Goal: Task Accomplishment & Management: Manage account settings

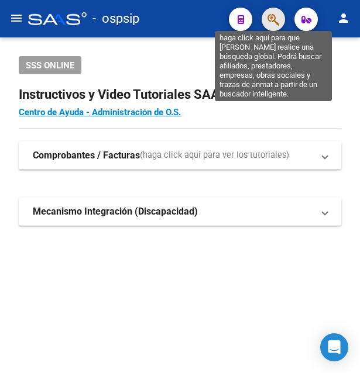
click at [272, 16] on icon "button" at bounding box center [273, 19] width 12 height 13
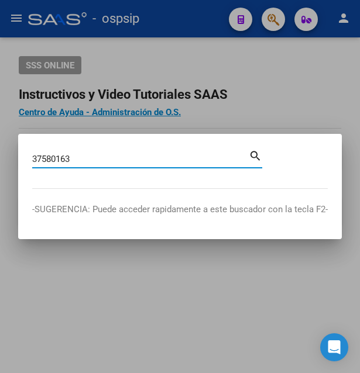
type input "37580163"
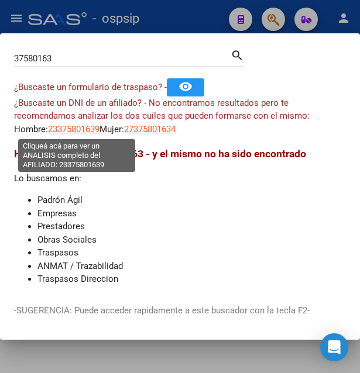
click at [75, 132] on span "23375801639" at bounding box center [73, 129] width 51 height 11
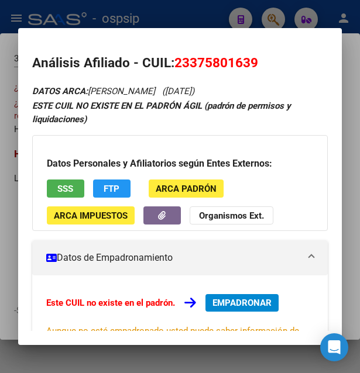
click at [75, 194] on button "SSS" at bounding box center [65, 189] width 37 height 18
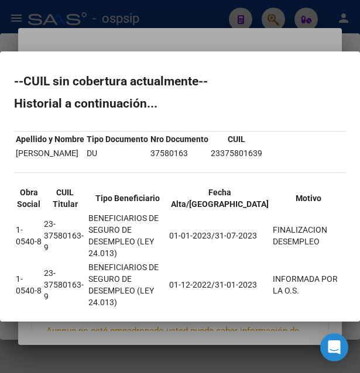
click at [222, 33] on div at bounding box center [180, 186] width 360 height 373
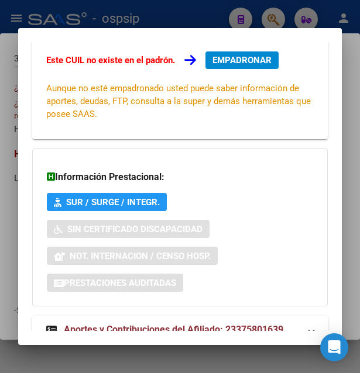
scroll to position [282, 0]
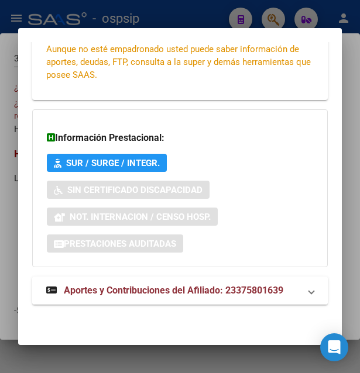
click at [187, 288] on span "Aportes y Contribuciones del Afiliado: 23375801639" at bounding box center [173, 290] width 219 height 11
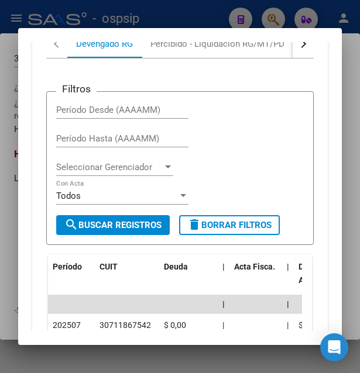
scroll to position [603, 0]
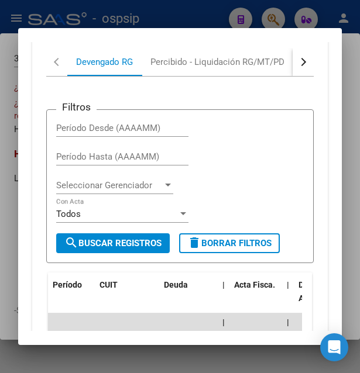
click at [293, 69] on button "button" at bounding box center [303, 62] width 21 height 28
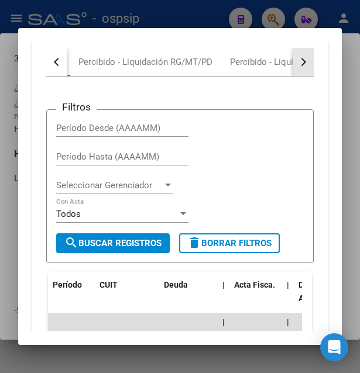
click at [293, 69] on button "button" at bounding box center [303, 62] width 21 height 28
click at [295, 70] on button "button" at bounding box center [303, 62] width 21 height 28
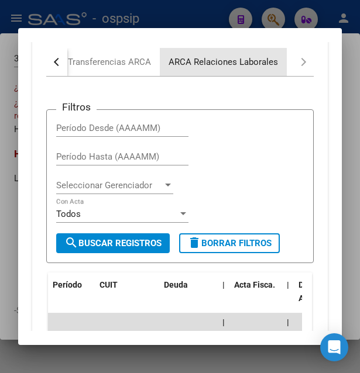
click at [241, 67] on div "ARCA Relaciones Laborales" at bounding box center [223, 62] width 109 height 13
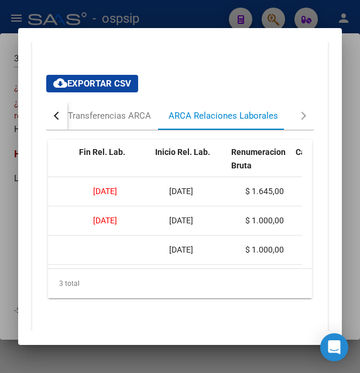
scroll to position [0, 360]
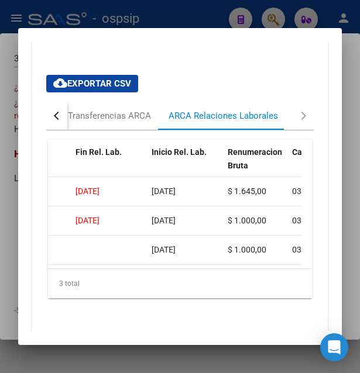
click at [201, 14] on div at bounding box center [180, 186] width 360 height 373
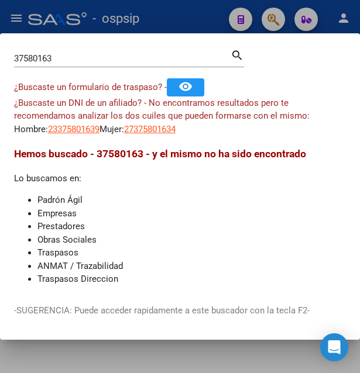
click at [201, 15] on div at bounding box center [180, 186] width 360 height 373
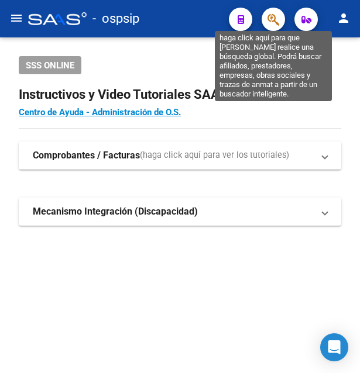
click at [273, 19] on icon "button" at bounding box center [273, 19] width 12 height 13
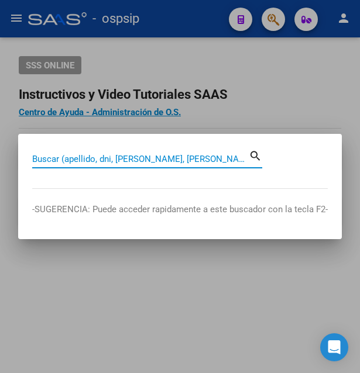
paste input "35157713"
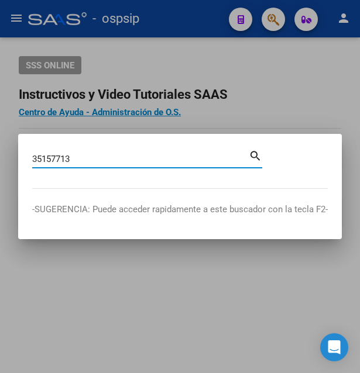
type input "35157713"
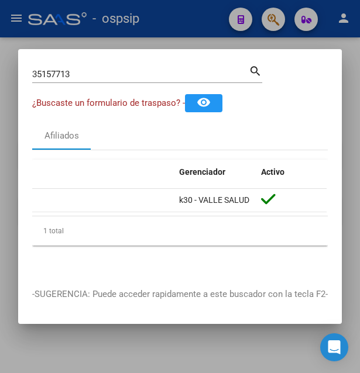
scroll to position [0, 0]
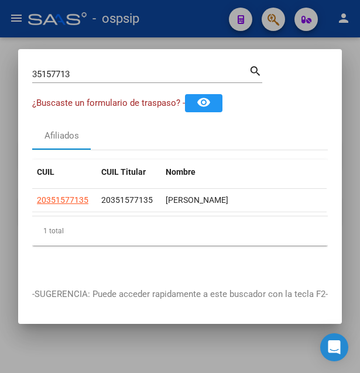
click at [53, 66] on div "35157713 Buscar (apellido, dni, cuil, nro traspaso, cuit, obra social)" at bounding box center [140, 75] width 217 height 18
click at [54, 69] on input "35157713" at bounding box center [140, 74] width 217 height 11
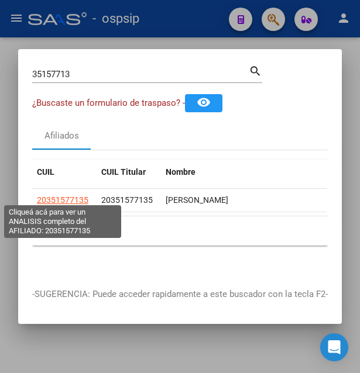
click at [64, 198] on span "20351577135" at bounding box center [62, 199] width 51 height 9
type textarea "20351577135"
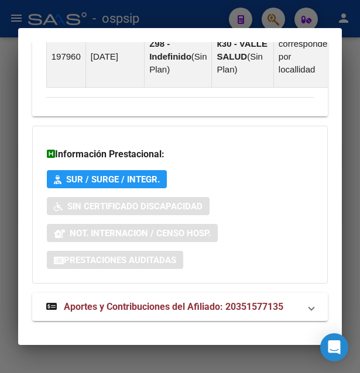
scroll to position [980, 0]
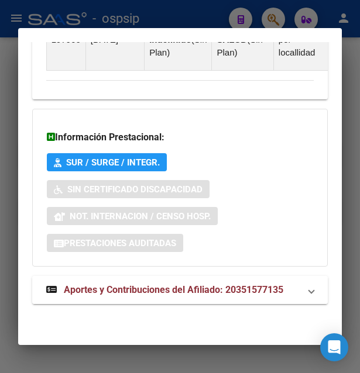
click at [140, 289] on span "Aportes y Contribuciones del Afiliado: 20351577135" at bounding box center [173, 289] width 219 height 11
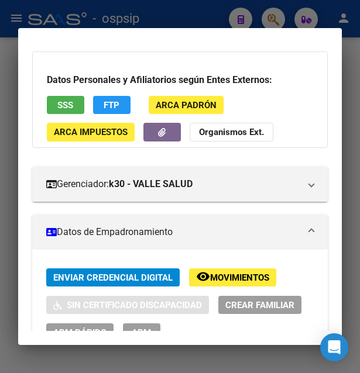
scroll to position [37, 0]
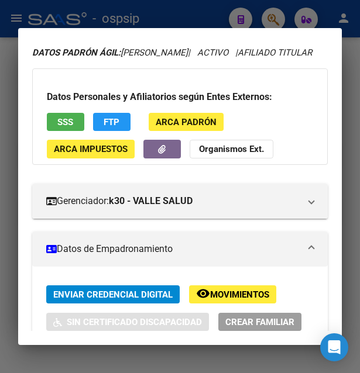
click at [68, 128] on span "SSS" at bounding box center [65, 122] width 16 height 11
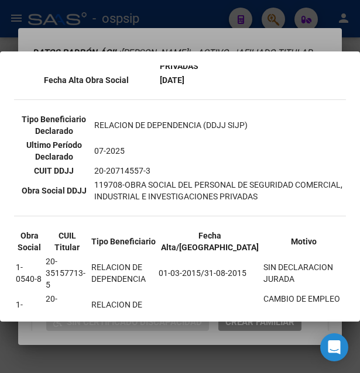
scroll to position [442, 0]
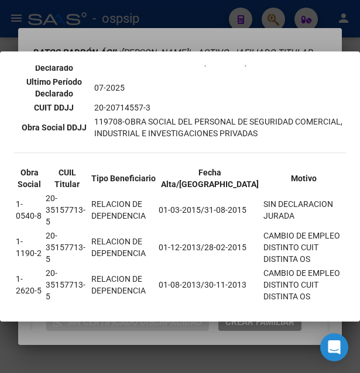
click at [190, 37] on div at bounding box center [180, 186] width 360 height 373
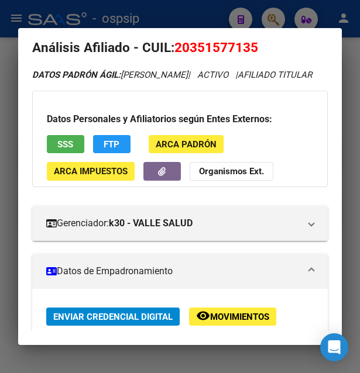
scroll to position [0, 0]
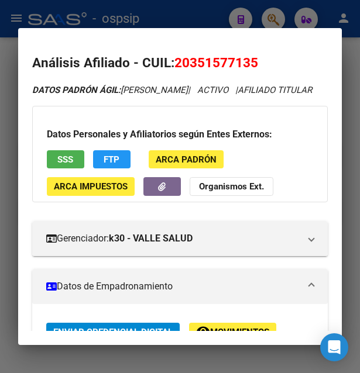
click at [192, 12] on div at bounding box center [180, 186] width 360 height 373
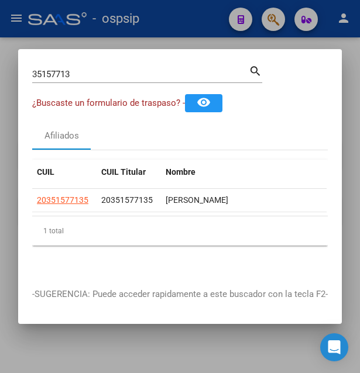
click at [195, 23] on div at bounding box center [180, 186] width 360 height 373
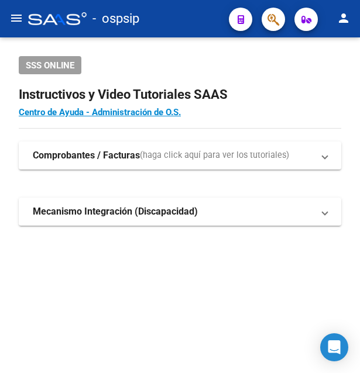
click at [195, 23] on div "- ospsip" at bounding box center [123, 19] width 191 height 26
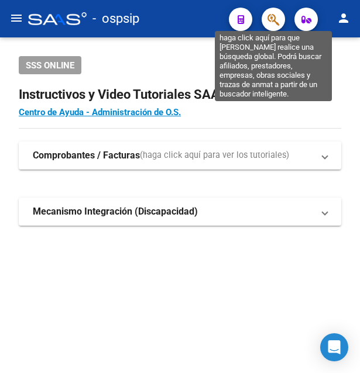
click at [272, 16] on icon "button" at bounding box center [273, 19] width 12 height 13
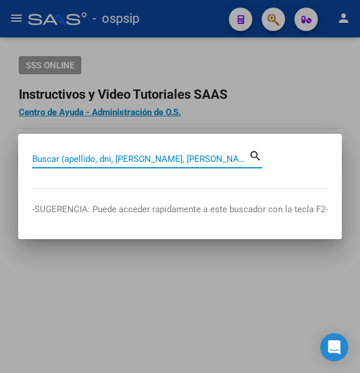
paste input "43770046"
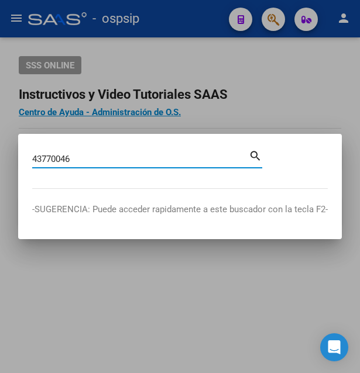
type input "43770046"
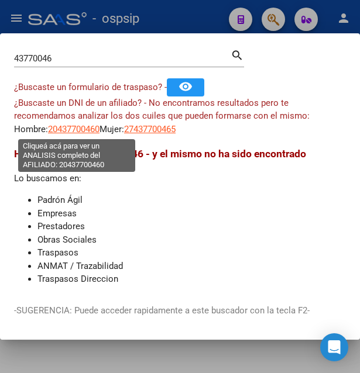
click at [75, 132] on span "20437700460" at bounding box center [73, 129] width 51 height 11
type textarea "20437700460"
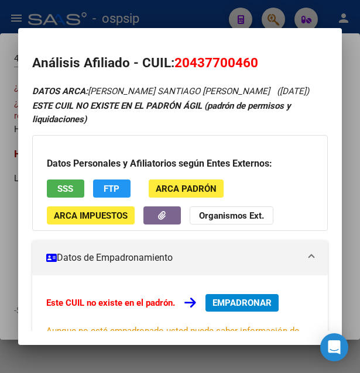
click at [61, 187] on span "SSS" at bounding box center [65, 189] width 16 height 11
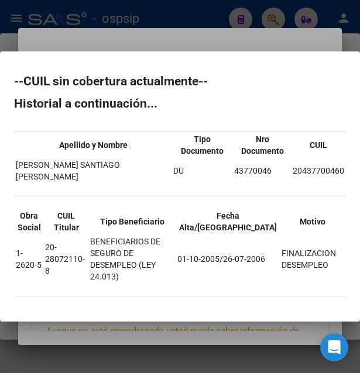
click at [267, 47] on div at bounding box center [180, 186] width 360 height 373
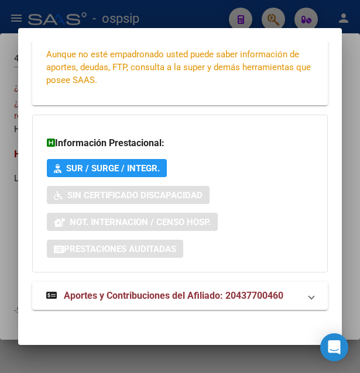
scroll to position [282, 0]
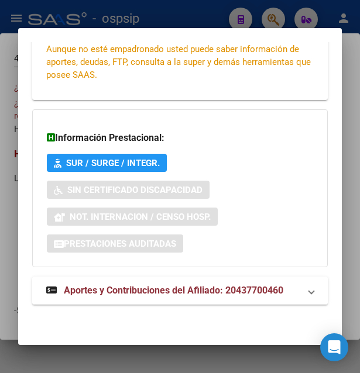
click at [149, 292] on span "Aportes y Contribuciones del Afiliado: 20437700460" at bounding box center [173, 290] width 219 height 11
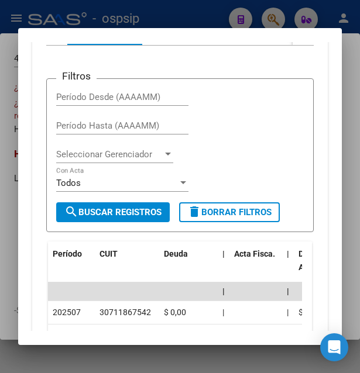
scroll to position [603, 0]
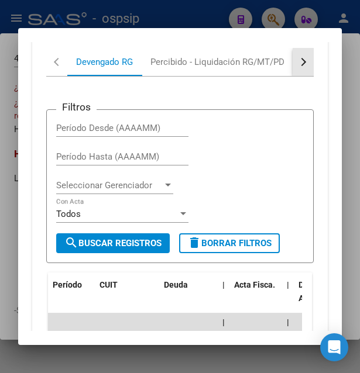
click at [297, 59] on button "button" at bounding box center [303, 62] width 21 height 28
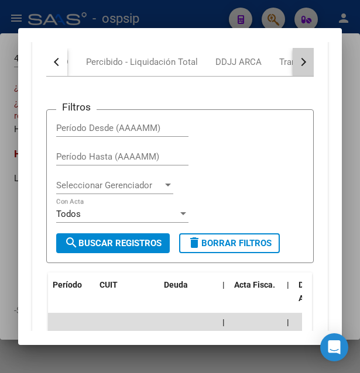
click at [297, 59] on button "button" at bounding box center [303, 62] width 21 height 28
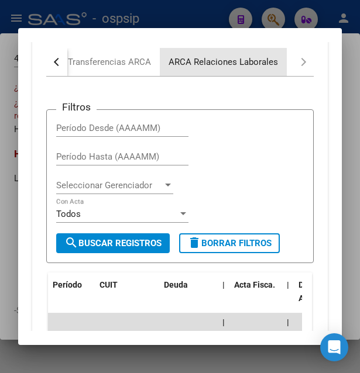
click at [256, 61] on div "ARCA Relaciones Laborales" at bounding box center [223, 62] width 109 height 13
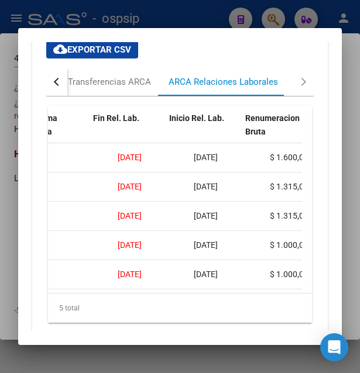
scroll to position [0, 353]
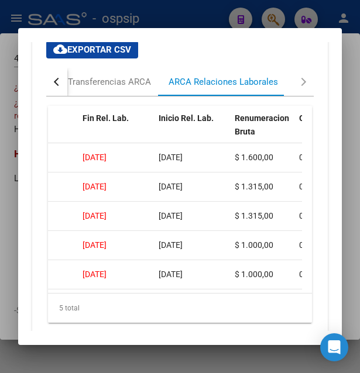
click at [173, 15] on div at bounding box center [180, 186] width 360 height 373
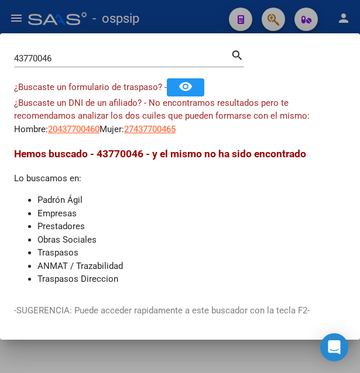
click at [177, 22] on div at bounding box center [180, 186] width 360 height 373
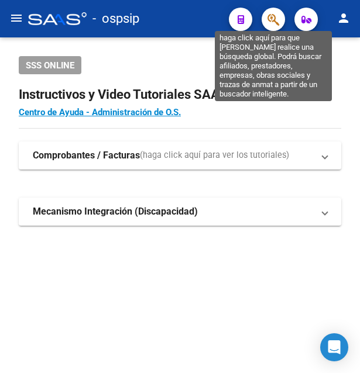
click at [272, 16] on icon "button" at bounding box center [273, 19] width 12 height 13
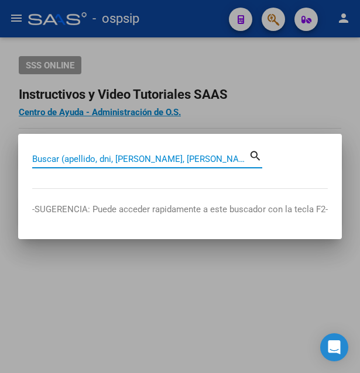
paste input "41256112"
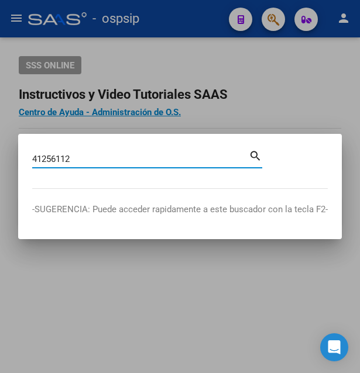
type input "41256112"
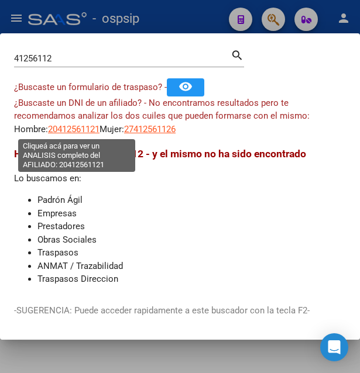
click at [74, 132] on span "20412561121" at bounding box center [73, 129] width 51 height 11
type textarea "20412561121"
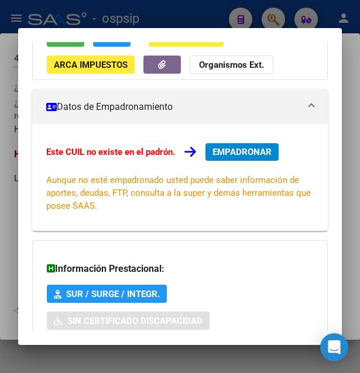
scroll to position [92, 0]
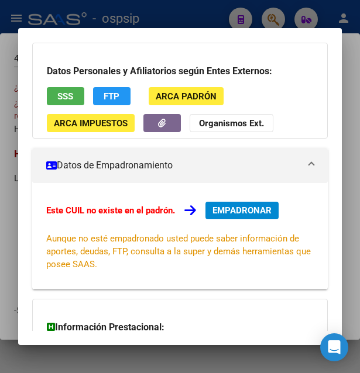
click at [75, 95] on button "SSS" at bounding box center [65, 96] width 37 height 18
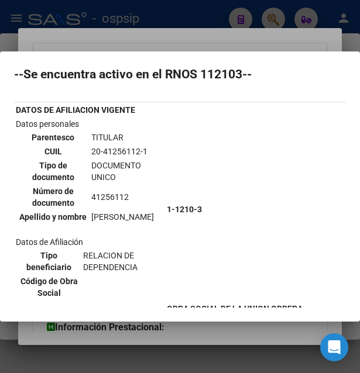
scroll to position [0, 0]
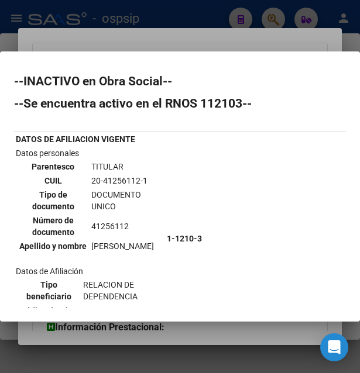
click at [222, 46] on div at bounding box center [180, 186] width 360 height 373
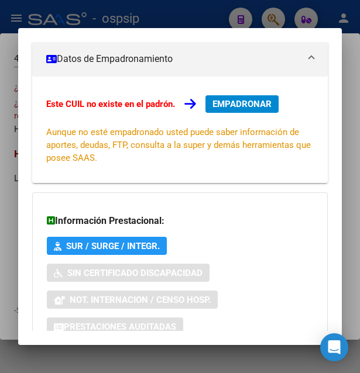
scroll to position [282, 0]
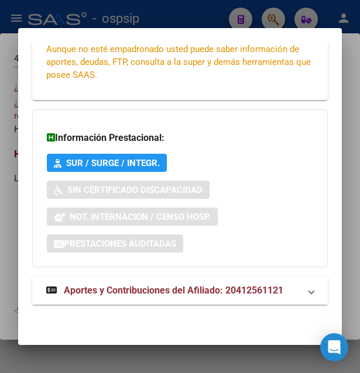
click at [159, 294] on span "Aportes y Contribuciones del Afiliado: 20412561121" at bounding box center [173, 290] width 219 height 11
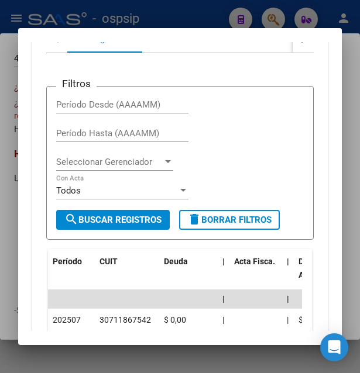
scroll to position [602, 0]
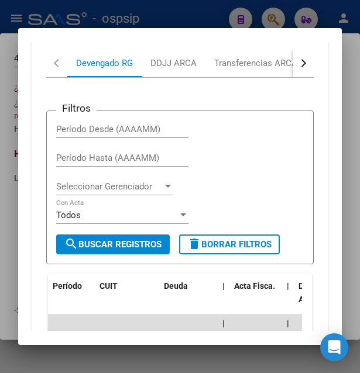
click at [298, 64] on button "button" at bounding box center [303, 63] width 21 height 28
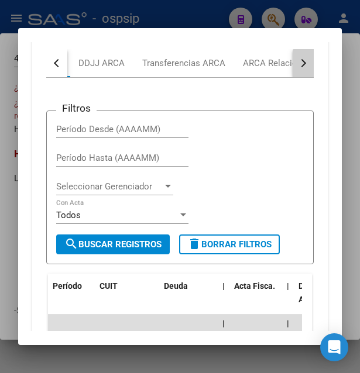
click at [298, 64] on button "button" at bounding box center [303, 63] width 21 height 28
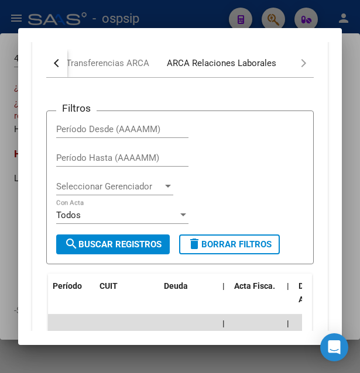
click at [260, 70] on div "ARCA Relaciones Laborales" at bounding box center [221, 63] width 127 height 28
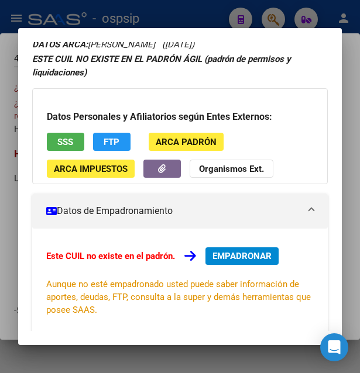
scroll to position [0, 0]
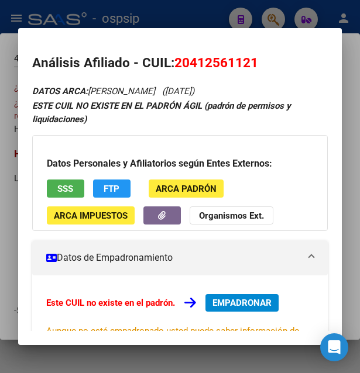
drag, startPoint x: 190, startPoint y: 61, endPoint x: 249, endPoint y: 57, distance: 59.2
click at [249, 57] on span "20412561121" at bounding box center [216, 62] width 84 height 15
copy span "41256112"
drag, startPoint x: 175, startPoint y: 59, endPoint x: 255, endPoint y: 58, distance: 80.2
click at [255, 58] on h2 "Análisis Afiliado - CUIL: 20412561121" at bounding box center [180, 63] width 296 height 20
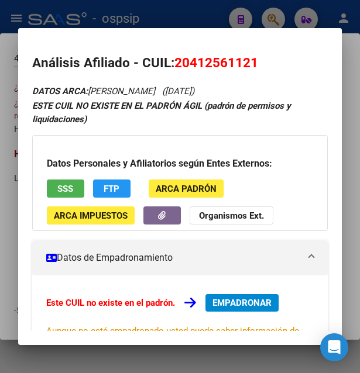
copy h2 "Análisis Afiliado - CUIL: 20412561121"
click at [65, 187] on span "SSS" at bounding box center [65, 189] width 16 height 11
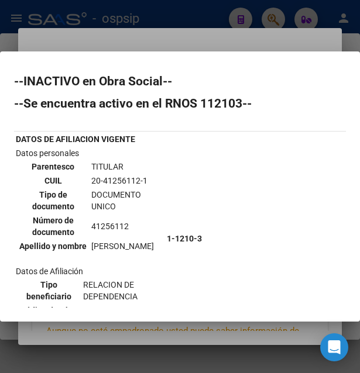
click at [219, 43] on div at bounding box center [180, 186] width 360 height 373
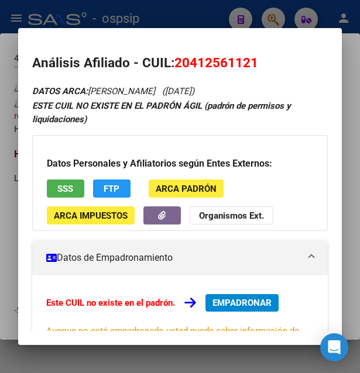
drag, startPoint x: 194, startPoint y: 62, endPoint x: 253, endPoint y: 60, distance: 59.7
click at [253, 60] on span "20412561121" at bounding box center [216, 62] width 84 height 15
copy span "41256112"
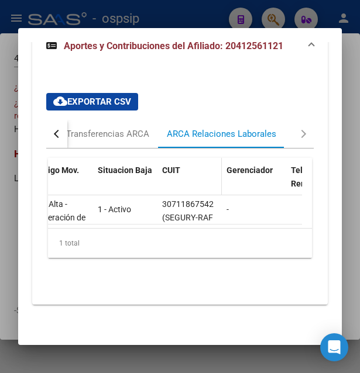
scroll to position [541, 0]
click at [59, 130] on div "button" at bounding box center [58, 134] width 8 height 8
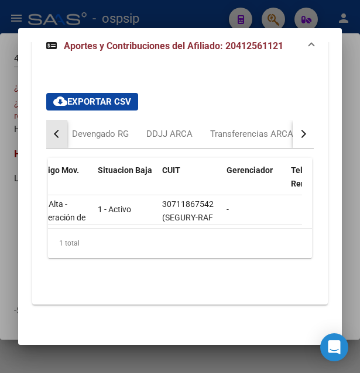
click at [59, 130] on div "button" at bounding box center [58, 134] width 8 height 8
click at [101, 128] on div "Devengado RG" at bounding box center [104, 134] width 57 height 13
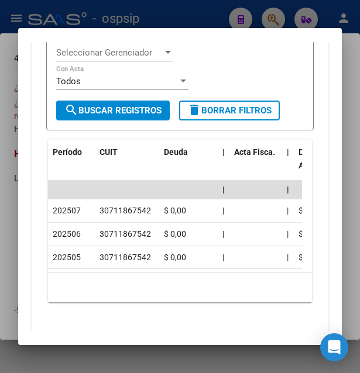
scroll to position [710, 0]
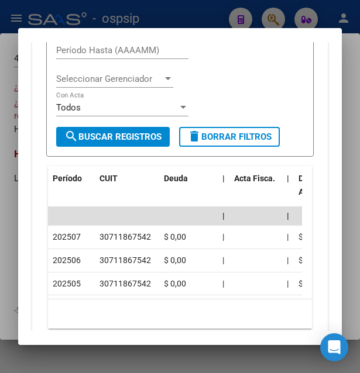
click at [154, 23] on div at bounding box center [180, 186] width 360 height 373
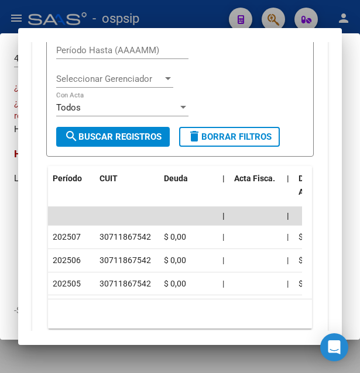
click at [154, 23] on div at bounding box center [180, 186] width 360 height 373
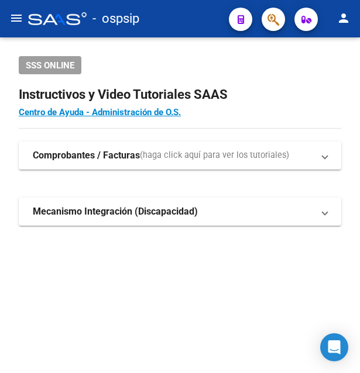
click at [154, 23] on div "- ospsip" at bounding box center [123, 19] width 191 height 26
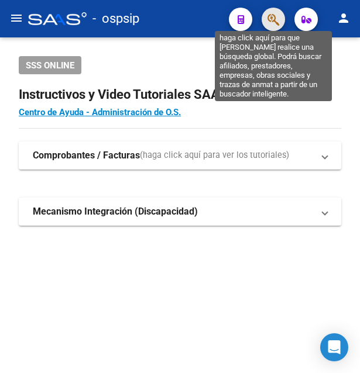
click at [274, 24] on icon "button" at bounding box center [273, 19] width 12 height 13
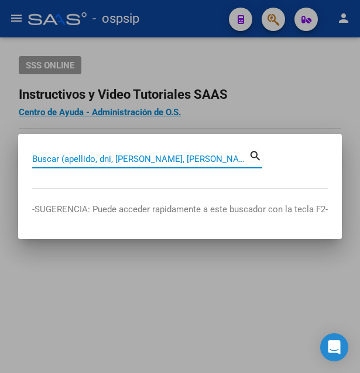
paste input "42171368"
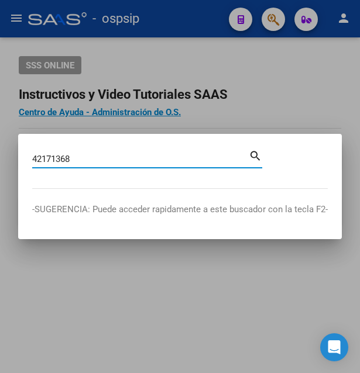
type input "42171368"
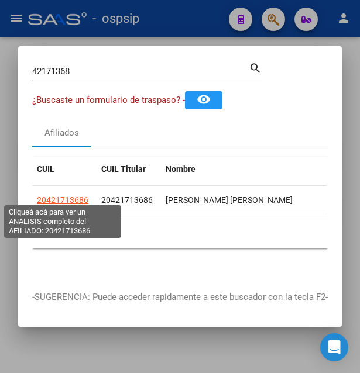
click at [71, 195] on span "20421713686" at bounding box center [62, 199] width 51 height 9
type textarea "20421713686"
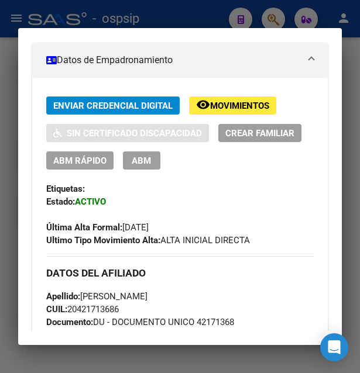
scroll to position [190, 0]
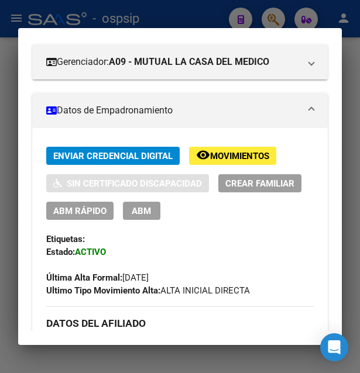
click at [236, 160] on span "Movimientos" at bounding box center [239, 156] width 59 height 11
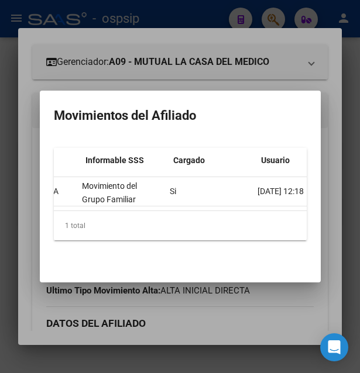
scroll to position [0, 496]
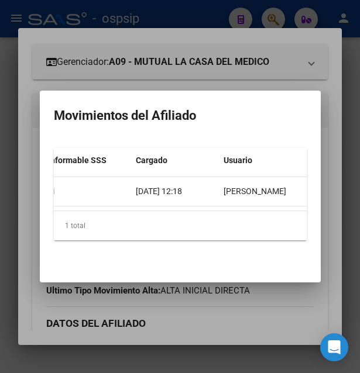
click at [190, 40] on div at bounding box center [180, 186] width 360 height 373
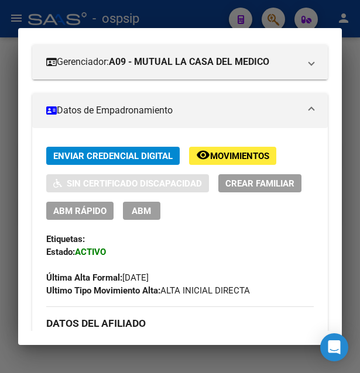
click at [190, 40] on mat-dialog-container "Análisis Afiliado - CUIL: 20421713686 DATOS PADRÓN ÁGIL: ABREGO ARIEL HERNAN | …" at bounding box center [180, 186] width 324 height 317
click at [193, 24] on div at bounding box center [180, 186] width 360 height 373
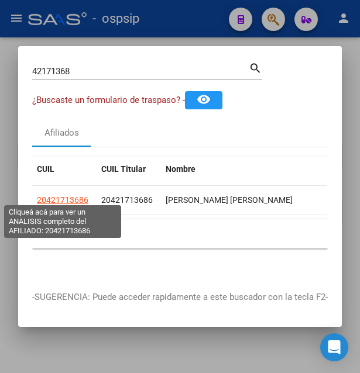
click at [61, 195] on span "20421713686" at bounding box center [62, 199] width 51 height 9
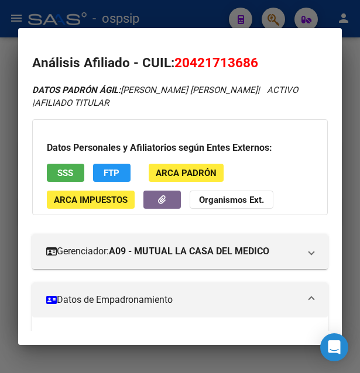
drag, startPoint x: 191, startPoint y: 62, endPoint x: 249, endPoint y: 60, distance: 58.0
click at [249, 60] on span "20421713686" at bounding box center [216, 62] width 84 height 15
copy span "42171368"
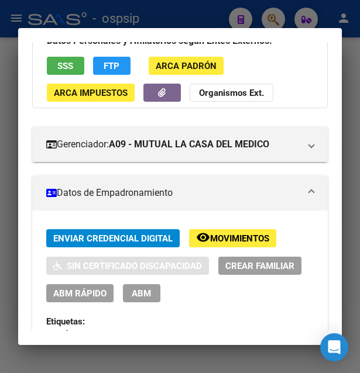
scroll to position [126, 0]
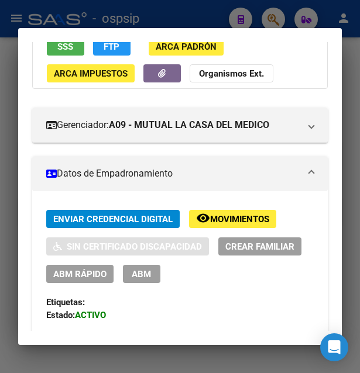
click at [133, 273] on span "ABM" at bounding box center [141, 274] width 19 height 11
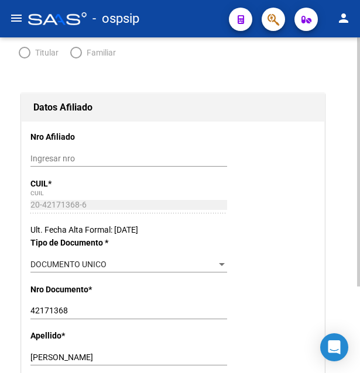
radio input "true"
type input "30-71186754-2"
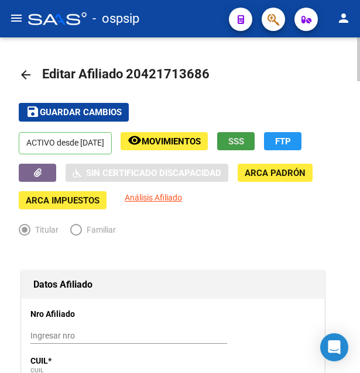
click at [244, 136] on span "SSS" at bounding box center [236, 141] width 16 height 11
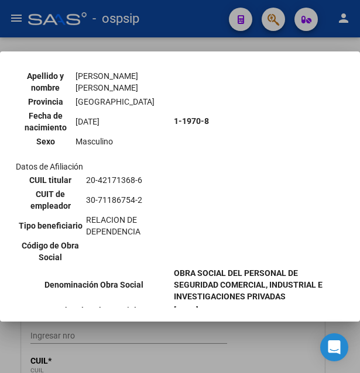
scroll to position [63, 0]
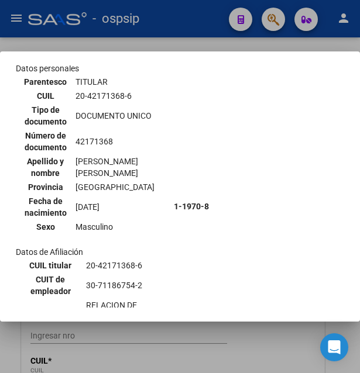
click at [177, 32] on div at bounding box center [180, 186] width 360 height 373
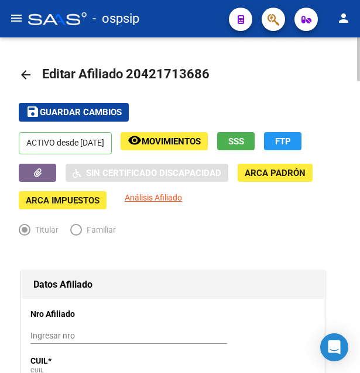
drag, startPoint x: 142, startPoint y: 72, endPoint x: 199, endPoint y: 66, distance: 57.1
click at [199, 66] on h1 "Editar Afiliado 20421713686" at bounding box center [127, 74] width 170 height 23
copy span "42171368"
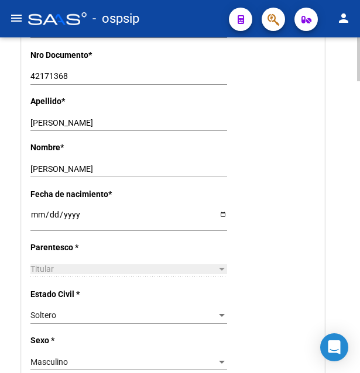
scroll to position [418, 0]
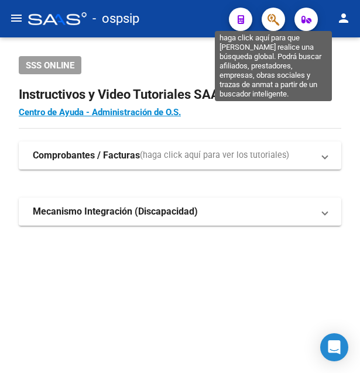
click at [279, 20] on icon "button" at bounding box center [273, 19] width 12 height 13
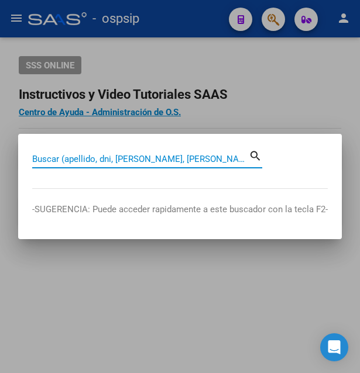
paste input "34671162"
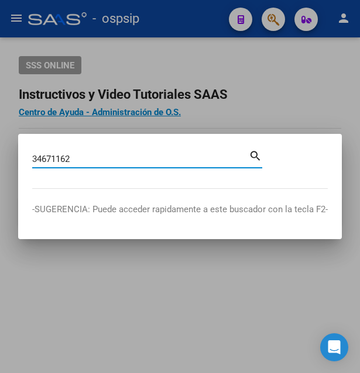
type input "34671162"
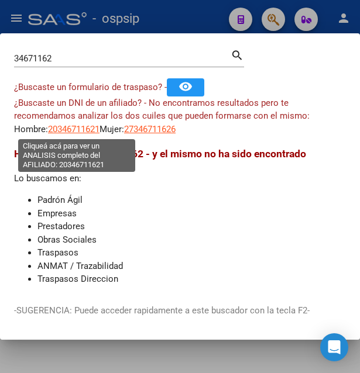
click at [80, 127] on span "20346711621" at bounding box center [73, 129] width 51 height 11
type textarea "20346711621"
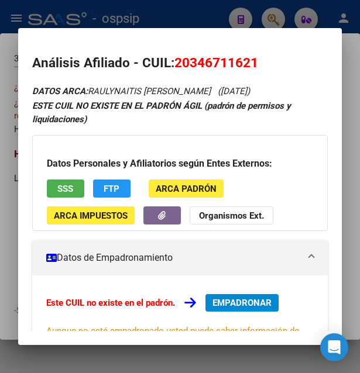
click at [65, 184] on span "SSS" at bounding box center [65, 188] width 16 height 11
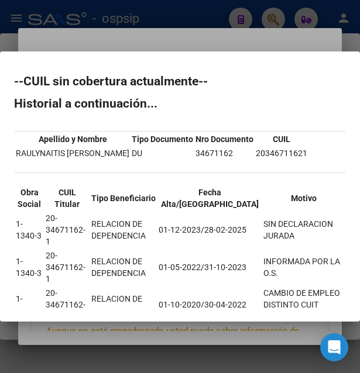
click at [259, 32] on div at bounding box center [180, 186] width 360 height 373
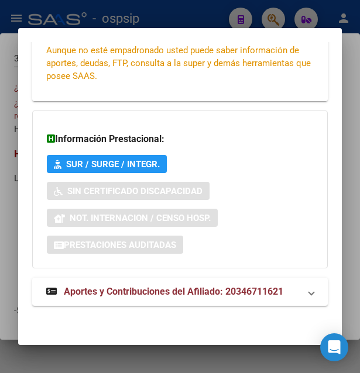
scroll to position [282, 0]
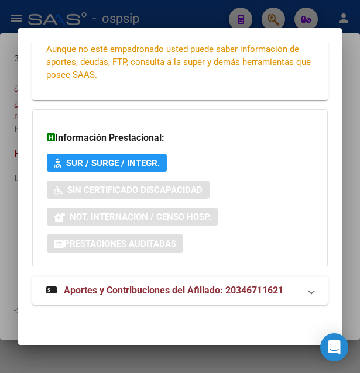
click at [171, 288] on span "Aportes y Contribuciones del Afiliado: 20346711621" at bounding box center [173, 290] width 219 height 11
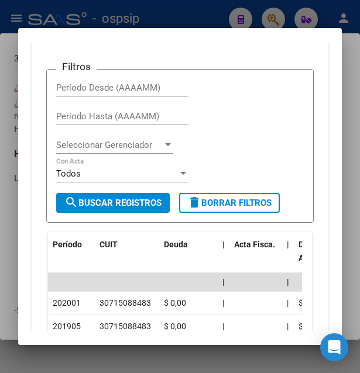
scroll to position [579, 0]
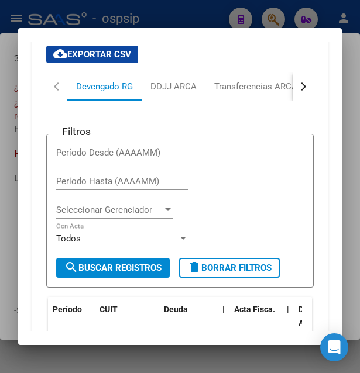
click at [298, 86] on div "button" at bounding box center [302, 87] width 8 height 8
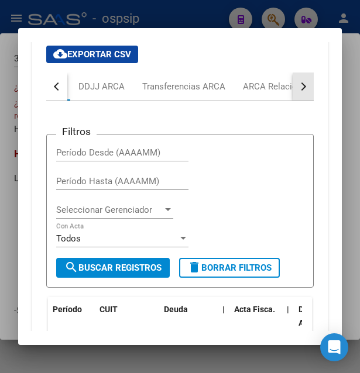
click at [298, 86] on div "button" at bounding box center [302, 87] width 8 height 8
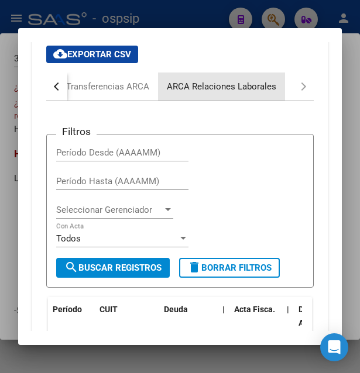
click at [276, 87] on div "ARCA Relaciones Laborales" at bounding box center [221, 87] width 127 height 28
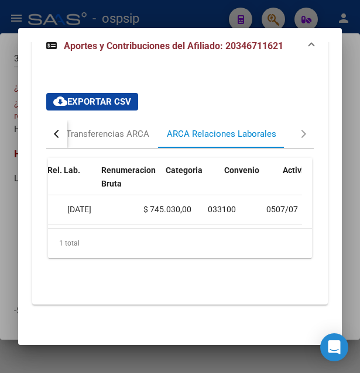
scroll to position [0, 518]
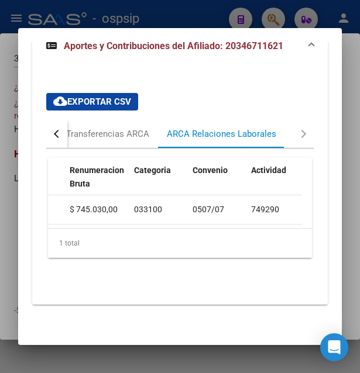
click at [154, 10] on div at bounding box center [180, 186] width 360 height 373
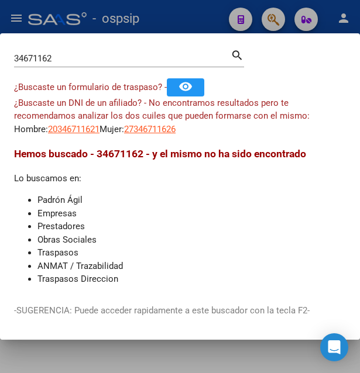
click at [150, 24] on div at bounding box center [180, 186] width 360 height 373
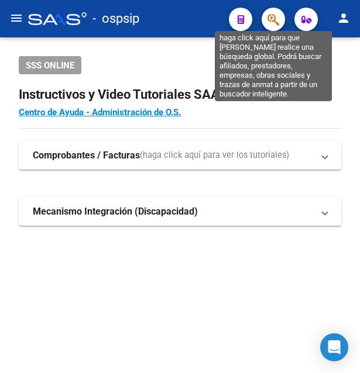
click at [272, 20] on icon "button" at bounding box center [273, 19] width 12 height 13
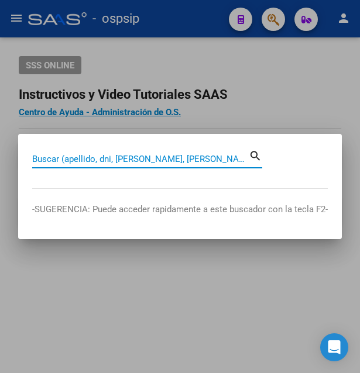
click at [79, 159] on input "Buscar (apellido, dni, cuil, nro traspaso, cuit, obra social)" at bounding box center [140, 159] width 217 height 11
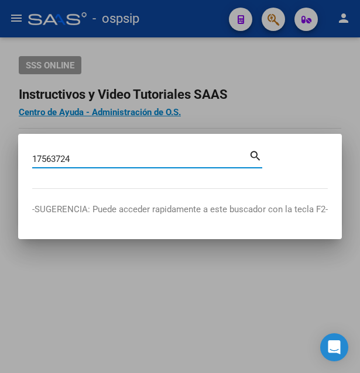
type input "17563724"
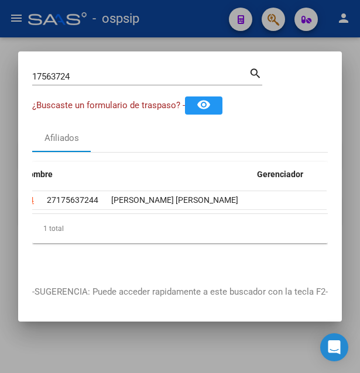
scroll to position [0, 0]
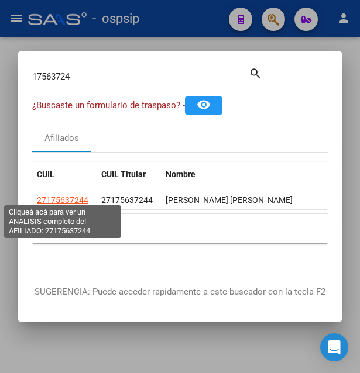
click at [66, 195] on span "27175637244" at bounding box center [62, 199] width 51 height 9
type textarea "27175637244"
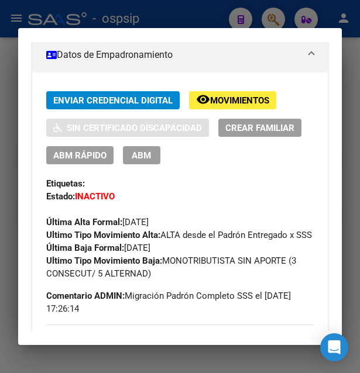
scroll to position [253, 0]
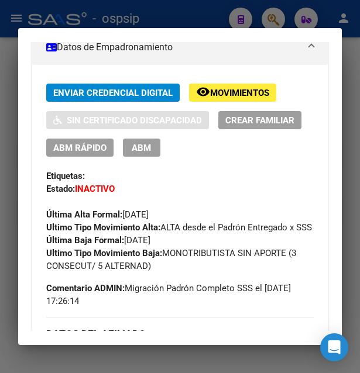
click at [245, 92] on span "Movimientos" at bounding box center [239, 93] width 59 height 11
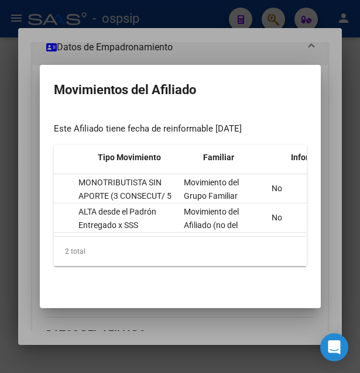
scroll to position [0, 253]
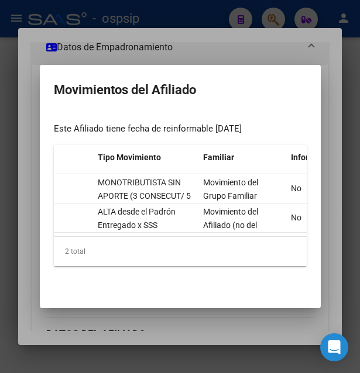
click at [226, 40] on div at bounding box center [180, 186] width 360 height 373
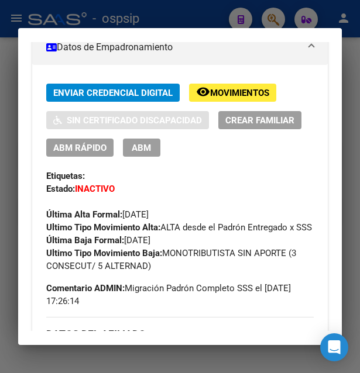
click at [217, 20] on div at bounding box center [180, 186] width 360 height 373
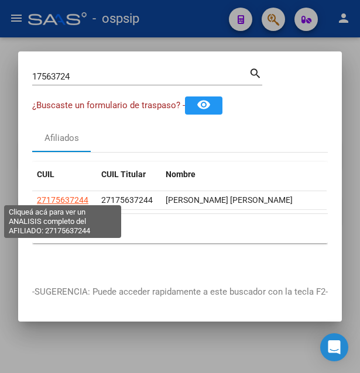
click at [67, 195] on span "27175637244" at bounding box center [62, 199] width 51 height 9
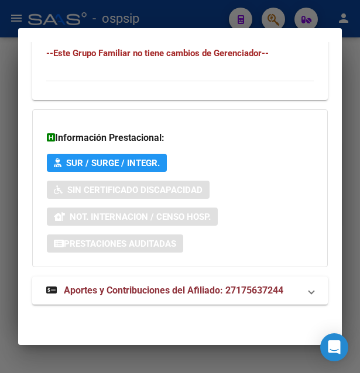
scroll to position [981, 0]
click at [112, 288] on span "Aportes y Contribuciones del Afiliado: 27175637244" at bounding box center [173, 290] width 219 height 11
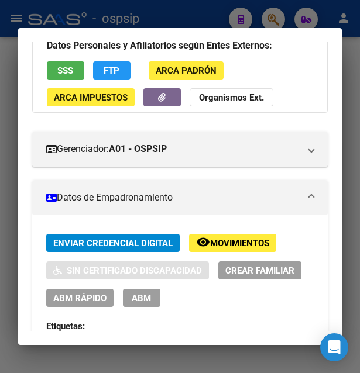
scroll to position [190, 0]
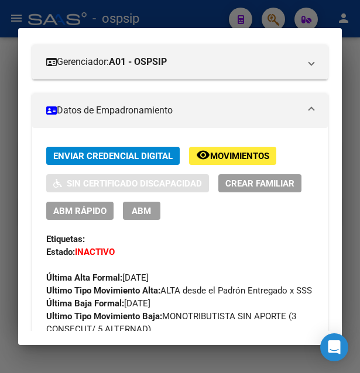
click at [144, 212] on span "ABM" at bounding box center [141, 211] width 19 height 11
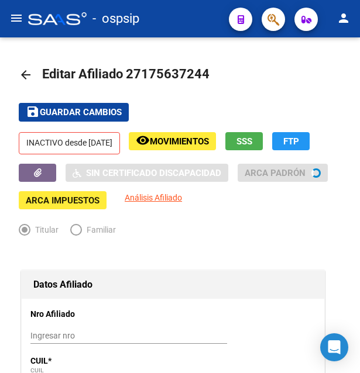
radio input "true"
type input "27-17563724-4"
click at [198, 143] on span "Movimientos" at bounding box center [179, 141] width 59 height 11
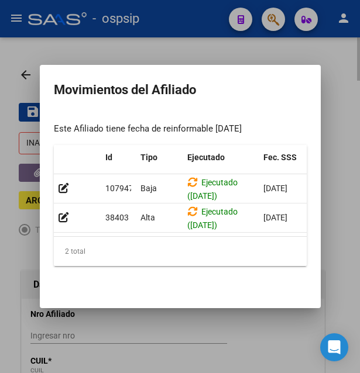
click at [202, 52] on div at bounding box center [180, 186] width 360 height 373
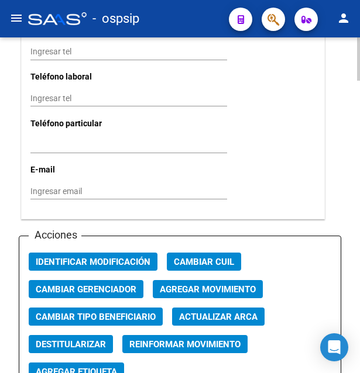
scroll to position [1492, 0]
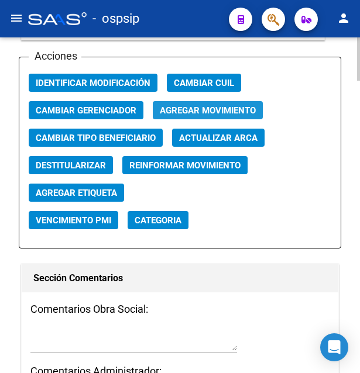
click at [203, 105] on span "Agregar Movimiento" at bounding box center [208, 110] width 96 height 11
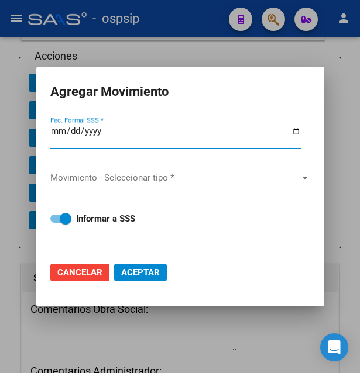
type input "2025-09-09"
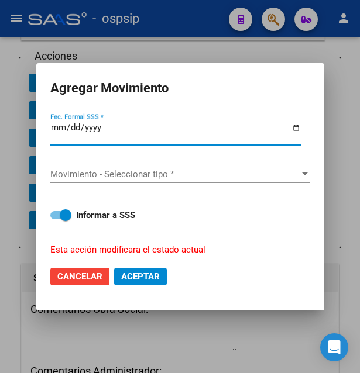
click at [127, 171] on span "Movimiento - Seleccionar tipo *" at bounding box center [174, 174] width 249 height 11
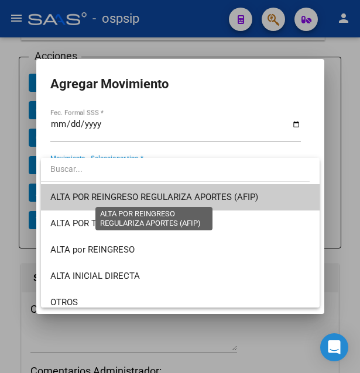
click at [136, 194] on span "ALTA POR REINGRESO REGULARIZA APORTES (AFIP)" at bounding box center [154, 197] width 208 height 11
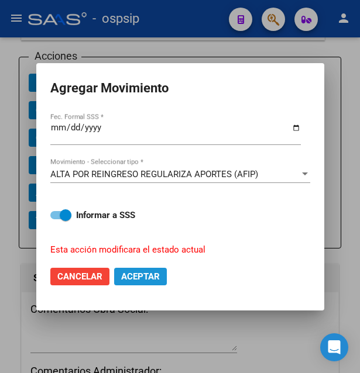
click at [138, 277] on span "Aceptar" at bounding box center [140, 277] width 39 height 11
checkbox input "false"
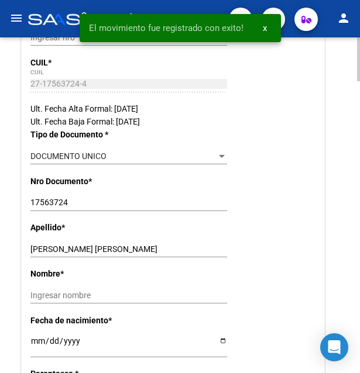
scroll to position [0, 0]
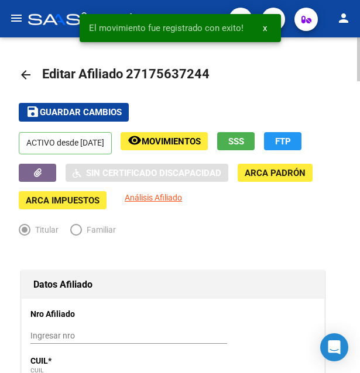
click at [69, 112] on span "Guardar cambios" at bounding box center [81, 113] width 82 height 11
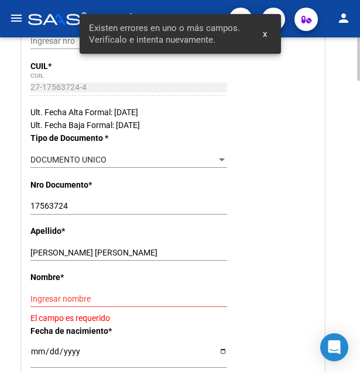
scroll to position [418, 0]
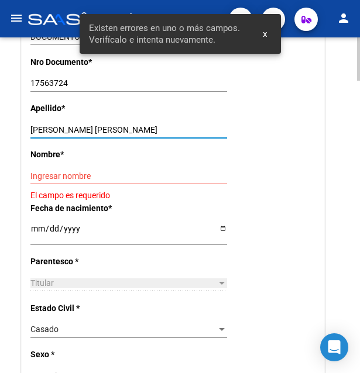
drag, startPoint x: 65, startPoint y: 128, endPoint x: 138, endPoint y: 127, distance: 73.2
click at [138, 127] on input "LEZANA PAULA VERONICA" at bounding box center [128, 130] width 197 height 10
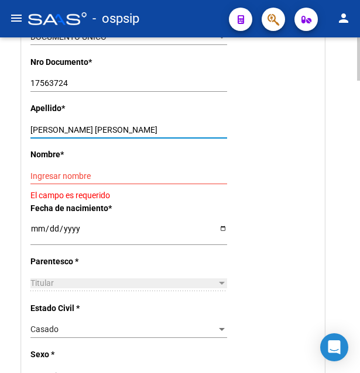
drag, startPoint x: 64, startPoint y: 129, endPoint x: 134, endPoint y: 128, distance: 70.2
click at [134, 128] on input "LEZANA PAULA VERONICA" at bounding box center [128, 130] width 197 height 10
type input "[PERSON_NAME]"
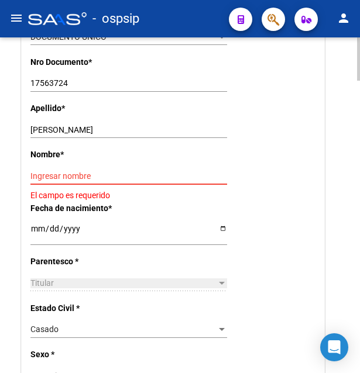
paste input "[PERSON_NAME]"
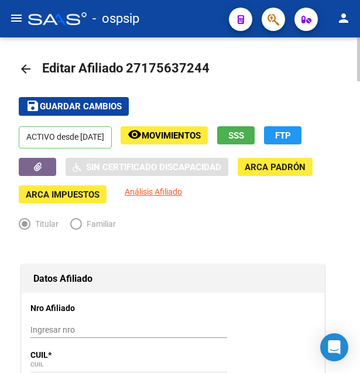
scroll to position [0, 0]
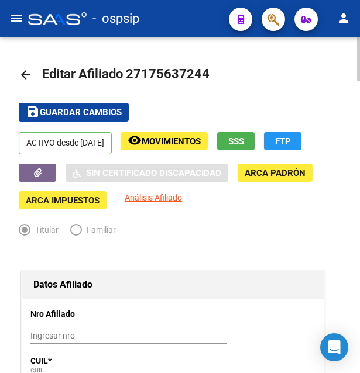
type input "[PERSON_NAME]"
click at [80, 112] on span "Guardar cambios" at bounding box center [81, 113] width 82 height 11
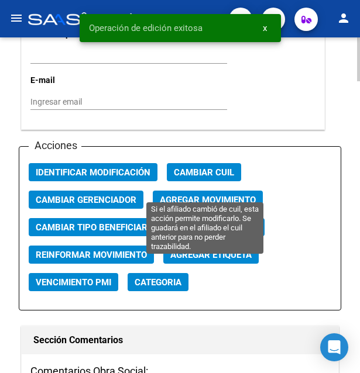
scroll to position [1433, 0]
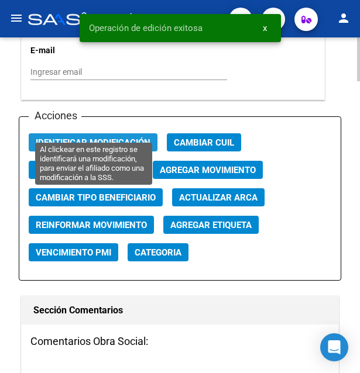
click at [98, 138] on span "Identificar Modificación" at bounding box center [93, 143] width 115 height 11
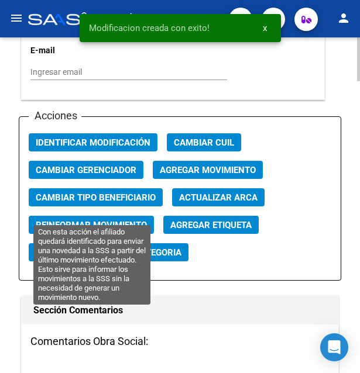
click at [95, 220] on span "Reinformar Movimiento" at bounding box center [91, 225] width 111 height 11
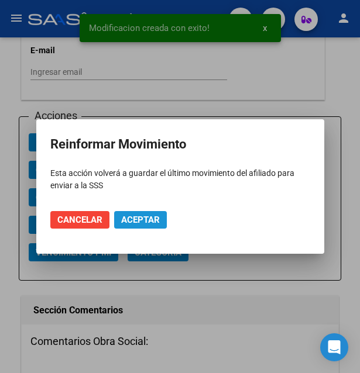
click at [144, 220] on span "Aceptar" at bounding box center [140, 220] width 39 height 11
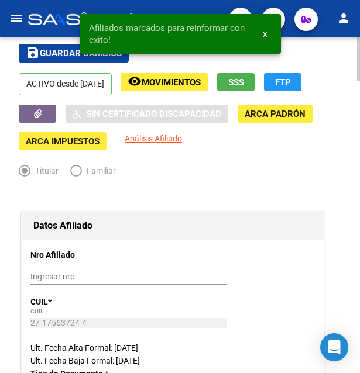
scroll to position [0, 0]
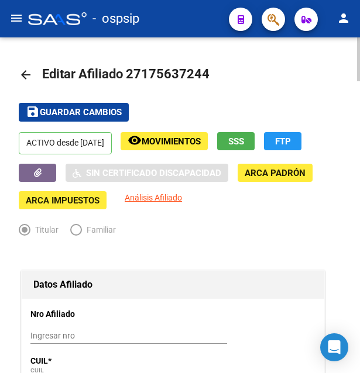
drag, startPoint x: 143, startPoint y: 73, endPoint x: 198, endPoint y: 74, distance: 55.0
click at [198, 74] on span "Editar Afiliado 27175637244" at bounding box center [125, 74] width 167 height 15
copy span "17563724"
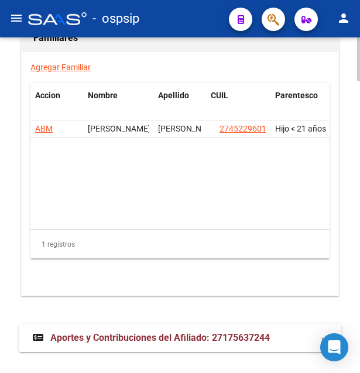
scroll to position [2250, 0]
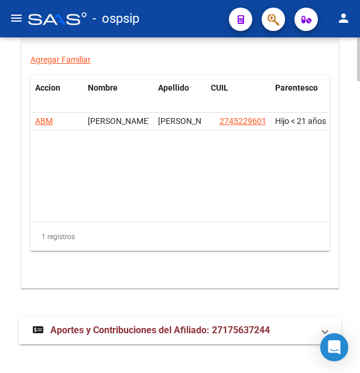
click at [125, 325] on span "Aportes y Contribuciones del Afiliado: 27175637244" at bounding box center [159, 330] width 219 height 11
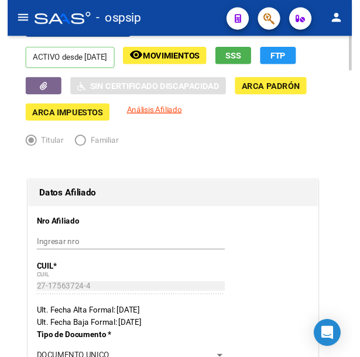
scroll to position [0, 0]
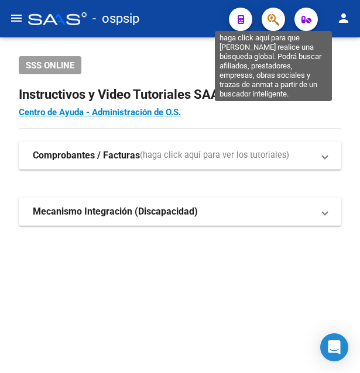
click at [267, 19] on icon "button" at bounding box center [273, 19] width 12 height 13
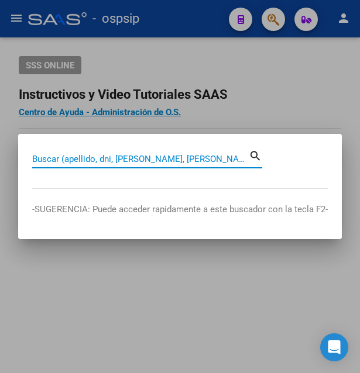
click at [80, 161] on input "Buscar (apellido, dni, cuil, nro traspaso, cuit, obra social)" at bounding box center [140, 159] width 217 height 11
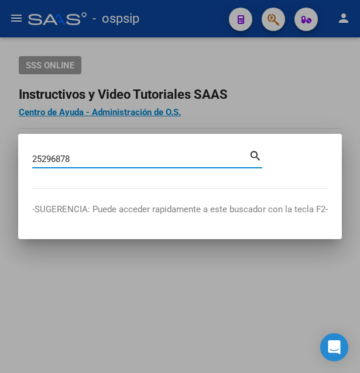
type input "25296878"
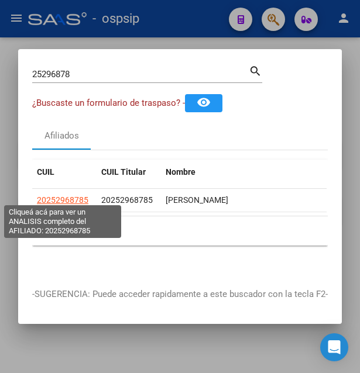
click at [70, 198] on span "20252968785" at bounding box center [62, 199] width 51 height 9
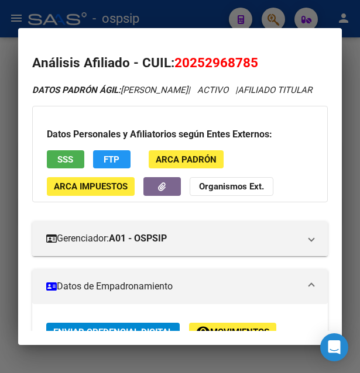
drag, startPoint x: 192, startPoint y: 63, endPoint x: 249, endPoint y: 65, distance: 57.4
click at [249, 65] on span "20252968785" at bounding box center [216, 62] width 84 height 15
copy span "25296878"
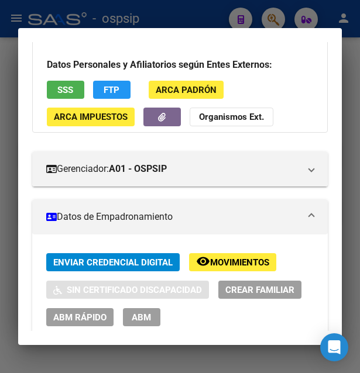
scroll to position [126, 0]
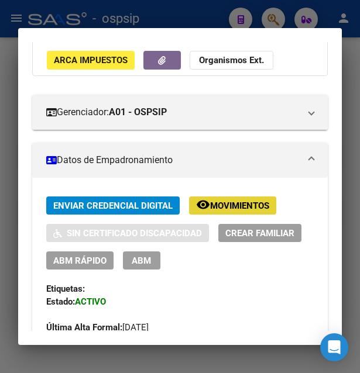
click at [226, 211] on span "Movimientos" at bounding box center [239, 206] width 59 height 11
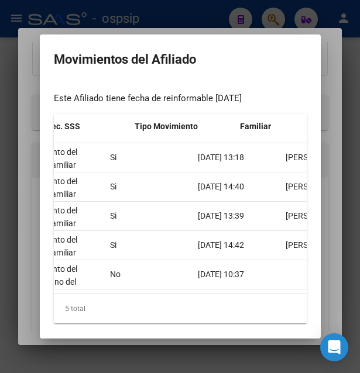
scroll to position [0, 0]
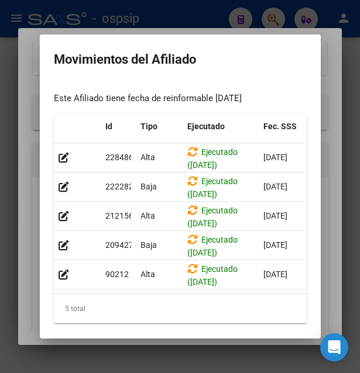
click at [169, 7] on div at bounding box center [180, 186] width 360 height 373
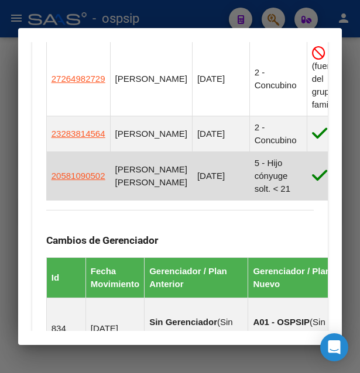
scroll to position [885, 0]
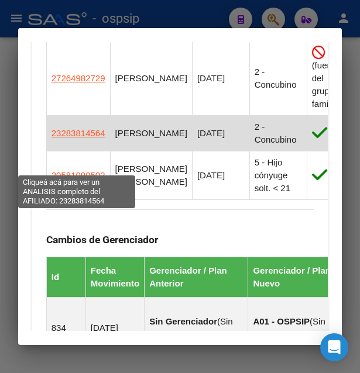
click at [85, 138] on span "23283814564" at bounding box center [78, 133] width 54 height 10
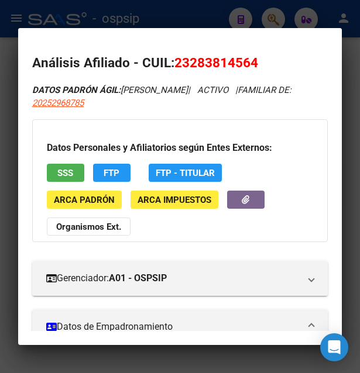
drag, startPoint x: 191, startPoint y: 62, endPoint x: 252, endPoint y: 60, distance: 60.9
click at [252, 60] on span "23283814564" at bounding box center [216, 62] width 84 height 15
copy span "28381456"
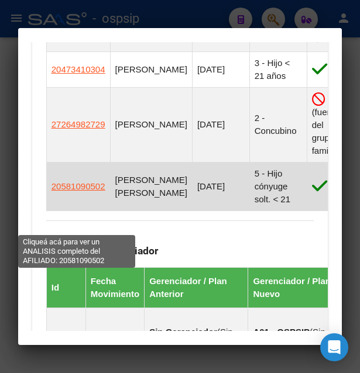
click at [80, 191] on span "20581090502" at bounding box center [78, 186] width 54 height 10
type textarea "20581090502"
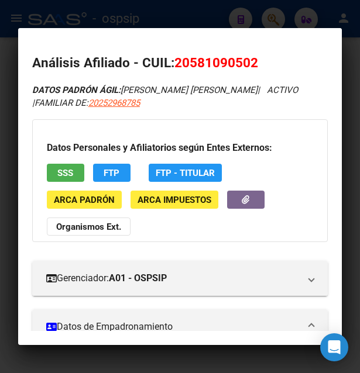
drag, startPoint x: 188, startPoint y: 63, endPoint x: 250, endPoint y: 54, distance: 62.1
click at [250, 54] on h2 "Análisis Afiliado - CUIL: 20581090502" at bounding box center [180, 63] width 296 height 20
copy span "58109050"
click at [227, 22] on div at bounding box center [180, 186] width 360 height 373
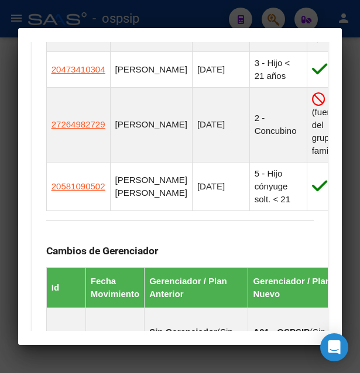
click at [227, 22] on div at bounding box center [180, 186] width 360 height 373
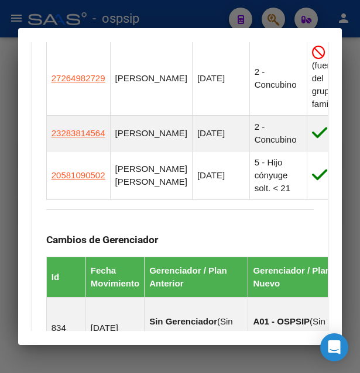
click at [227, 22] on div at bounding box center [180, 186] width 360 height 373
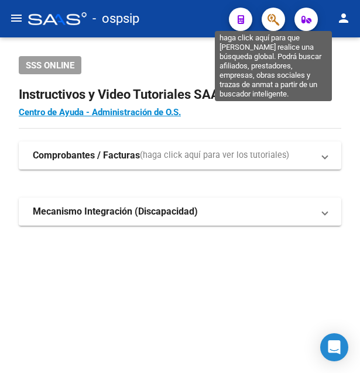
click at [276, 19] on icon "button" at bounding box center [273, 19] width 12 height 13
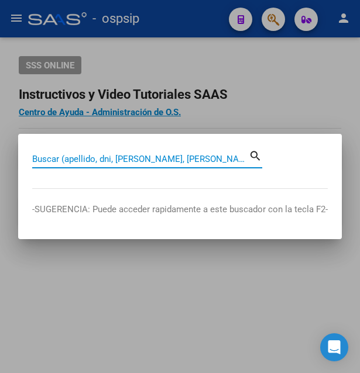
click at [126, 159] on input "Buscar (apellido, dni, [PERSON_NAME], [PERSON_NAME], cuit, obra social)" at bounding box center [140, 159] width 217 height 11
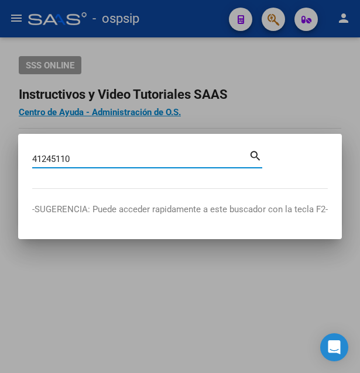
type input "41245110"
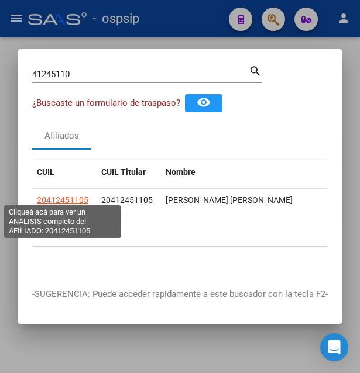
click at [61, 195] on span "20412451105" at bounding box center [62, 199] width 51 height 9
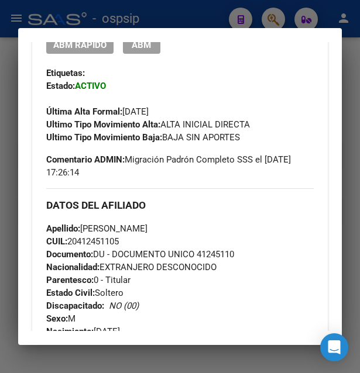
scroll to position [379, 0]
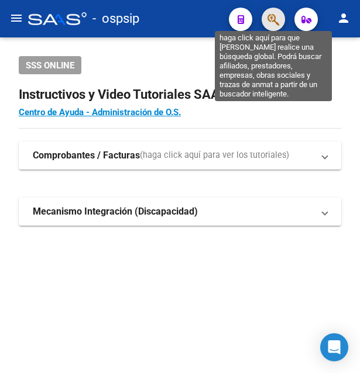
click at [276, 23] on icon "button" at bounding box center [273, 19] width 12 height 13
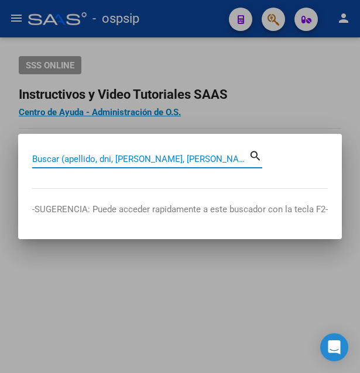
click at [142, 157] on input "Buscar (apellido, dni, cuil, nro traspaso, cuit, obra social)" at bounding box center [140, 159] width 217 height 11
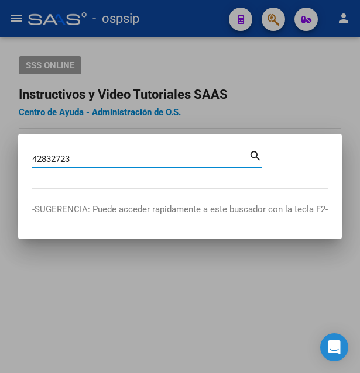
type input "42832723"
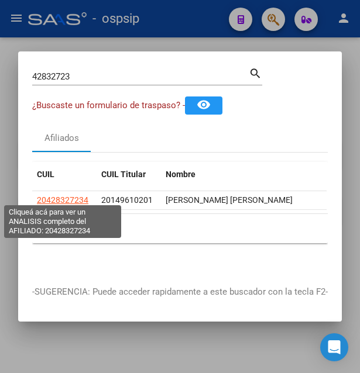
click at [65, 197] on span "20428327234" at bounding box center [62, 199] width 51 height 9
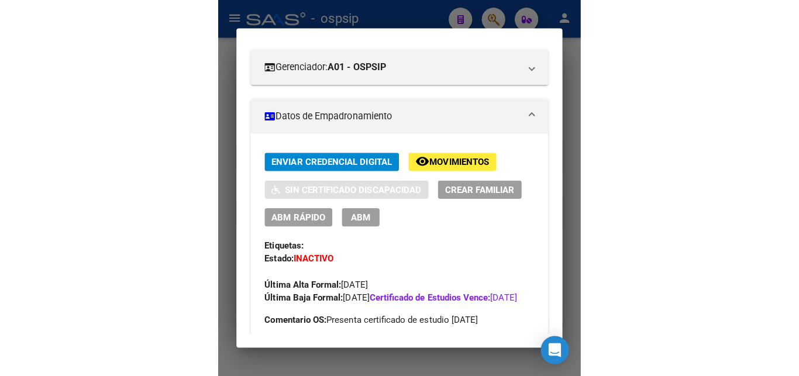
scroll to position [190, 0]
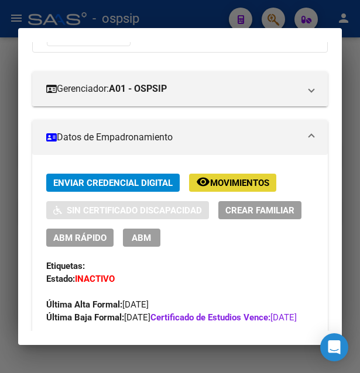
click at [243, 183] on span "Movimientos" at bounding box center [239, 183] width 59 height 11
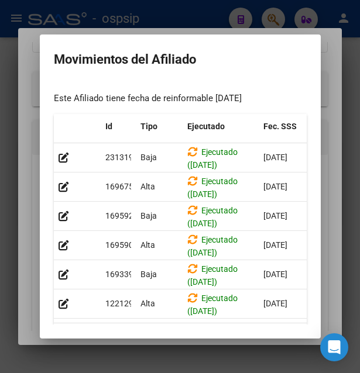
drag, startPoint x: 116, startPoint y: 325, endPoint x: 187, endPoint y: 317, distance: 71.3
click at [155, 328] on mat-dialog-container "Movimientos del Afiliado Este Afiliado tiene fecha de reinformable 17/07/2025 I…" at bounding box center [180, 187] width 281 height 305
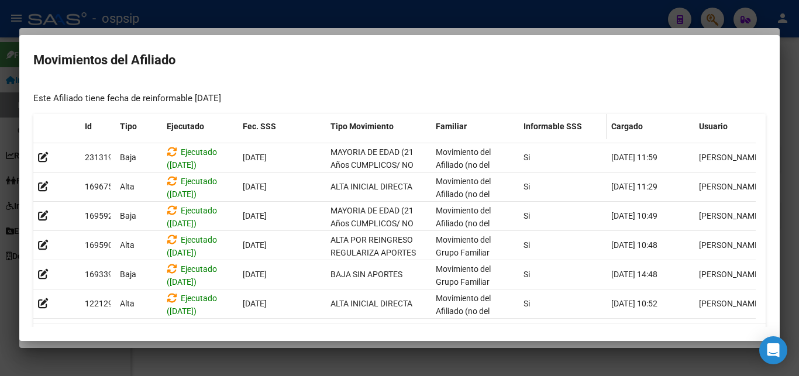
scroll to position [0, 0]
click at [359, 18] on div at bounding box center [399, 188] width 799 height 376
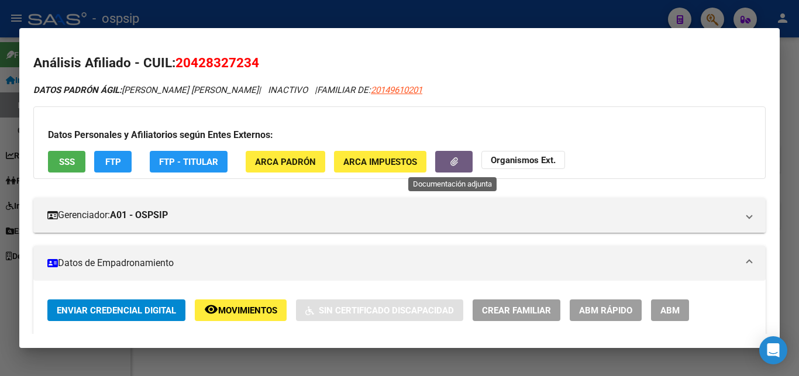
click at [359, 167] on button "button" at bounding box center [453, 162] width 37 height 22
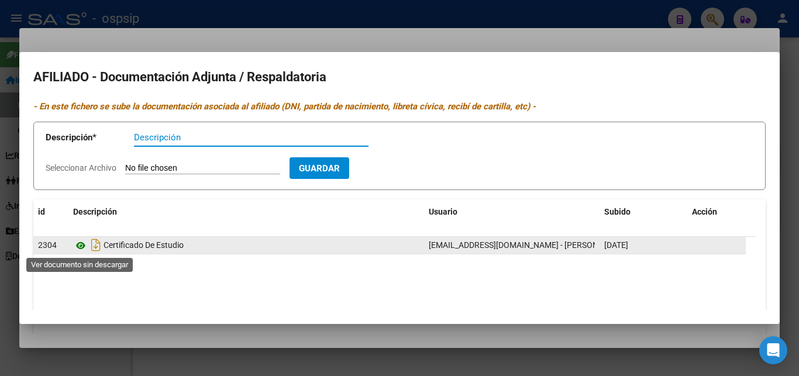
click at [79, 244] on icon at bounding box center [80, 246] width 15 height 14
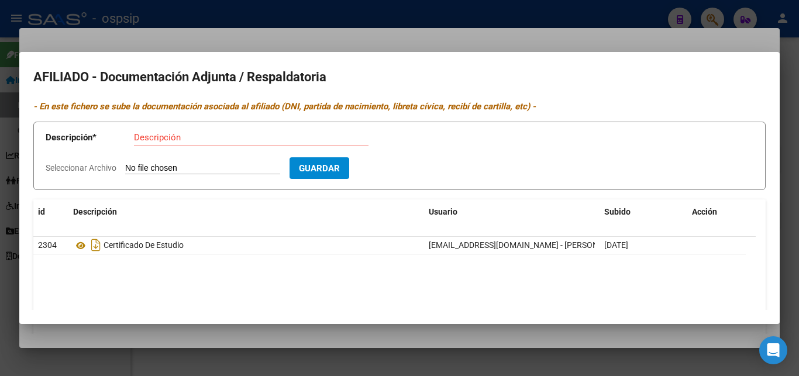
click at [359, 41] on div at bounding box center [399, 188] width 799 height 376
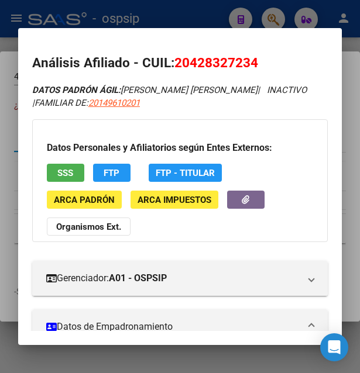
click at [186, 13] on div at bounding box center [180, 186] width 360 height 373
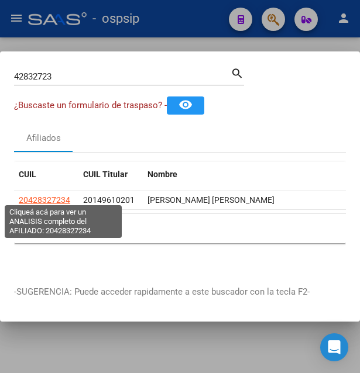
click at [46, 195] on span "20428327234" at bounding box center [44, 199] width 51 height 9
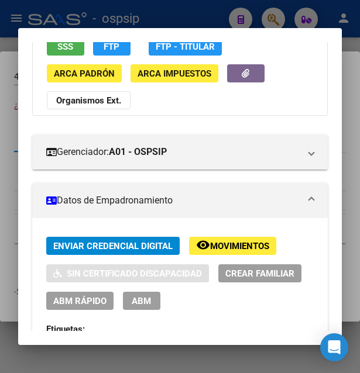
scroll to position [316, 0]
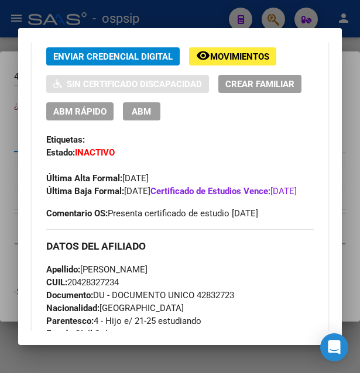
click at [242, 52] on span "Movimientos" at bounding box center [239, 56] width 59 height 11
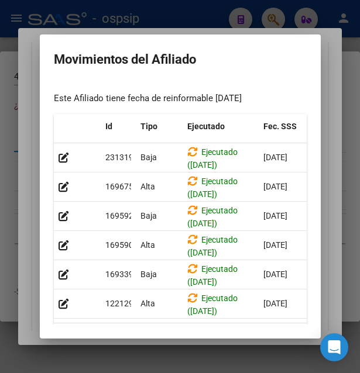
click at [220, 9] on div at bounding box center [180, 186] width 360 height 373
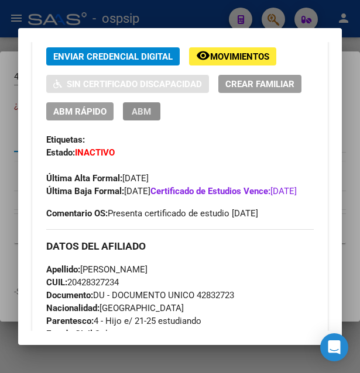
click at [149, 114] on span "ABM" at bounding box center [141, 112] width 19 height 11
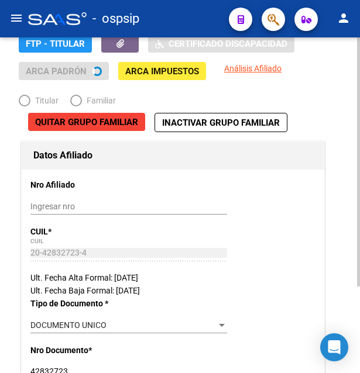
radio input "true"
type input "20-14961020-1"
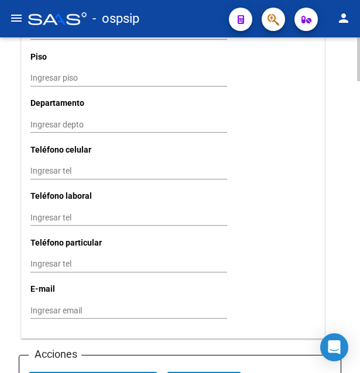
scroll to position [1433, 0]
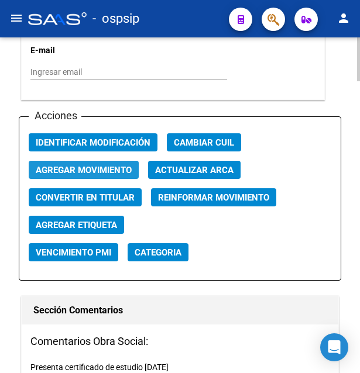
click at [101, 165] on span "Agregar Movimiento" at bounding box center [84, 170] width 96 height 11
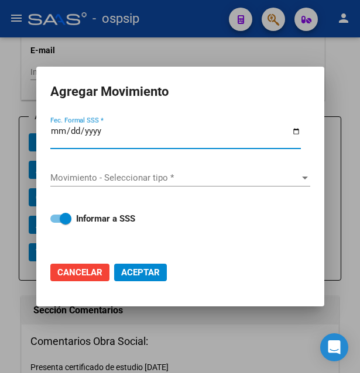
type input "2025-09-09"
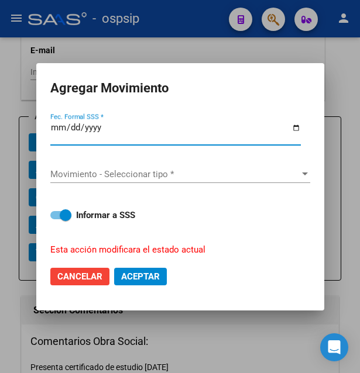
click at [137, 170] on span "Movimiento - Seleccionar tipo *" at bounding box center [174, 174] width 249 height 11
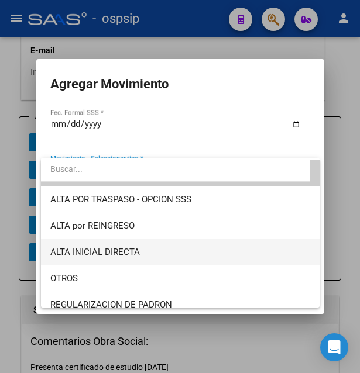
scroll to position [0, 0]
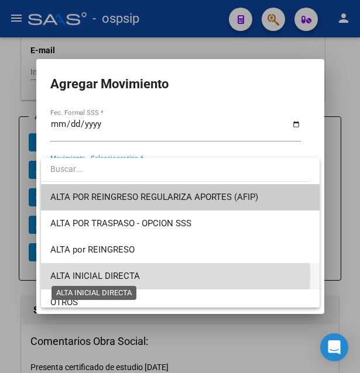
click at [118, 274] on span "ALTA INICIAL DIRECTA" at bounding box center [95, 276] width 90 height 11
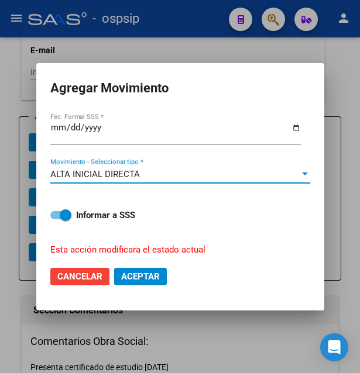
click at [150, 272] on span "Aceptar" at bounding box center [140, 277] width 39 height 11
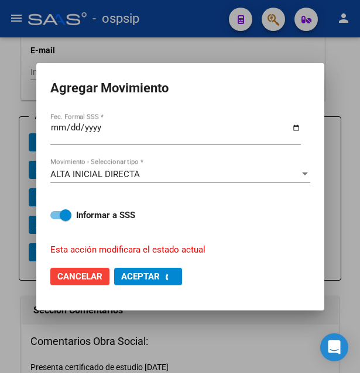
checkbox input "false"
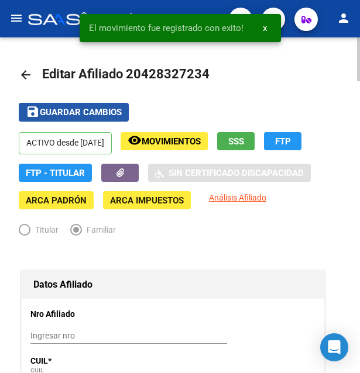
click at [87, 111] on span "Guardar cambios" at bounding box center [81, 113] width 82 height 11
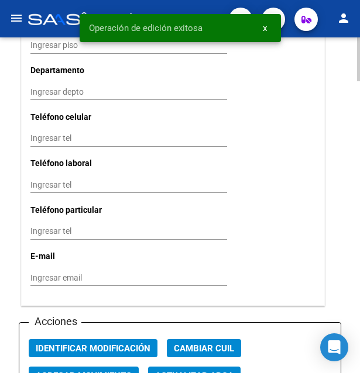
scroll to position [1313, 0]
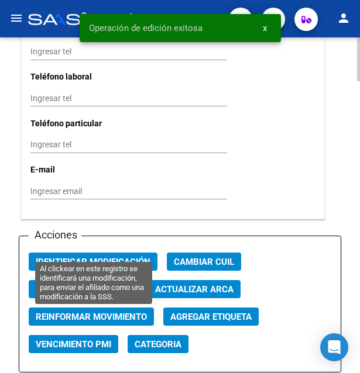
click at [113, 256] on span "Identificar Modificación" at bounding box center [93, 261] width 115 height 11
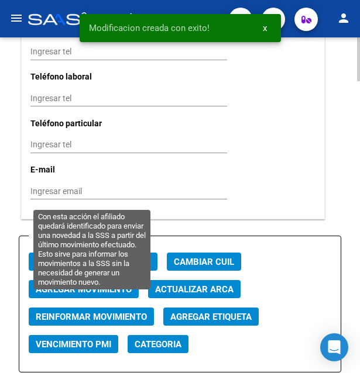
click at [108, 312] on span "Reinformar Movimiento" at bounding box center [91, 317] width 111 height 11
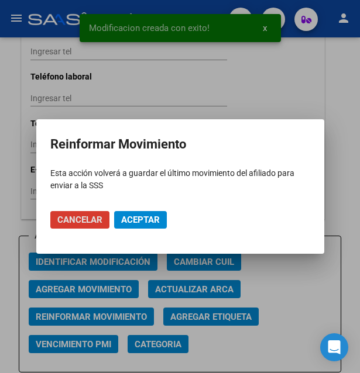
click at [145, 225] on button "Aceptar" at bounding box center [140, 220] width 53 height 18
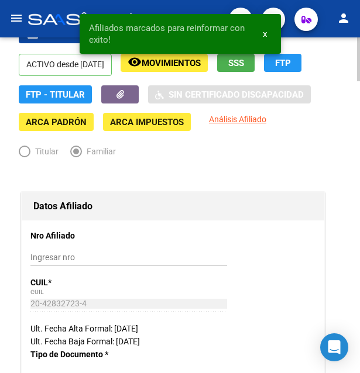
scroll to position [0, 0]
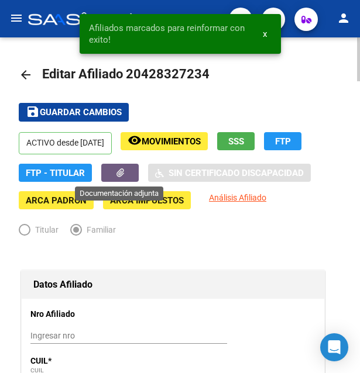
click at [128, 180] on button "button" at bounding box center [119, 173] width 37 height 18
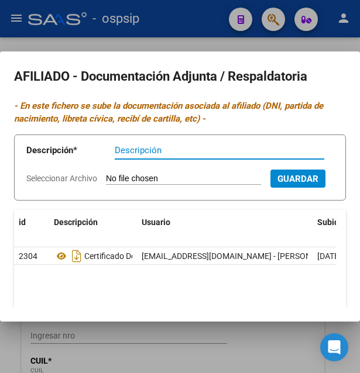
click at [122, 174] on input "Seleccionar Archivo" at bounding box center [183, 179] width 155 height 11
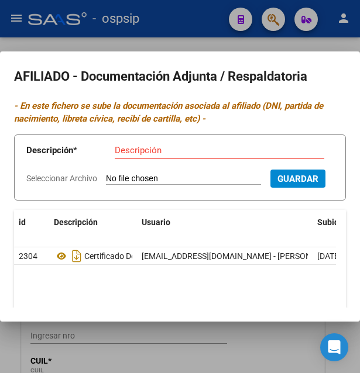
type input "C:\fakepath\e9010342-9278-46e5-b097-dba4d6ad3756.pdf"
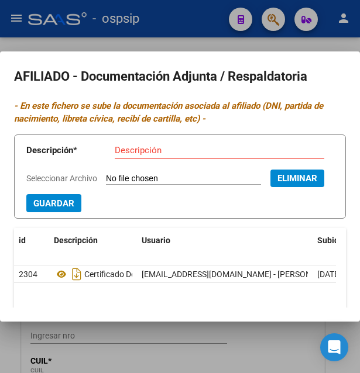
click at [153, 149] on input "Descripción" at bounding box center [219, 150] width 209 height 11
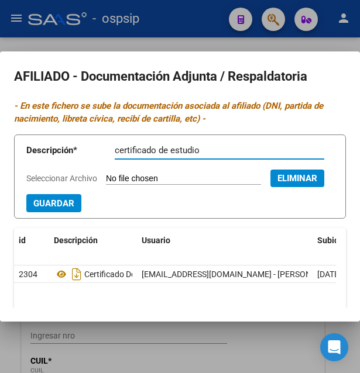
type input "certificado de estudio"
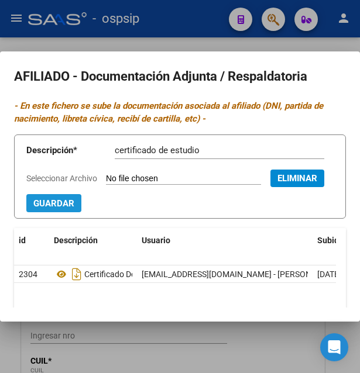
click at [51, 209] on span "Guardar" at bounding box center [53, 203] width 41 height 11
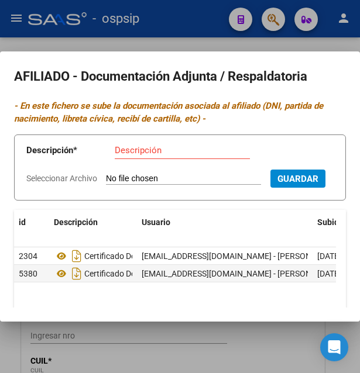
click at [182, 42] on div at bounding box center [180, 186] width 360 height 373
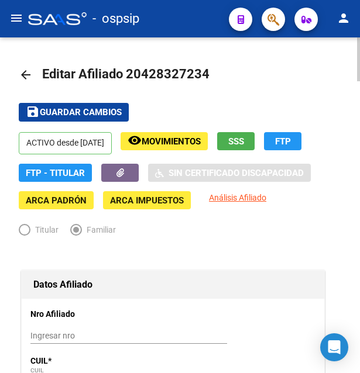
drag, startPoint x: 142, startPoint y: 74, endPoint x: 202, endPoint y: 70, distance: 60.5
click at [202, 70] on span "Editar Afiliado 20428327234" at bounding box center [125, 74] width 167 height 15
copy span "42832723"
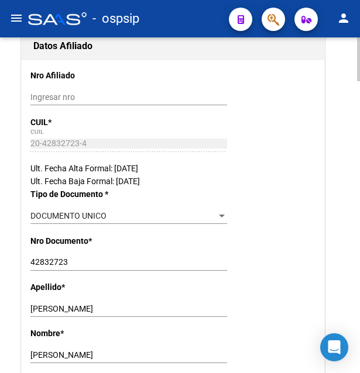
scroll to position [358, 0]
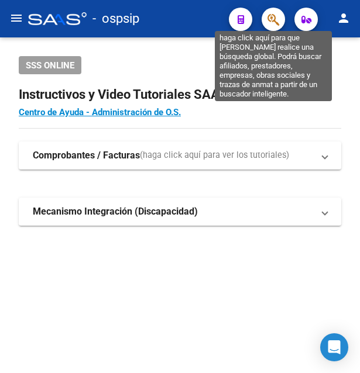
click at [277, 17] on icon "button" at bounding box center [273, 19] width 12 height 13
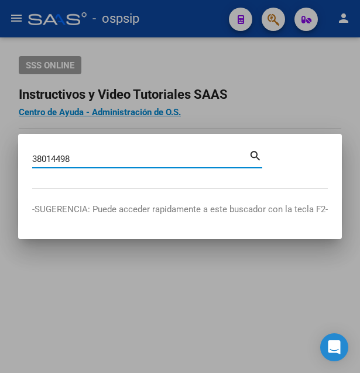
type input "38014498"
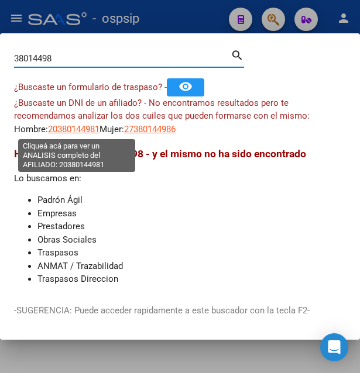
click at [90, 128] on span "20380144981" at bounding box center [73, 129] width 51 height 11
type textarea "20380144981"
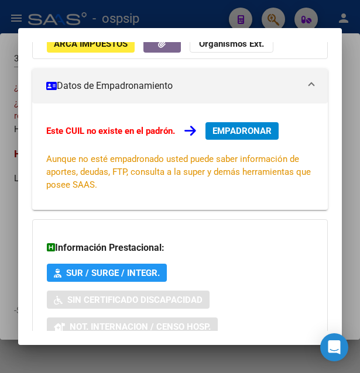
scroll to position [63, 0]
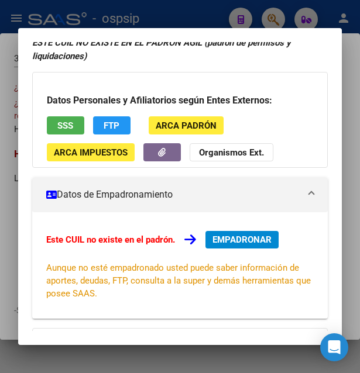
click at [77, 125] on button "SSS" at bounding box center [65, 125] width 37 height 18
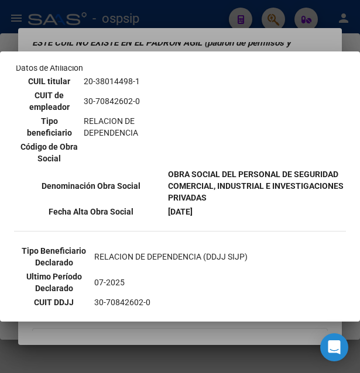
scroll to position [190, 0]
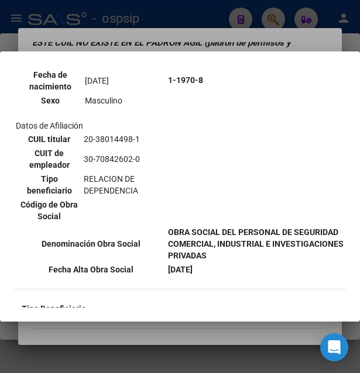
click at [236, 25] on div at bounding box center [180, 186] width 360 height 373
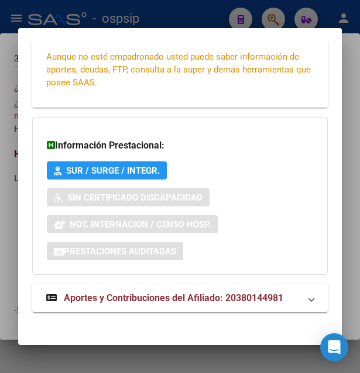
scroll to position [282, 0]
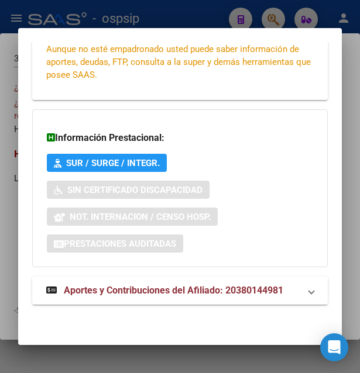
click at [152, 288] on span "Aportes y Contribuciones del Afiliado: 20380144981" at bounding box center [173, 290] width 219 height 11
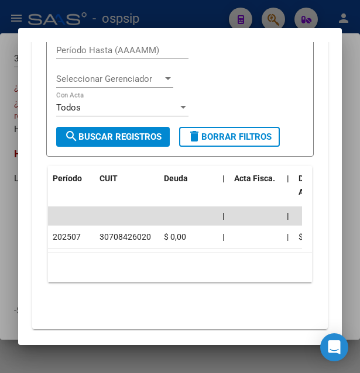
scroll to position [730, 0]
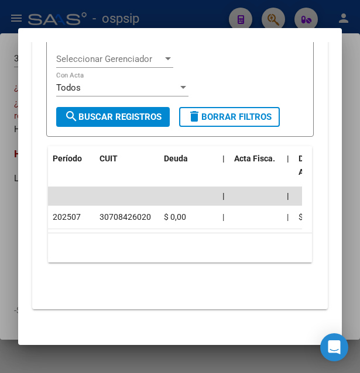
click at [161, 9] on div at bounding box center [180, 186] width 360 height 373
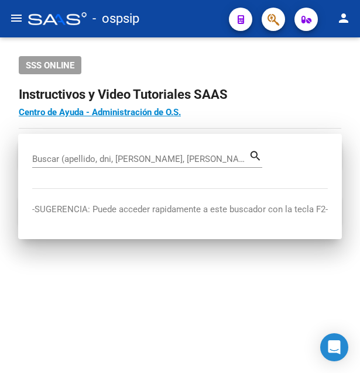
click at [161, 9] on div "- ospsip" at bounding box center [123, 19] width 191 height 26
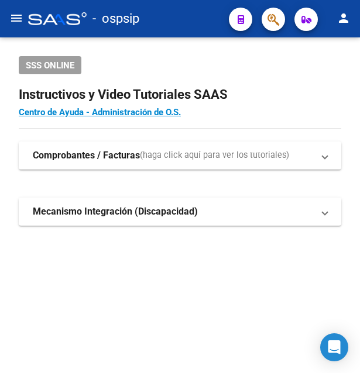
click at [267, 19] on button "button" at bounding box center [273, 19] width 23 height 23
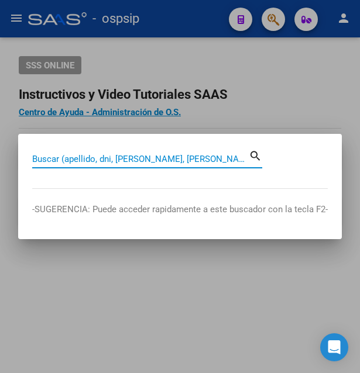
paste input "42832723"
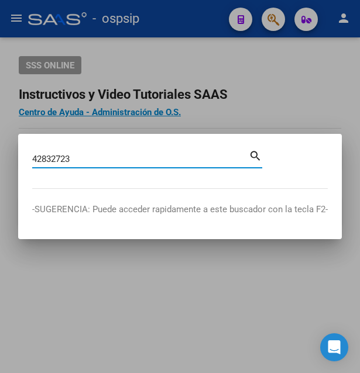
type input "42832723"
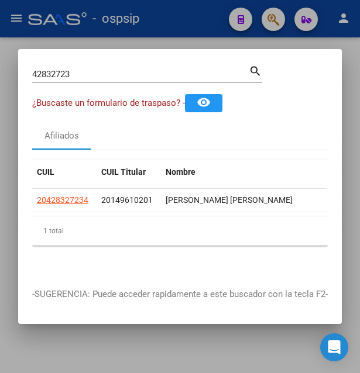
click at [172, 35] on div at bounding box center [180, 186] width 360 height 373
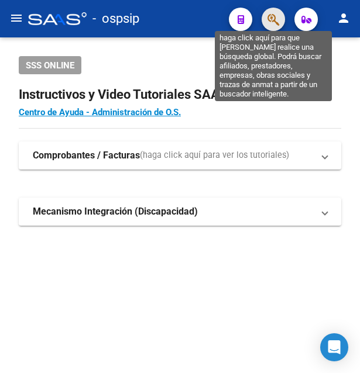
click at [276, 20] on icon "button" at bounding box center [273, 19] width 12 height 13
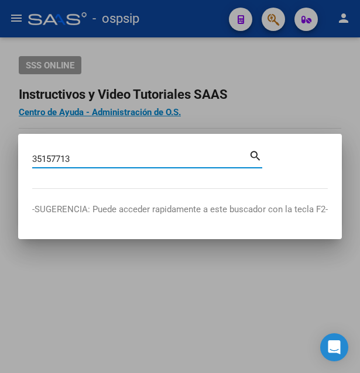
type input "35157713"
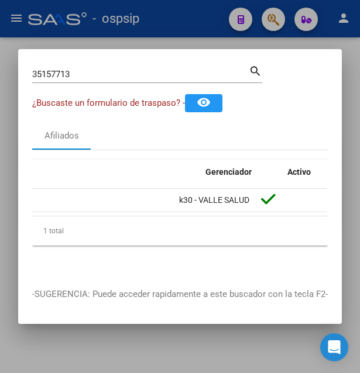
scroll to position [0, 0]
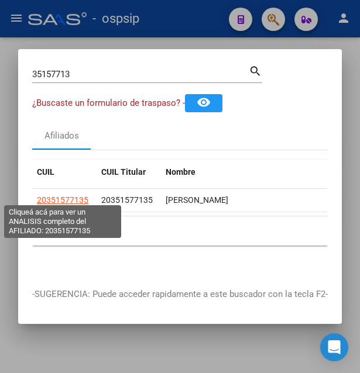
click at [68, 195] on span "20351577135" at bounding box center [62, 199] width 51 height 9
type textarea "20351577135"
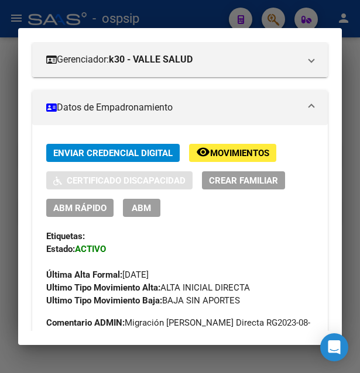
scroll to position [190, 0]
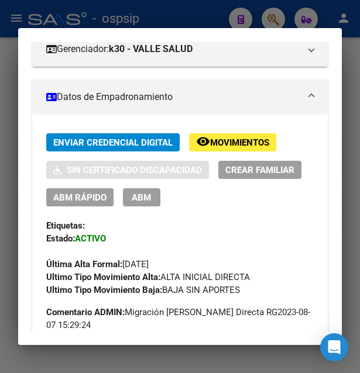
click at [247, 148] on span "Movimientos" at bounding box center [239, 143] width 59 height 11
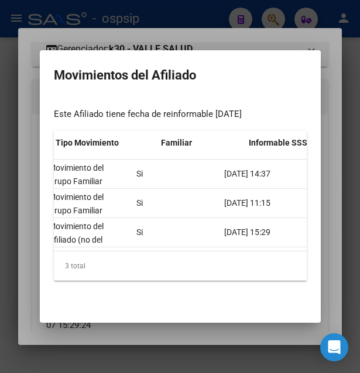
scroll to position [0, 496]
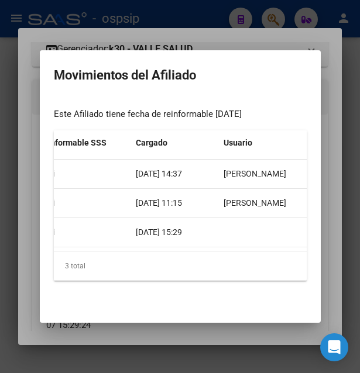
click at [232, 30] on div at bounding box center [180, 186] width 360 height 373
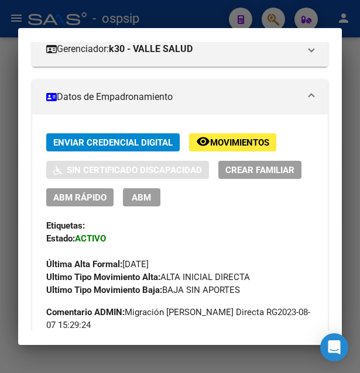
click at [197, 18] on div at bounding box center [180, 186] width 360 height 373
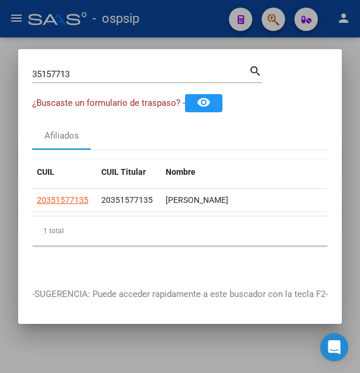
click at [197, 18] on div at bounding box center [180, 186] width 360 height 373
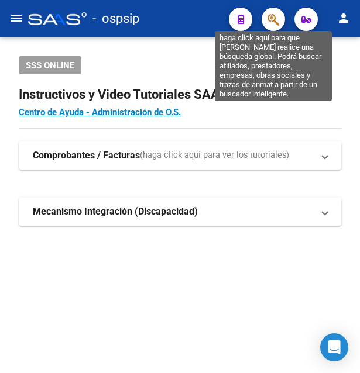
click at [269, 23] on icon "button" at bounding box center [273, 19] width 12 height 13
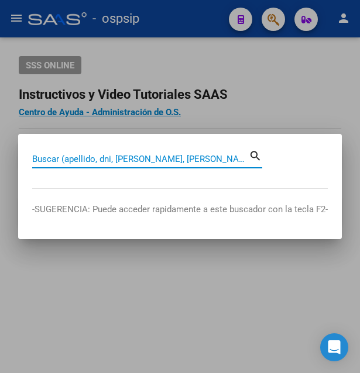
paste input "21374395"
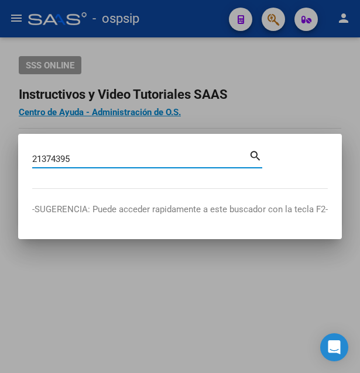
type input "21374395"
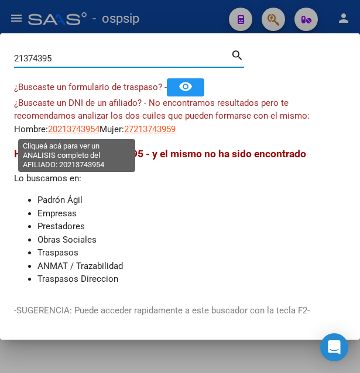
click at [85, 127] on span "20213743954" at bounding box center [73, 129] width 51 height 11
type textarea "20213743954"
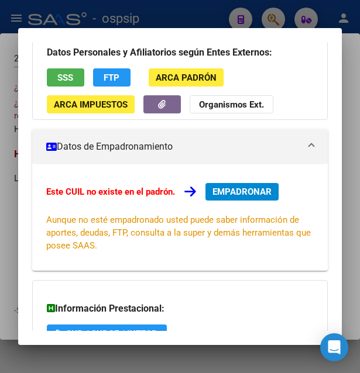
scroll to position [126, 0]
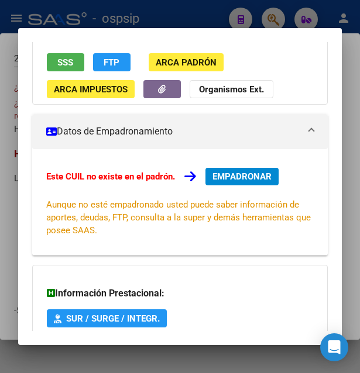
click at [66, 59] on span "SSS" at bounding box center [65, 62] width 16 height 11
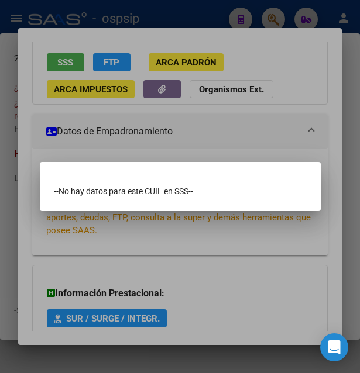
click at [259, 115] on div at bounding box center [180, 186] width 360 height 373
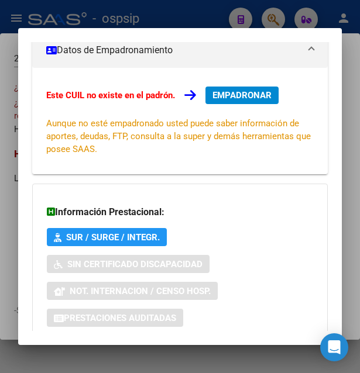
scroll to position [282, 0]
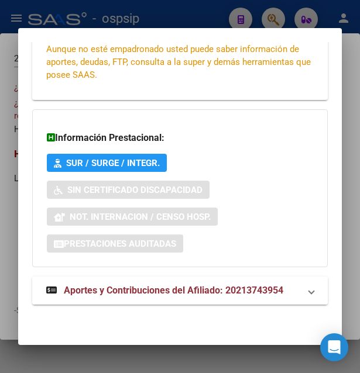
click at [177, 291] on span "Aportes y Contribuciones del Afiliado: 20213743954" at bounding box center [173, 290] width 219 height 11
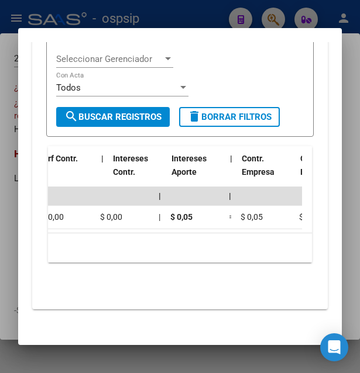
scroll to position [0, 0]
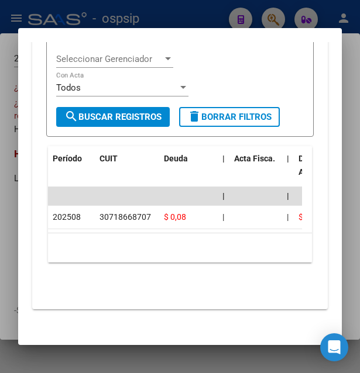
click at [190, 19] on div at bounding box center [180, 186] width 360 height 373
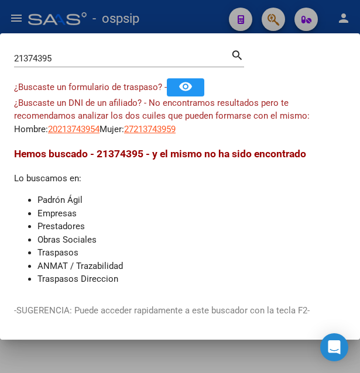
click at [190, 19] on div at bounding box center [180, 186] width 360 height 373
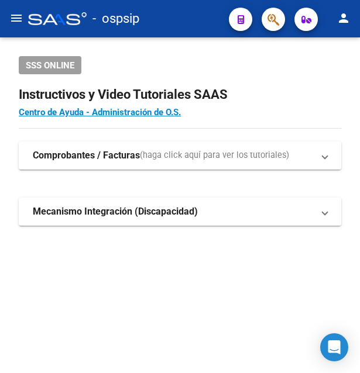
click at [190, 19] on div "- ospsip" at bounding box center [123, 19] width 191 height 26
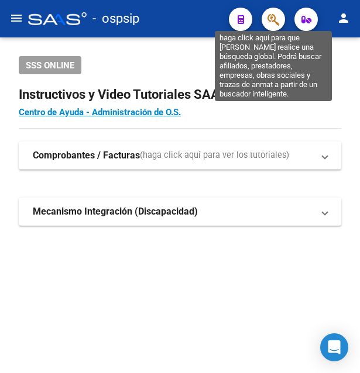
click at [274, 16] on icon "button" at bounding box center [273, 19] width 12 height 13
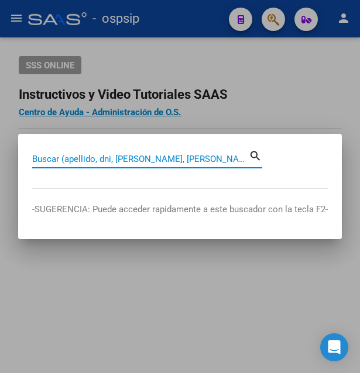
click at [95, 156] on input "Buscar (apellido, dni, cuil, nro traspaso, cuit, obra social)" at bounding box center [140, 159] width 217 height 11
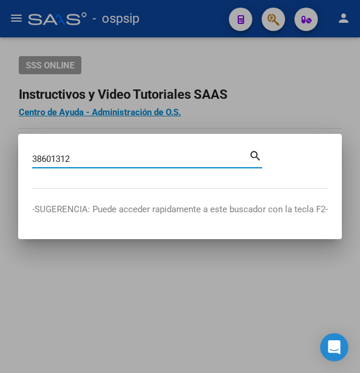
type input "38601312"
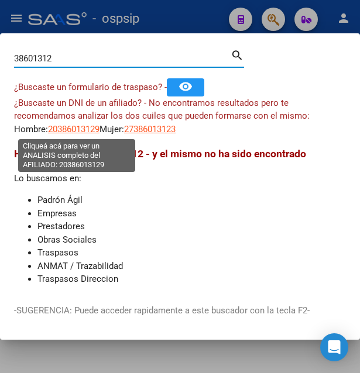
click at [89, 131] on span "20386013129" at bounding box center [73, 129] width 51 height 11
type textarea "20386013129"
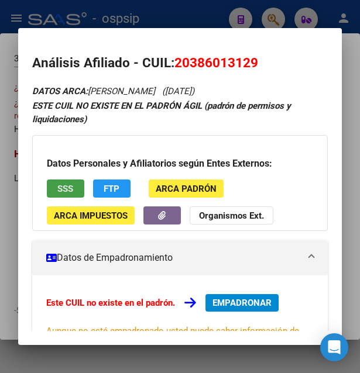
click at [74, 187] on button "SSS" at bounding box center [65, 189] width 37 height 18
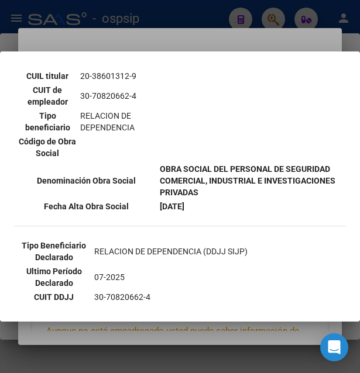
scroll to position [316, 0]
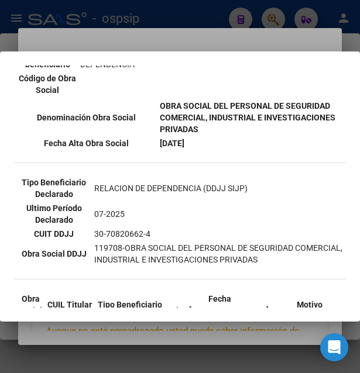
click at [234, 40] on div at bounding box center [180, 186] width 360 height 373
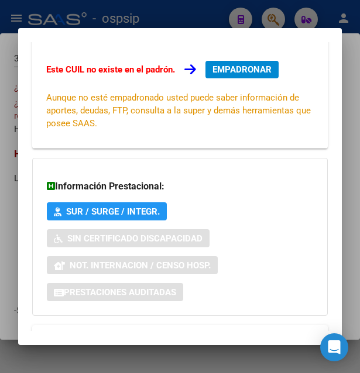
scroll to position [282, 0]
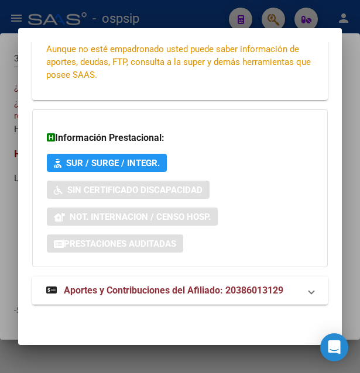
click at [136, 297] on strong "Aportes y Contribuciones del Afiliado: 20386013129" at bounding box center [164, 291] width 237 height 14
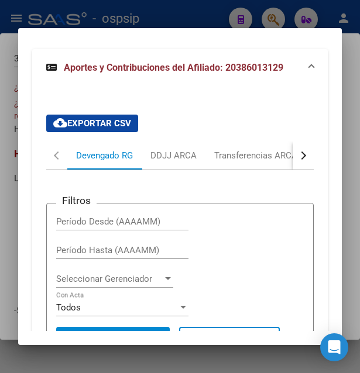
scroll to position [477, 0]
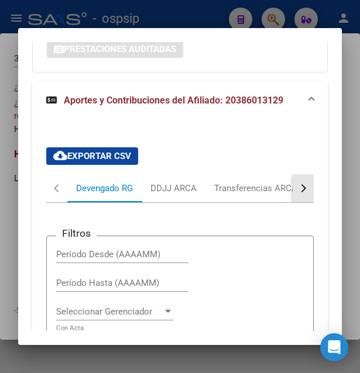
click at [298, 190] on div "button" at bounding box center [302, 188] width 8 height 8
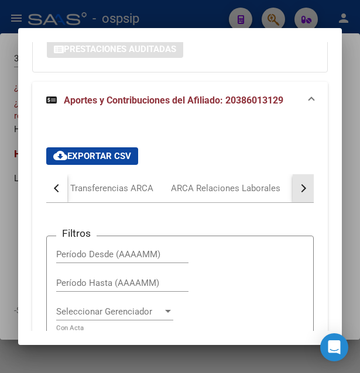
click at [298, 190] on div "button" at bounding box center [302, 188] width 8 height 8
click at [229, 186] on div "ARCA Relaciones Laborales" at bounding box center [221, 188] width 109 height 13
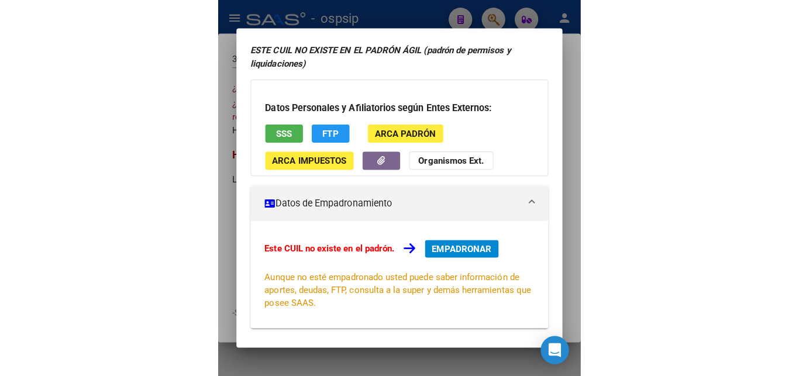
scroll to position [36, 0]
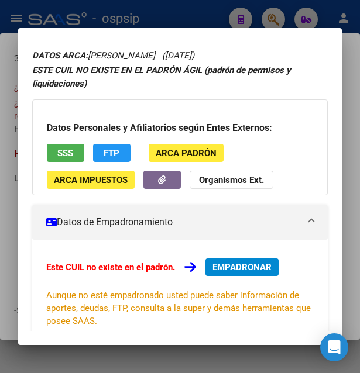
click at [175, 25] on div at bounding box center [180, 186] width 360 height 373
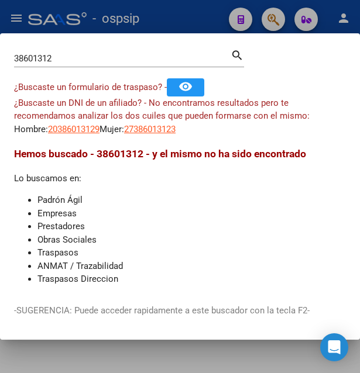
click at [175, 25] on div at bounding box center [180, 186] width 360 height 373
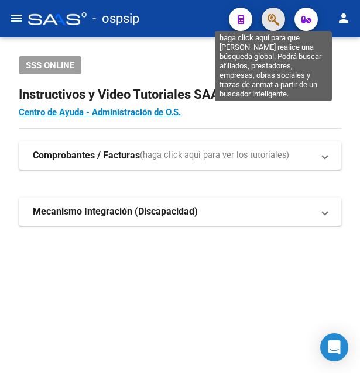
click at [270, 16] on icon "button" at bounding box center [273, 19] width 12 height 13
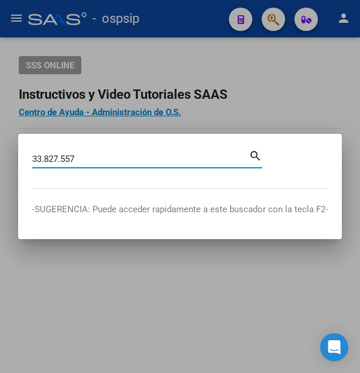
click at [63, 155] on input "33.827.557" at bounding box center [140, 159] width 217 height 11
click at [44, 157] on input "33.827557" at bounding box center [140, 159] width 217 height 11
type input "33827557"
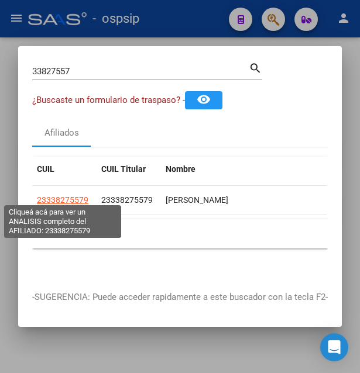
click at [68, 195] on span "23338275579" at bounding box center [62, 199] width 51 height 9
type textarea "23338275579"
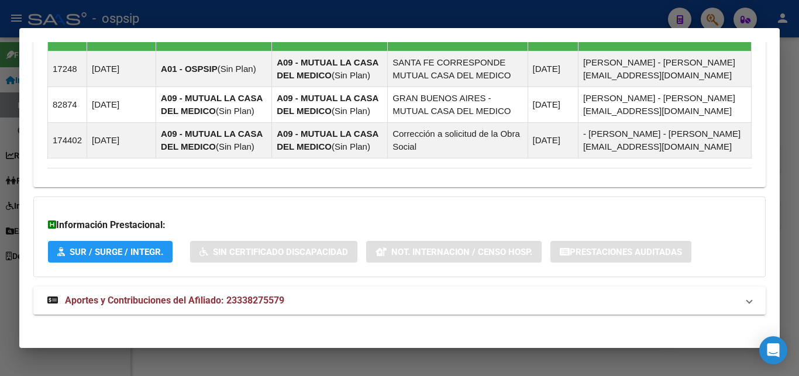
scroll to position [781, 0]
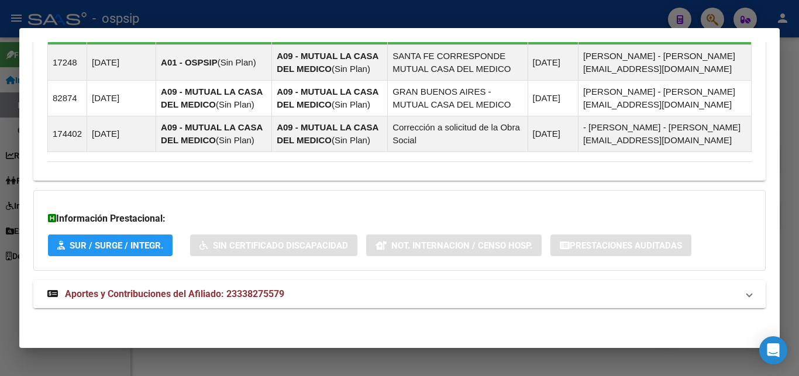
click at [243, 292] on span "Aportes y Contribuciones del Afiliado: 23338275579" at bounding box center [174, 293] width 219 height 11
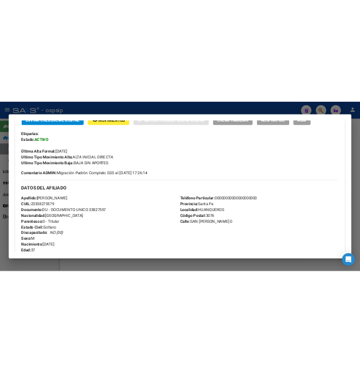
scroll to position [126, 0]
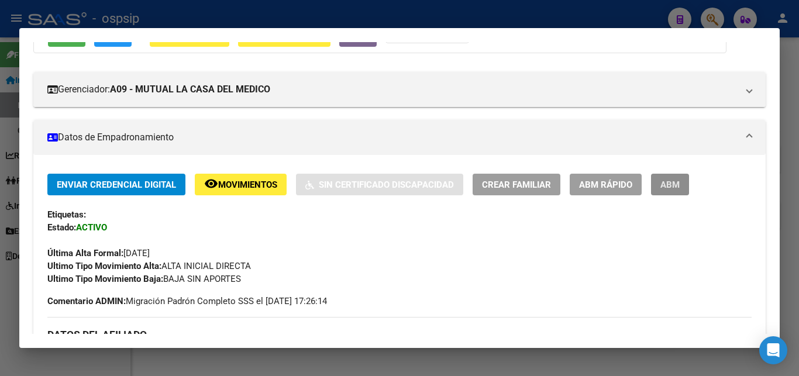
click at [359, 187] on span "ABM" at bounding box center [670, 185] width 19 height 11
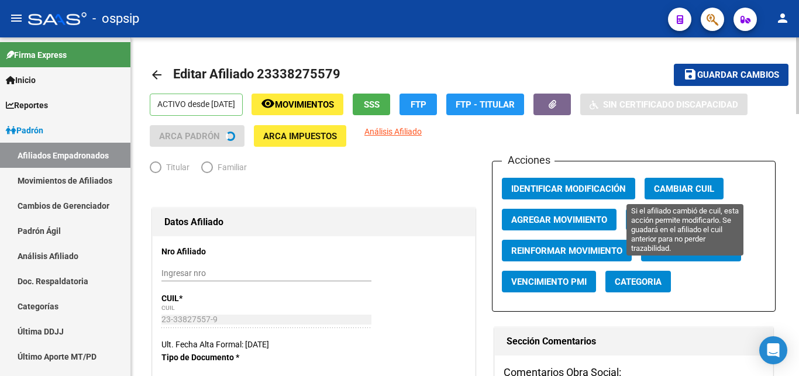
radio input "true"
type input "30-71186754-2"
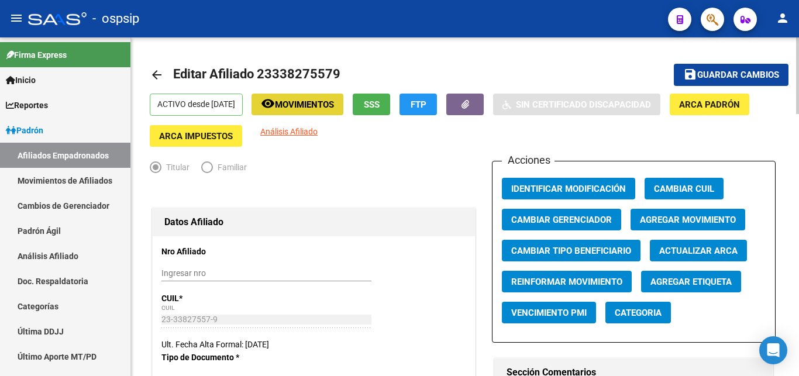
click at [338, 111] on button "remove_red_eye Movimientos" at bounding box center [298, 105] width 92 height 22
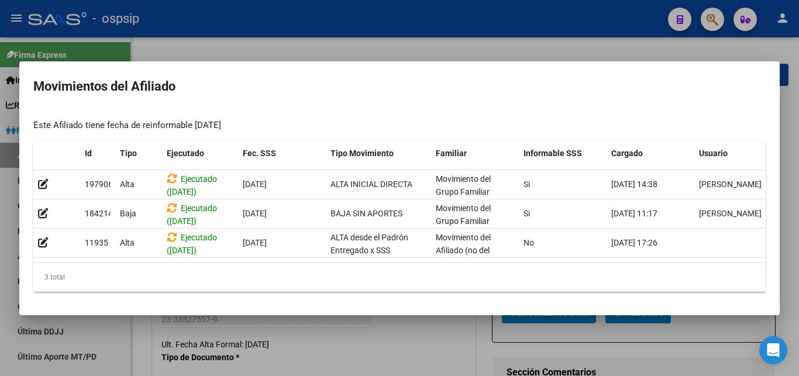
click at [359, 47] on div at bounding box center [399, 188] width 799 height 376
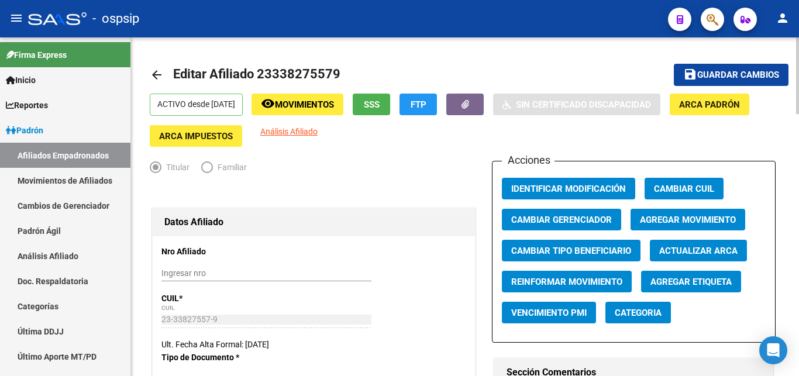
drag, startPoint x: 273, startPoint y: 73, endPoint x: 335, endPoint y: 72, distance: 61.4
click at [335, 72] on span "Editar Afiliado 23338275579" at bounding box center [256, 74] width 167 height 15
copy span "33827557"
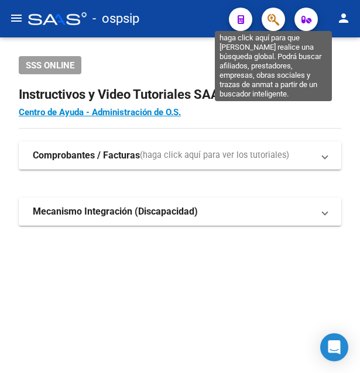
click at [272, 15] on icon "button" at bounding box center [273, 19] width 12 height 13
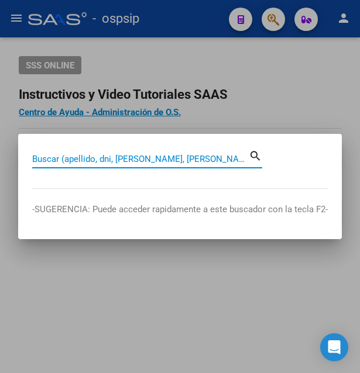
paste input "23264588"
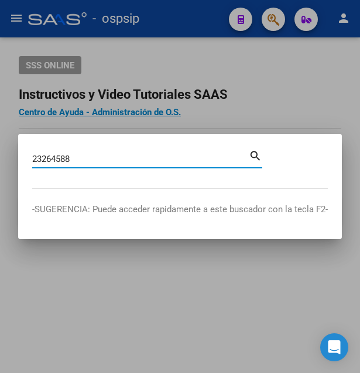
type input "23264588"
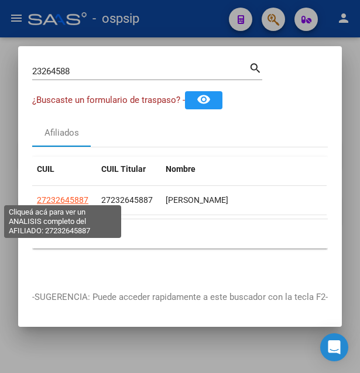
click at [64, 195] on span "27232645887" at bounding box center [62, 199] width 51 height 9
type textarea "27232645887"
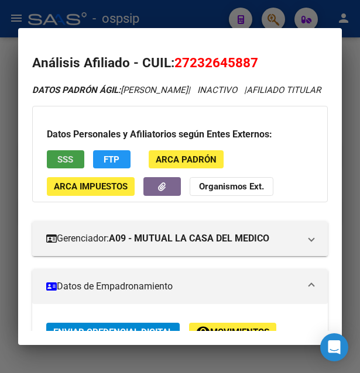
click at [68, 165] on span "SSS" at bounding box center [65, 159] width 16 height 11
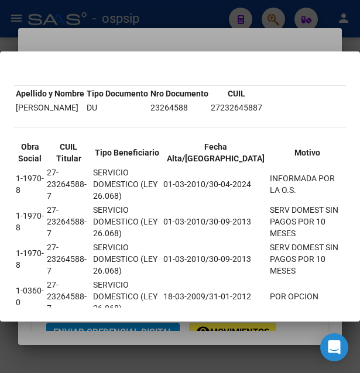
scroll to position [63, 0]
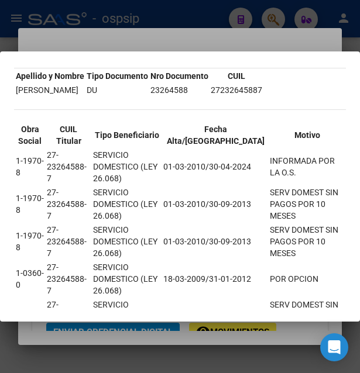
click at [289, 40] on div at bounding box center [180, 186] width 360 height 373
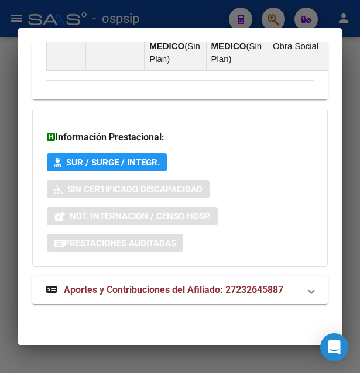
scroll to position [1206, 0]
click at [148, 288] on span "Aportes y Contribuciones del Afiliado: 27232645887" at bounding box center [173, 289] width 219 height 11
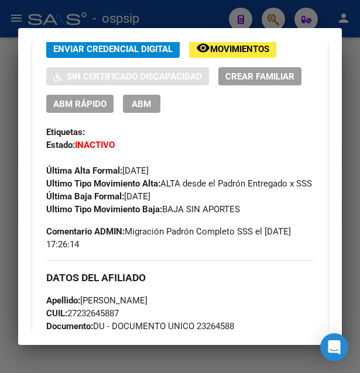
scroll to position [263, 0]
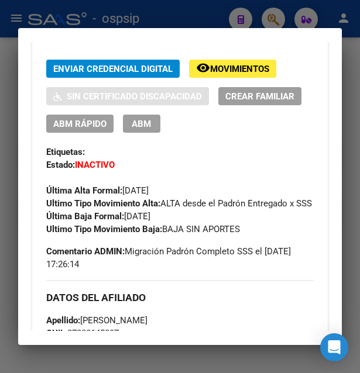
click at [242, 74] on span "Movimientos" at bounding box center [239, 69] width 59 height 11
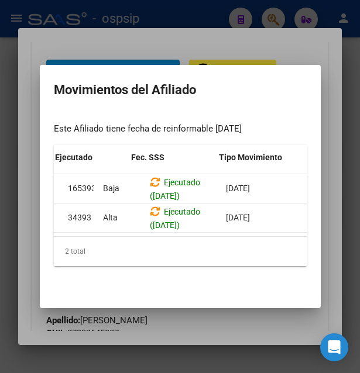
scroll to position [0, 0]
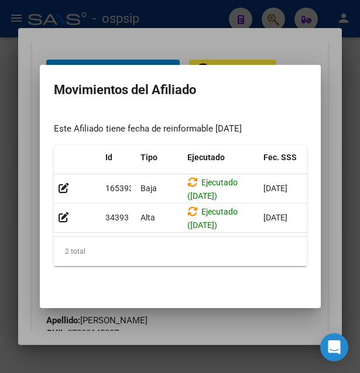
click at [173, 46] on div at bounding box center [180, 186] width 360 height 373
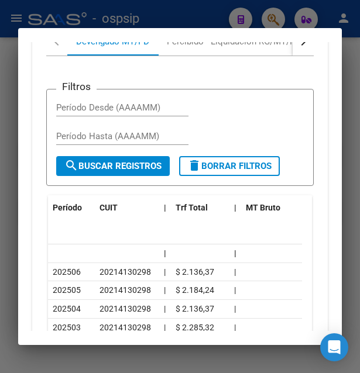
scroll to position [1464, 0]
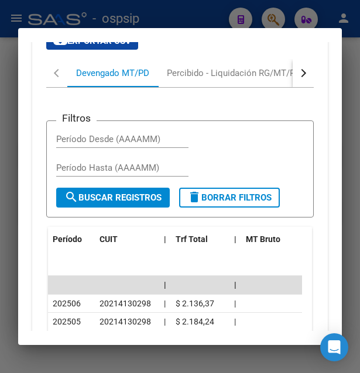
click at [293, 87] on button "button" at bounding box center [303, 73] width 21 height 28
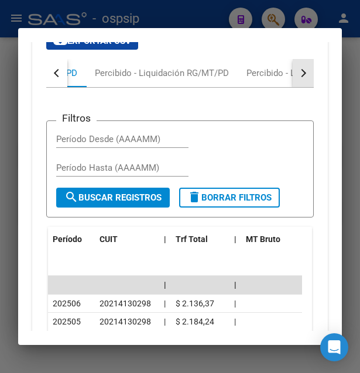
click at [293, 87] on button "button" at bounding box center [303, 73] width 21 height 28
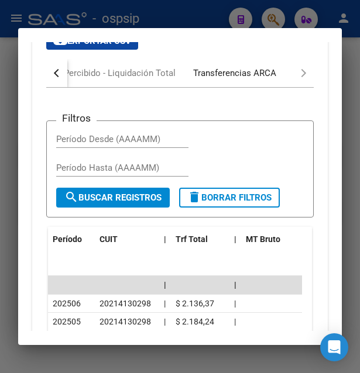
click at [250, 80] on div "Transferencias ARCA" at bounding box center [234, 73] width 83 height 13
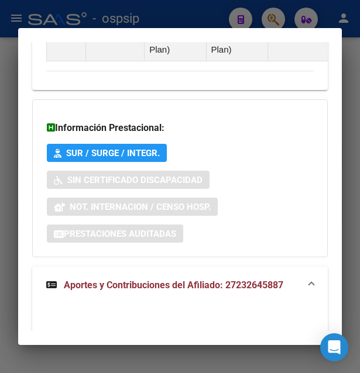
scroll to position [1128, 0]
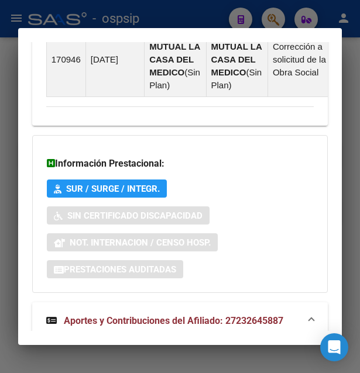
click at [198, 18] on div at bounding box center [180, 186] width 360 height 373
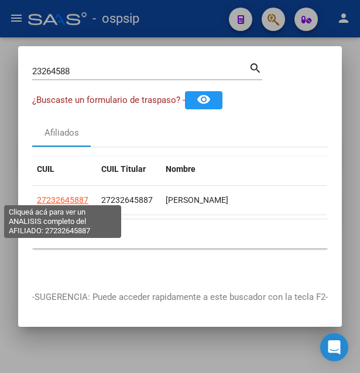
click at [68, 195] on span "27232645887" at bounding box center [62, 199] width 51 height 9
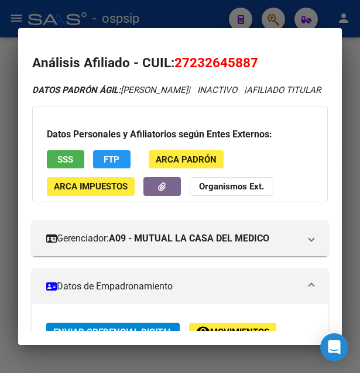
drag, startPoint x: 192, startPoint y: 63, endPoint x: 251, endPoint y: 60, distance: 59.2
click at [251, 60] on span "27232645887" at bounding box center [216, 62] width 84 height 15
copy span "23264588"
drag, startPoint x: 178, startPoint y: 62, endPoint x: 265, endPoint y: 60, distance: 87.2
click at [265, 60] on h2 "Análisis Afiliado - CUIL: 27232645887" at bounding box center [180, 63] width 296 height 20
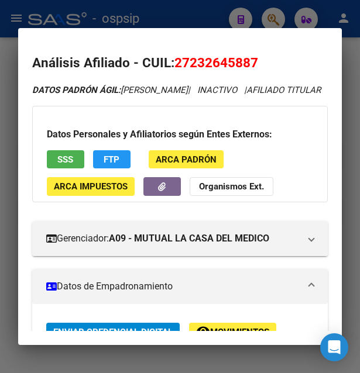
copy span "27232645887"
click at [162, 19] on div at bounding box center [180, 186] width 360 height 373
click at [163, 19] on div at bounding box center [180, 186] width 360 height 373
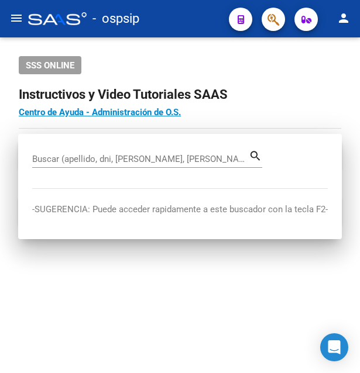
click at [163, 19] on div "- ospsip" at bounding box center [123, 19] width 191 height 26
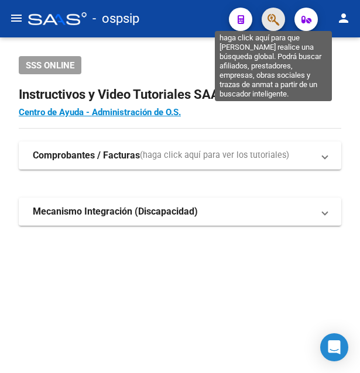
click at [269, 16] on icon "button" at bounding box center [273, 19] width 12 height 13
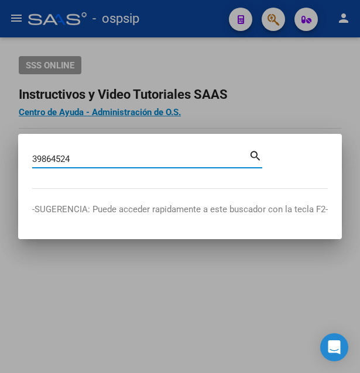
type input "39864524"
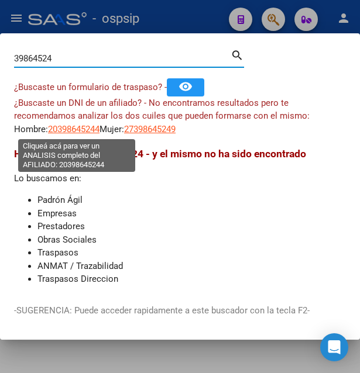
click at [75, 129] on span "20398645244" at bounding box center [73, 129] width 51 height 11
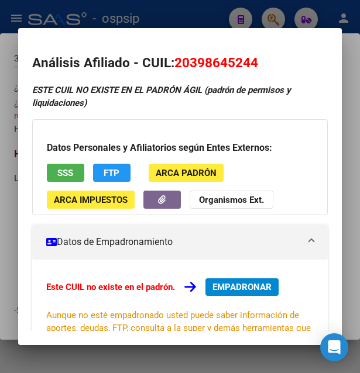
click at [65, 173] on span "SSS" at bounding box center [65, 173] width 16 height 11
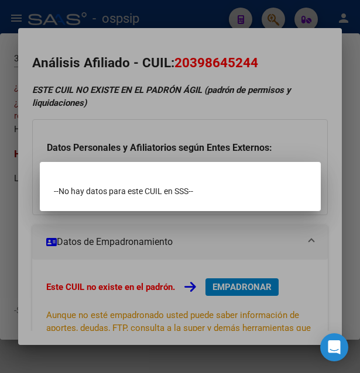
click at [220, 128] on div at bounding box center [180, 186] width 360 height 373
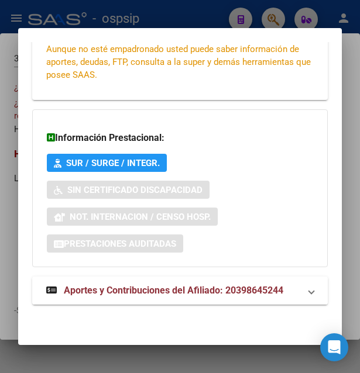
click at [122, 289] on span "Aportes y Contribuciones del Afiliado: 20398645244" at bounding box center [173, 290] width 219 height 11
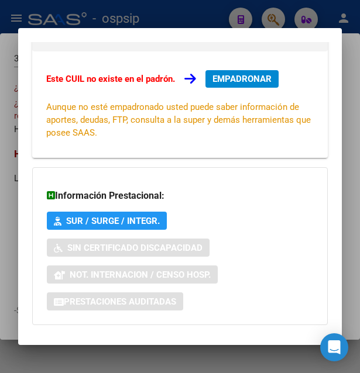
scroll to position [0, 0]
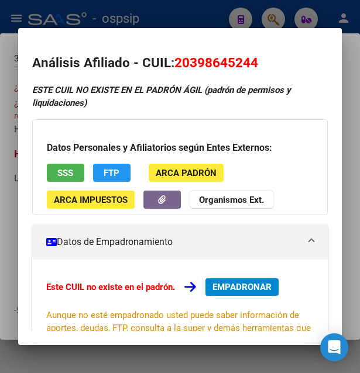
click at [183, 23] on div at bounding box center [180, 186] width 360 height 373
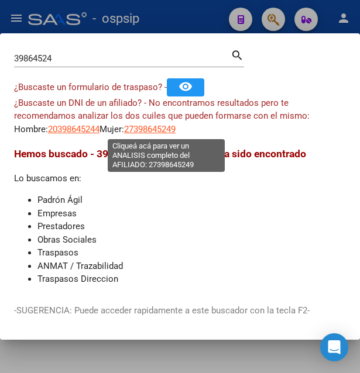
click at [156, 130] on span "27398645249" at bounding box center [149, 129] width 51 height 11
type textarea "27398645249"
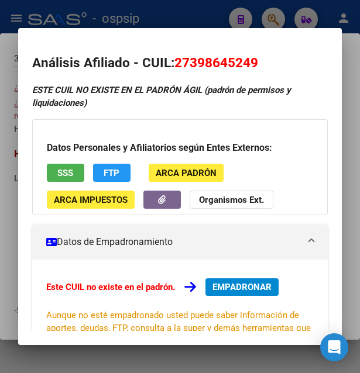
click at [157, 16] on div at bounding box center [180, 186] width 360 height 373
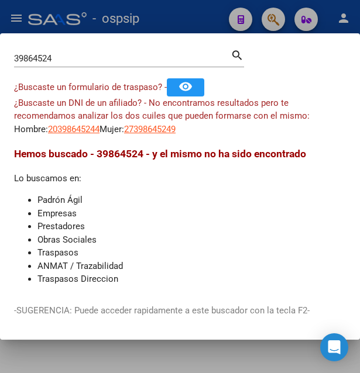
click at [200, 19] on div at bounding box center [180, 186] width 360 height 373
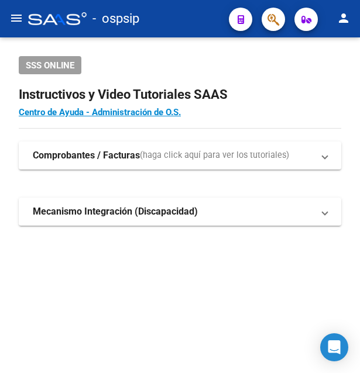
click at [200, 19] on div "- ospsip" at bounding box center [123, 19] width 191 height 26
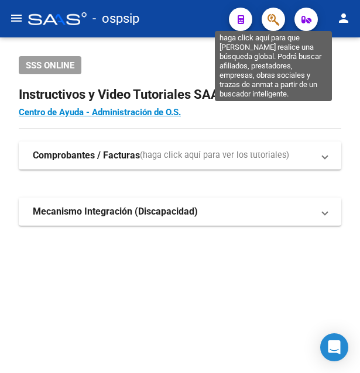
click at [277, 19] on icon "button" at bounding box center [273, 19] width 12 height 13
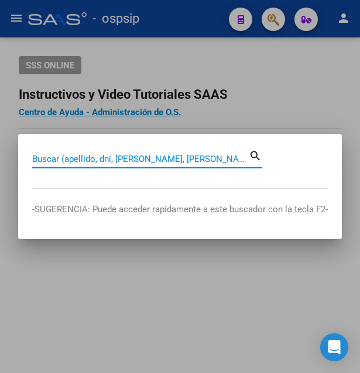
click at [96, 159] on input "Buscar (apellido, dni, cuil, nro traspaso, cuit, obra social)" at bounding box center [140, 159] width 217 height 11
click at [54, 158] on input "Buscar (apellido, dni, cuil, nro traspaso, cuit, obra social)" at bounding box center [140, 159] width 217 height 11
paste input "38605713"
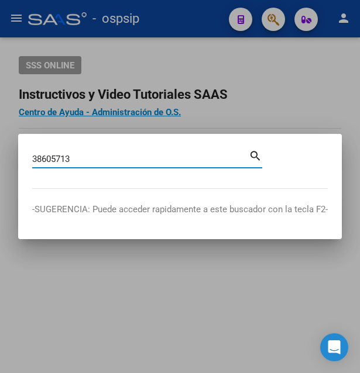
type input "38605713"
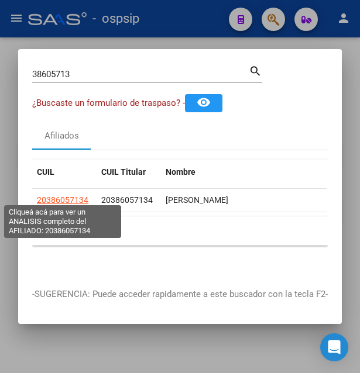
click at [68, 195] on span "20386057134" at bounding box center [62, 199] width 51 height 9
type textarea "20386057134"
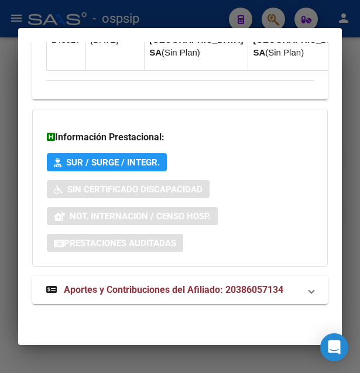
scroll to position [1339, 0]
click at [126, 296] on span "Aportes y Contribuciones del Afiliado: 20386057134" at bounding box center [173, 289] width 219 height 11
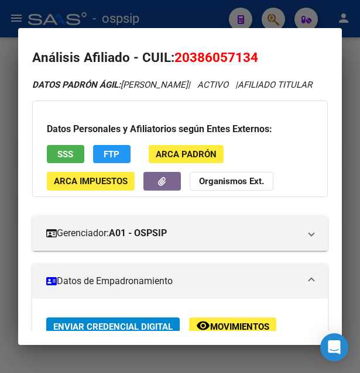
scroll to position [0, 0]
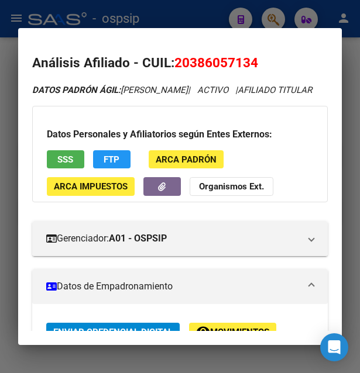
click at [71, 165] on span "SSS" at bounding box center [65, 159] width 16 height 11
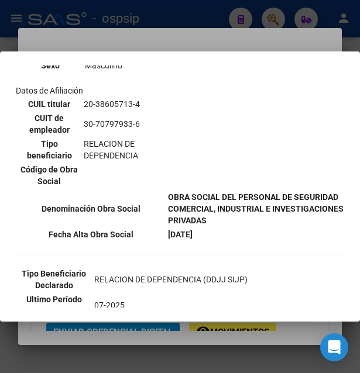
scroll to position [253, 0]
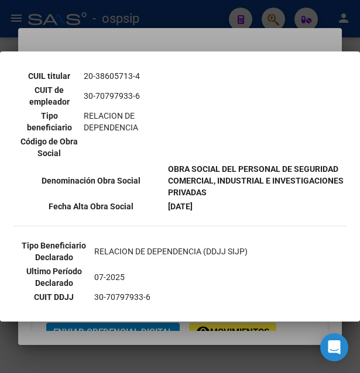
click at [197, 26] on div at bounding box center [180, 186] width 360 height 373
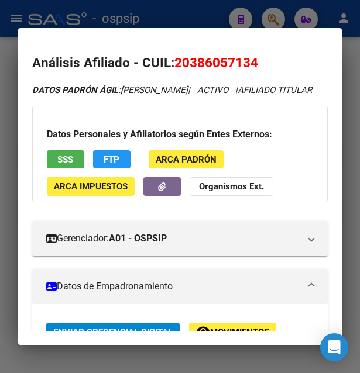
drag, startPoint x: 194, startPoint y: 34, endPoint x: 196, endPoint y: 25, distance: 9.5
click at [194, 33] on mat-dialog-container "Análisis Afiliado - CUIL: 20386057134 DATOS PADRÓN ÁGIL: MONTENEGRO NICOLAS FED…" at bounding box center [180, 186] width 324 height 317
click at [196, 24] on div at bounding box center [180, 186] width 360 height 373
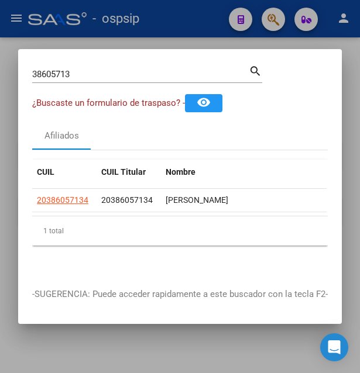
click at [196, 24] on div at bounding box center [180, 186] width 360 height 373
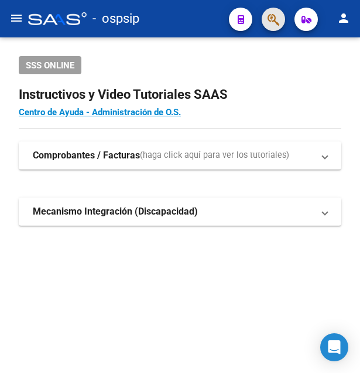
click at [272, 13] on span "button" at bounding box center [273, 20] width 12 height 24
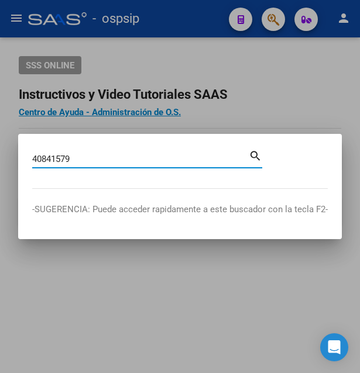
type input "40841579"
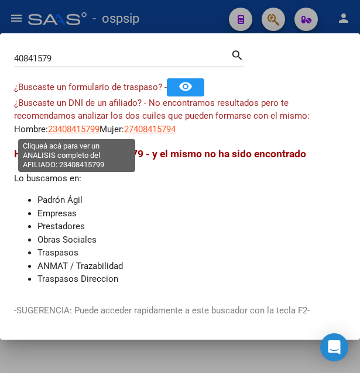
click at [77, 130] on span "23408415799" at bounding box center [73, 129] width 51 height 11
type textarea "23408415799"
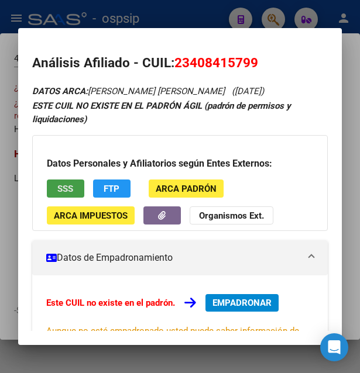
click at [64, 193] on span "SSS" at bounding box center [65, 189] width 16 height 11
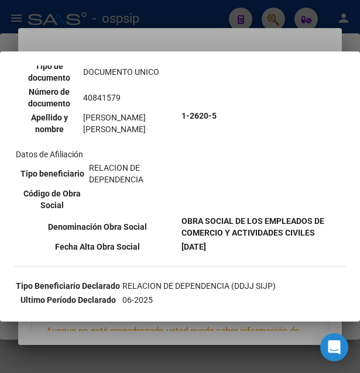
scroll to position [126, 0]
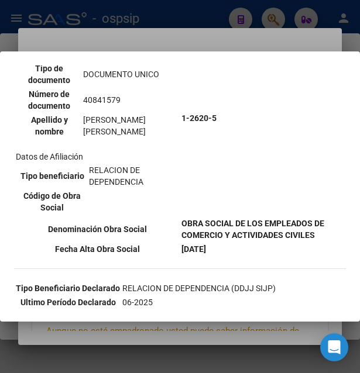
click at [188, 40] on div at bounding box center [180, 186] width 360 height 373
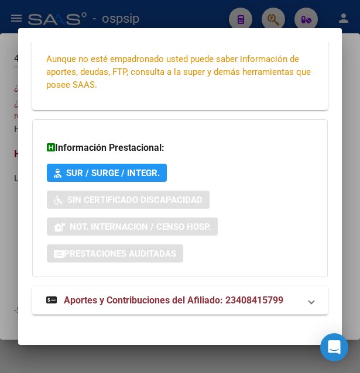
scroll to position [282, 0]
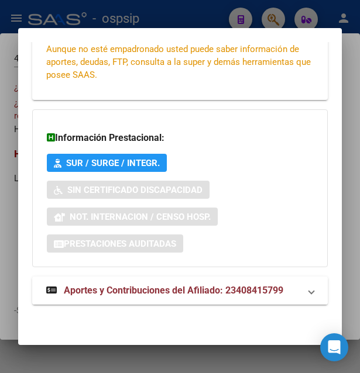
click at [133, 289] on span "Aportes y Contribuciones del Afiliado: 23408415799" at bounding box center [173, 290] width 219 height 11
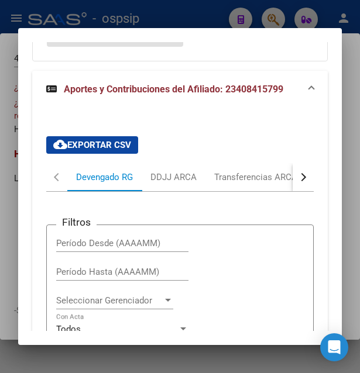
scroll to position [452, 0]
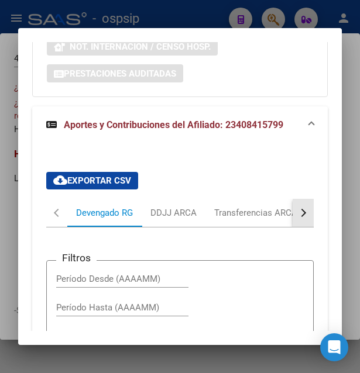
click at [300, 219] on button "button" at bounding box center [303, 213] width 21 height 28
click at [297, 223] on button "button" at bounding box center [303, 213] width 21 height 28
click at [297, 224] on button "button" at bounding box center [303, 213] width 21 height 28
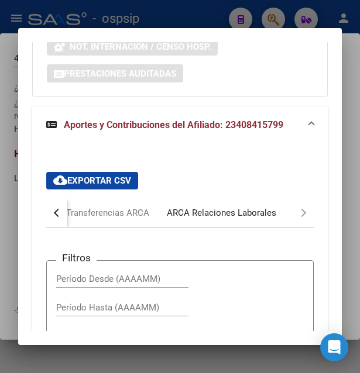
click at [229, 221] on div "ARCA Relaciones Laborales" at bounding box center [221, 213] width 127 height 28
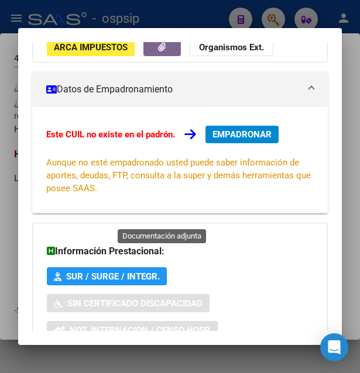
scroll to position [0, 0]
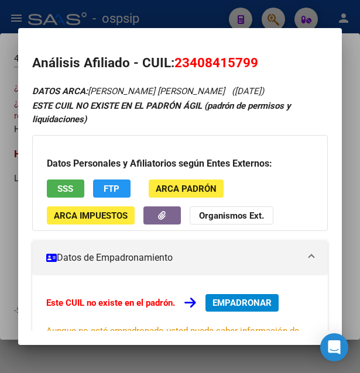
drag, startPoint x: 173, startPoint y: 63, endPoint x: 261, endPoint y: 67, distance: 88.4
click at [261, 67] on h2 "Análisis Afiliado - CUIL: 23408415799" at bounding box center [180, 63] width 296 height 20
copy h2 "23408415799"
click at [71, 196] on button "SSS" at bounding box center [65, 189] width 37 height 18
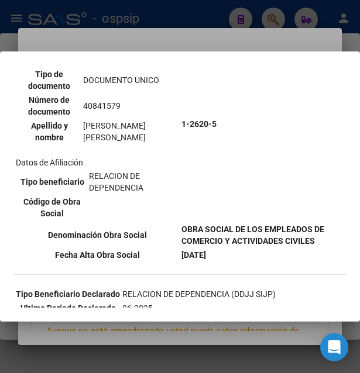
scroll to position [63, 0]
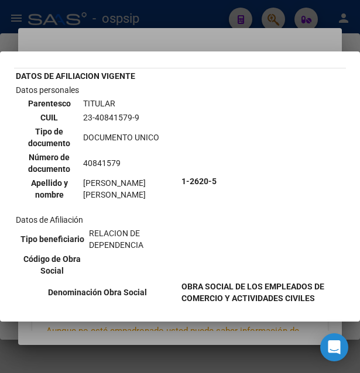
click at [114, 117] on td "23-40841579-9" at bounding box center [130, 117] width 95 height 13
copy td "40841579"
click at [104, 118] on td "23-40841579-9" at bounding box center [130, 117] width 95 height 13
drag, startPoint x: 83, startPoint y: 115, endPoint x: 147, endPoint y: 114, distance: 64.4
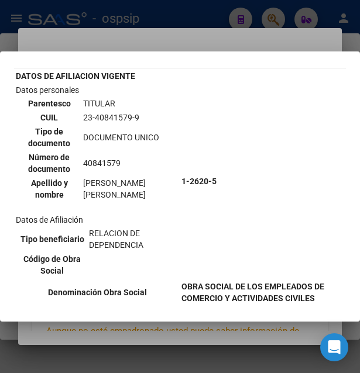
click at [147, 114] on td "23-40841579-9" at bounding box center [130, 117] width 95 height 13
copy td "23-40841579-9"
click at [218, 28] on div at bounding box center [180, 186] width 360 height 373
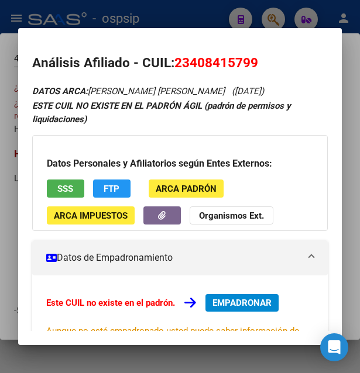
click at [190, 21] on div at bounding box center [180, 186] width 360 height 373
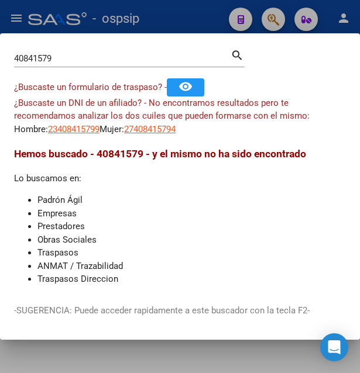
click at [190, 21] on div at bounding box center [180, 186] width 360 height 373
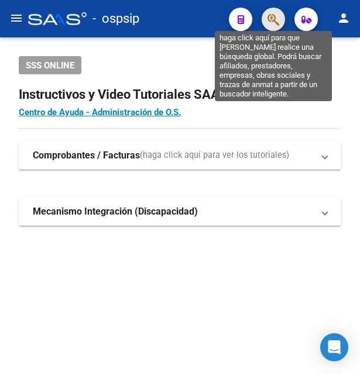
click at [276, 19] on icon "button" at bounding box center [273, 19] width 12 height 13
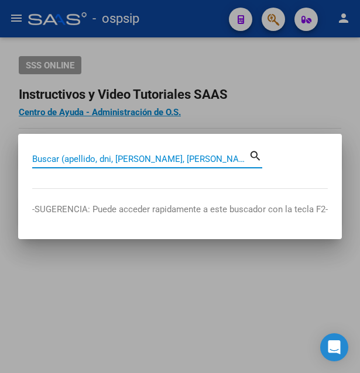
paste input "37738979"
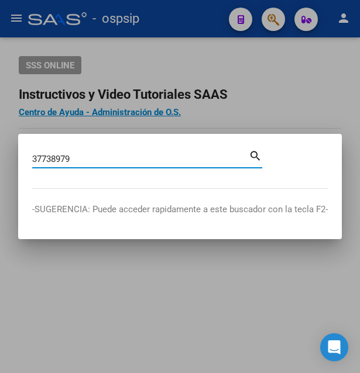
type input "37738979"
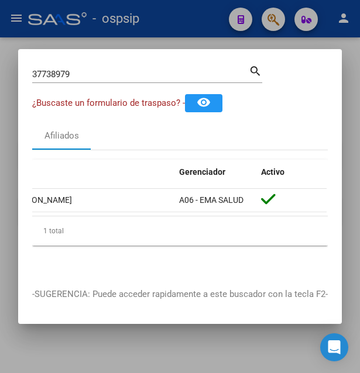
scroll to position [0, 0]
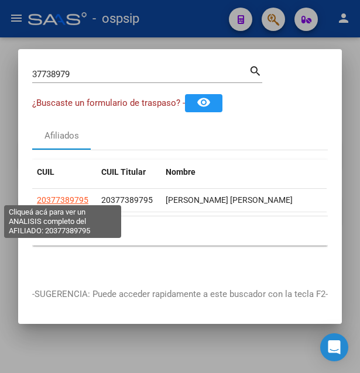
click at [68, 195] on span "20377389795" at bounding box center [62, 199] width 51 height 9
type textarea "20377389795"
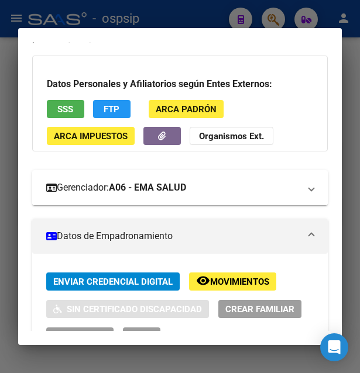
scroll to position [126, 0]
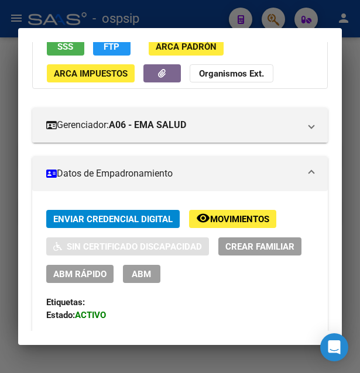
click at [215, 224] on span "Movimientos" at bounding box center [239, 219] width 59 height 11
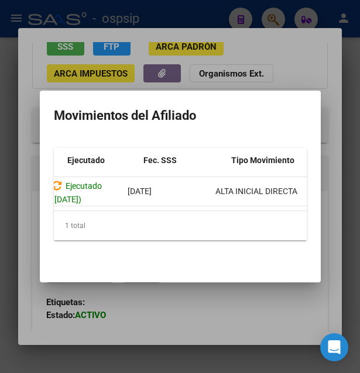
scroll to position [0, 0]
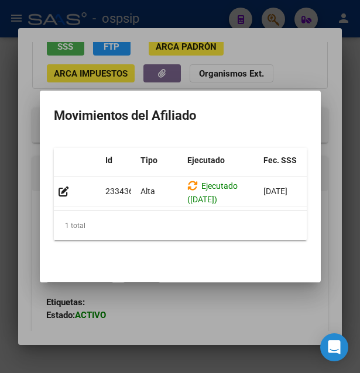
click at [175, 12] on div at bounding box center [180, 186] width 360 height 373
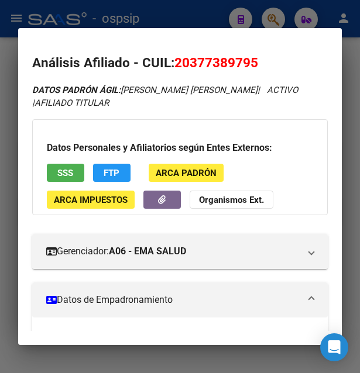
drag, startPoint x: 193, startPoint y: 63, endPoint x: 251, endPoint y: 59, distance: 58.7
click at [251, 59] on span "20377389795" at bounding box center [216, 62] width 84 height 15
copy span "37738979"
click at [187, 8] on div at bounding box center [180, 186] width 360 height 373
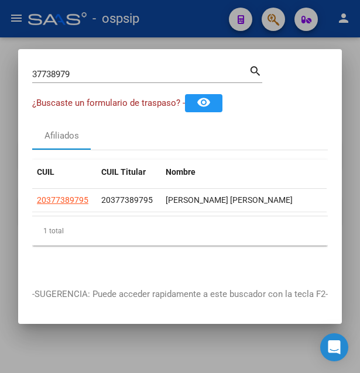
click at [192, 26] on div at bounding box center [180, 186] width 360 height 373
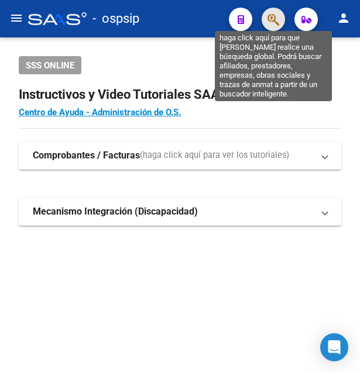
click at [274, 16] on icon "button" at bounding box center [273, 19] width 12 height 13
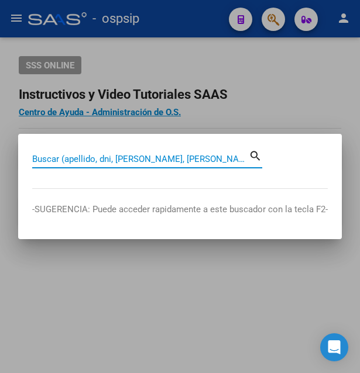
click at [136, 158] on input "Buscar (apellido, dni, cuil, nro traspaso, cuit, obra social)" at bounding box center [140, 159] width 217 height 11
click at [109, 160] on input "Buscar (apellido, dni, cuil, nro traspaso, cuit, obra social)" at bounding box center [140, 159] width 217 height 11
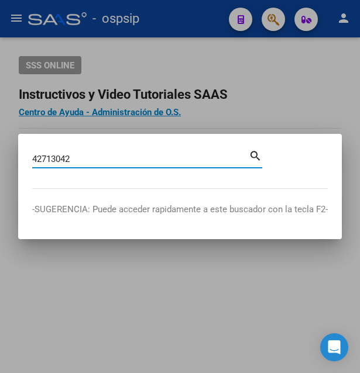
type input "42713042"
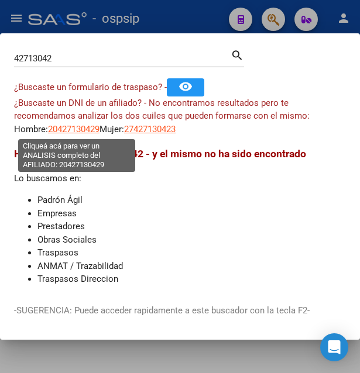
click at [81, 130] on span "20427130429" at bounding box center [73, 129] width 51 height 11
type textarea "20427130429"
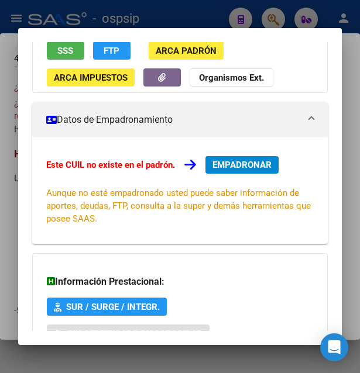
scroll to position [126, 0]
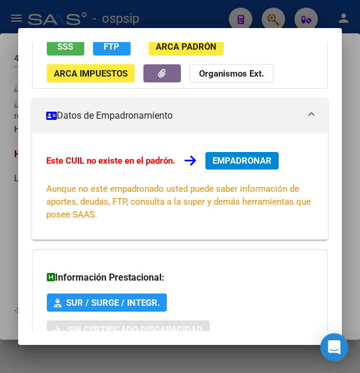
click at [71, 49] on span "SSS" at bounding box center [65, 47] width 16 height 11
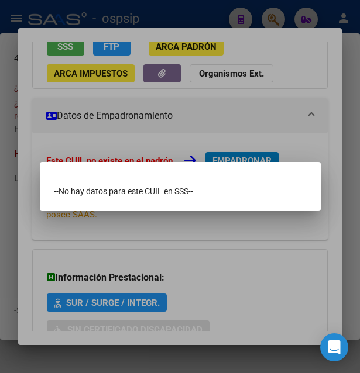
click at [230, 11] on div at bounding box center [180, 186] width 360 height 373
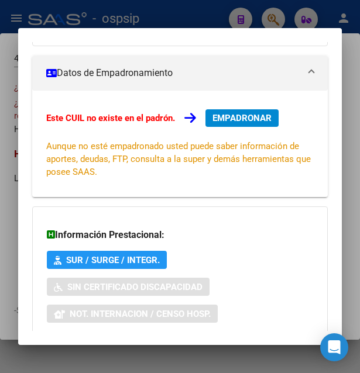
scroll to position [266, 0]
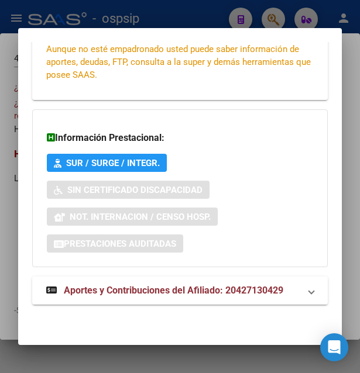
click at [166, 289] on span "Aportes y Contribuciones del Afiliado: 20427130429" at bounding box center [173, 290] width 219 height 11
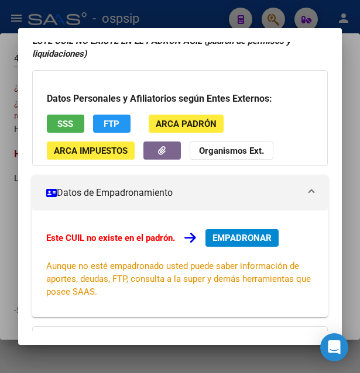
scroll to position [0, 0]
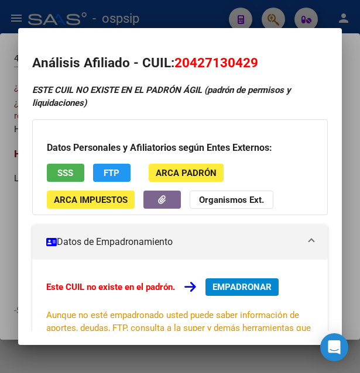
drag, startPoint x: 193, startPoint y: 62, endPoint x: 254, endPoint y: 60, distance: 61.5
click at [254, 60] on span "20427130429" at bounding box center [216, 62] width 84 height 15
copy span "42713042"
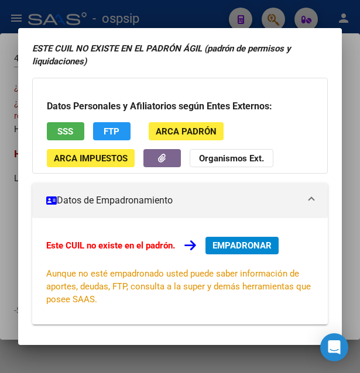
scroll to position [63, 0]
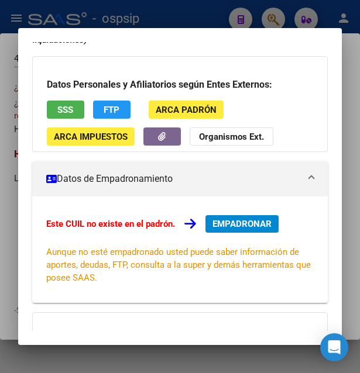
click at [76, 109] on button "SSS" at bounding box center [65, 110] width 37 height 18
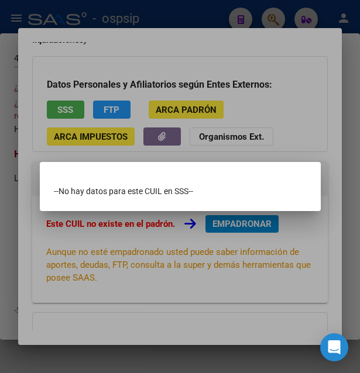
click at [160, 51] on div at bounding box center [180, 186] width 360 height 373
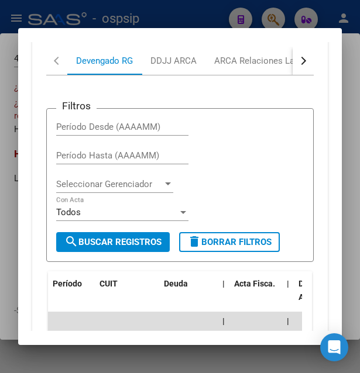
scroll to position [506, 0]
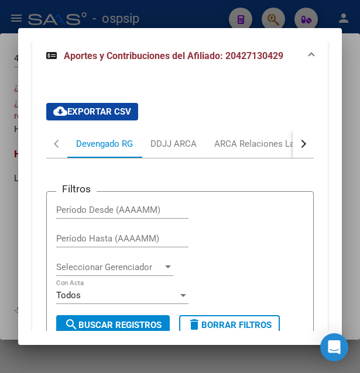
click at [300, 138] on button "button" at bounding box center [303, 144] width 21 height 28
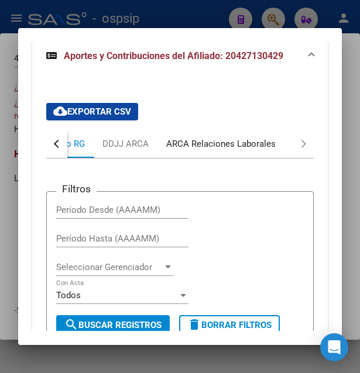
click at [238, 143] on div "ARCA Relaciones Laborales" at bounding box center [220, 144] width 109 height 13
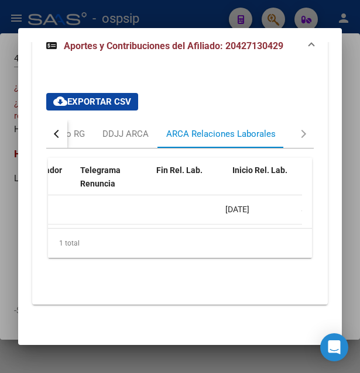
scroll to position [0, 290]
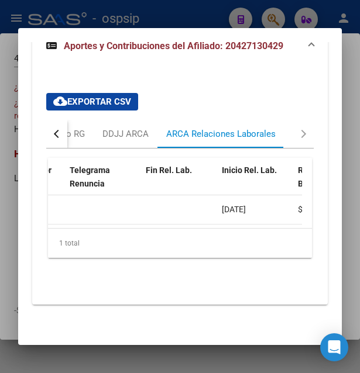
click at [189, 18] on div at bounding box center [180, 186] width 360 height 373
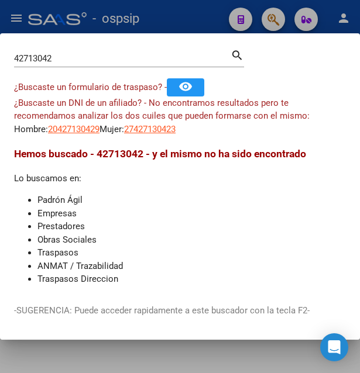
click at [193, 19] on div at bounding box center [180, 186] width 360 height 373
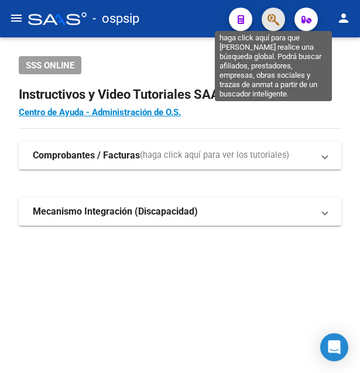
click at [276, 21] on icon "button" at bounding box center [273, 19] width 12 height 13
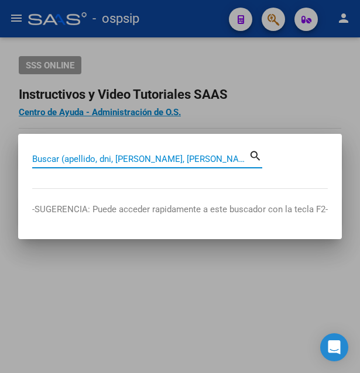
click at [105, 157] on input "Buscar (apellido, dni, cuil, nro traspaso, cuit, obra social)" at bounding box center [140, 159] width 217 height 11
click at [74, 159] on input "Buscar (apellido, dni, cuil, nro traspaso, cuit, obra social)" at bounding box center [140, 159] width 217 height 11
paste input "31.831.846"
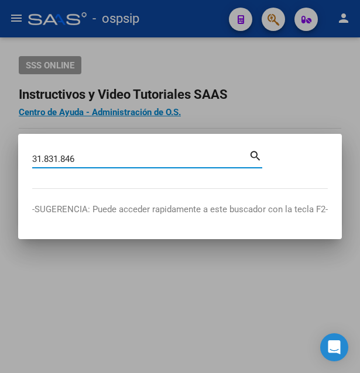
click at [62, 162] on input "31.831.846" at bounding box center [140, 159] width 217 height 11
click at [44, 159] on input "31.831846" at bounding box center [140, 159] width 217 height 11
click at [49, 157] on input "31831846" at bounding box center [140, 159] width 217 height 11
type input "31831846"
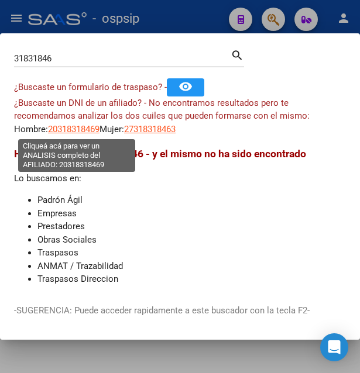
click at [89, 127] on span "20318318469" at bounding box center [73, 129] width 51 height 11
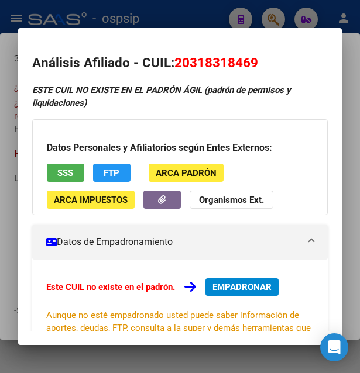
click at [194, 15] on div at bounding box center [180, 186] width 360 height 373
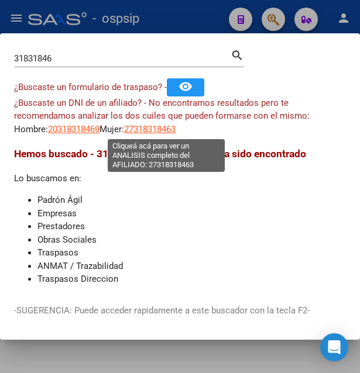
click at [170, 132] on span "27318318463" at bounding box center [149, 129] width 51 height 11
type textarea "27318318463"
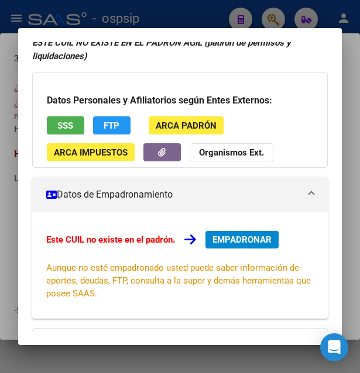
scroll to position [126, 0]
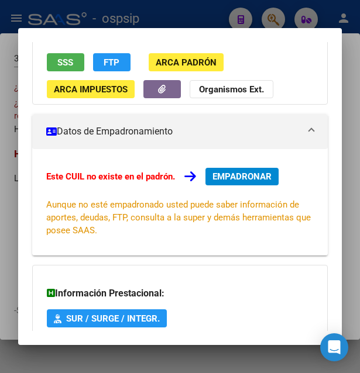
click at [77, 67] on button "SSS" at bounding box center [65, 62] width 37 height 18
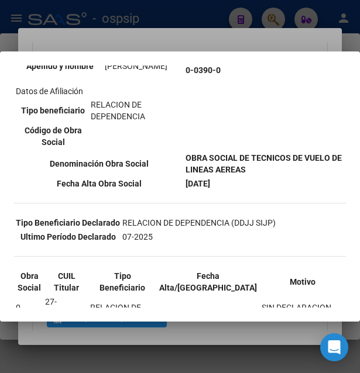
scroll to position [190, 0]
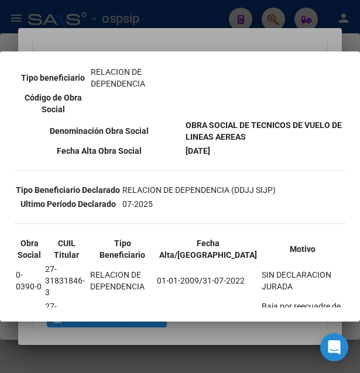
click at [189, 35] on div at bounding box center [180, 186] width 360 height 373
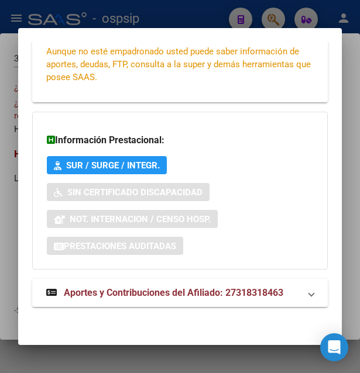
scroll to position [282, 0]
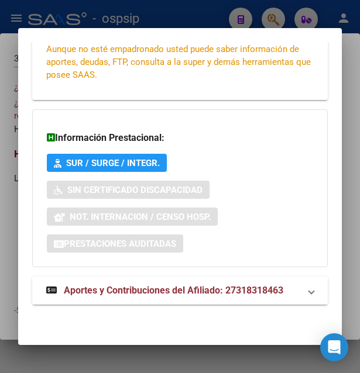
click at [150, 293] on span "Aportes y Contribuciones del Afiliado: 27318318463" at bounding box center [173, 290] width 219 height 11
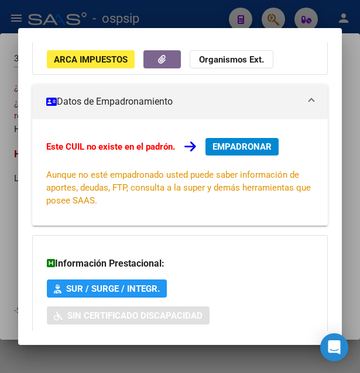
scroll to position [0, 0]
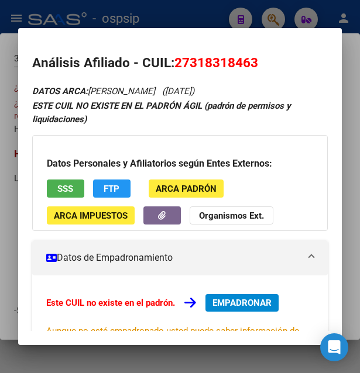
drag, startPoint x: 176, startPoint y: 64, endPoint x: 257, endPoint y: 61, distance: 81.4
click at [257, 61] on span "27318318463" at bounding box center [216, 62] width 84 height 15
click at [202, 24] on div at bounding box center [180, 186] width 360 height 373
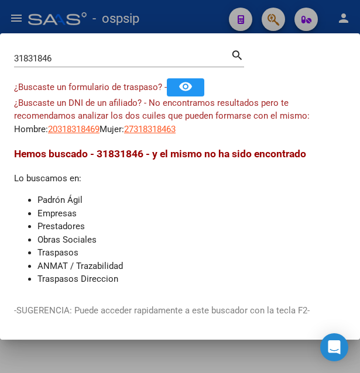
click at [202, 19] on div at bounding box center [180, 186] width 360 height 373
click at [203, 19] on div "- ospsip" at bounding box center [123, 19] width 191 height 26
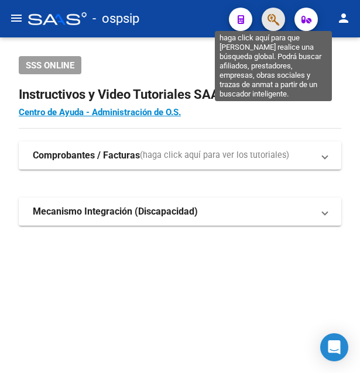
click at [272, 22] on icon "button" at bounding box center [273, 19] width 12 height 13
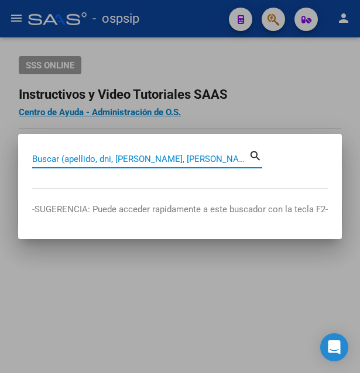
click at [156, 157] on input "Buscar (apellido, dni, cuil, nro traspaso, cuit, obra social)" at bounding box center [140, 159] width 217 height 11
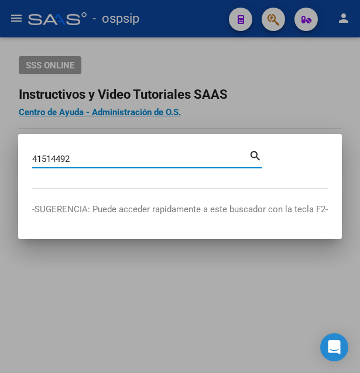
type input "41514492"
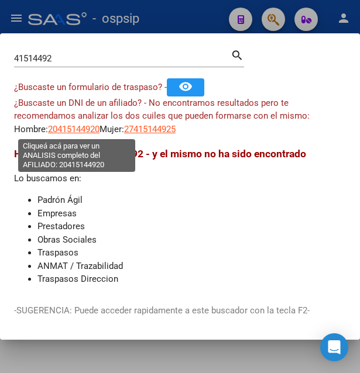
click at [87, 128] on span "20415144920" at bounding box center [73, 129] width 51 height 11
type textarea "20415144920"
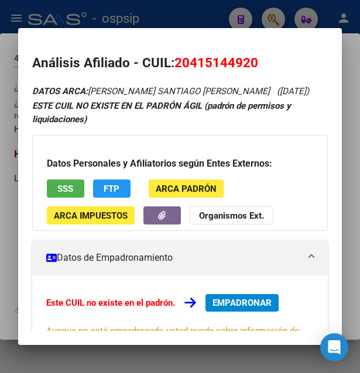
click at [73, 186] on span "SSS" at bounding box center [65, 189] width 16 height 11
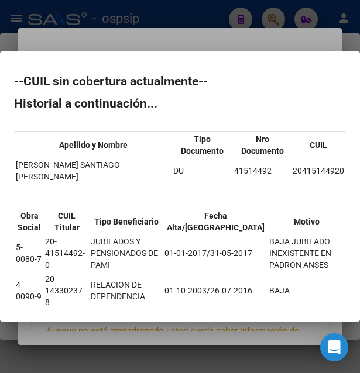
click at [252, 38] on div at bounding box center [180, 186] width 360 height 373
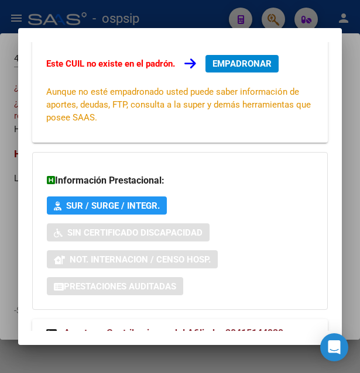
scroll to position [282, 0]
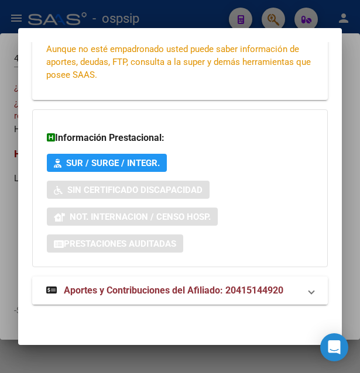
click at [178, 291] on span "Aportes y Contribuciones del Afiliado: 20415144920" at bounding box center [173, 290] width 219 height 11
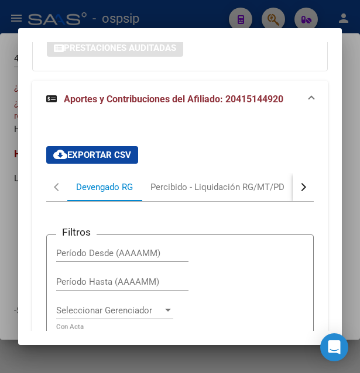
scroll to position [477, 0]
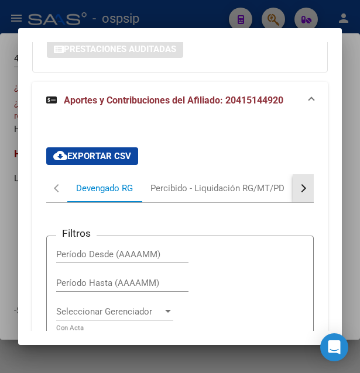
click at [297, 195] on button "button" at bounding box center [303, 188] width 21 height 28
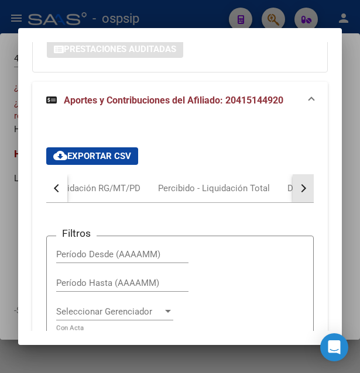
click at [297, 195] on button "button" at bounding box center [303, 188] width 21 height 28
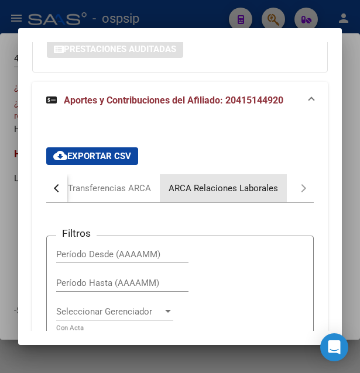
click at [249, 193] on div "ARCA Relaciones Laborales" at bounding box center [223, 188] width 109 height 13
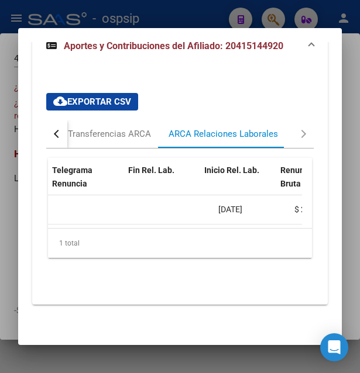
scroll to position [0, 315]
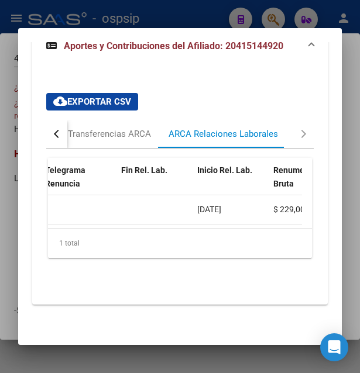
click at [174, 11] on div at bounding box center [180, 186] width 360 height 373
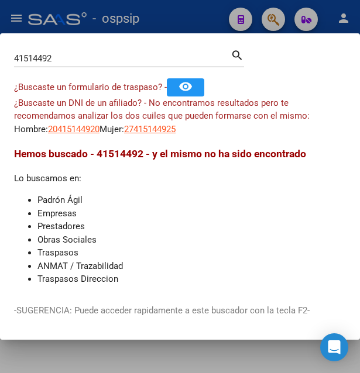
click at [180, 23] on div at bounding box center [180, 186] width 360 height 373
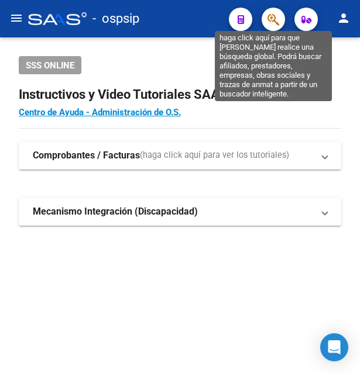
click at [274, 21] on icon "button" at bounding box center [273, 19] width 12 height 13
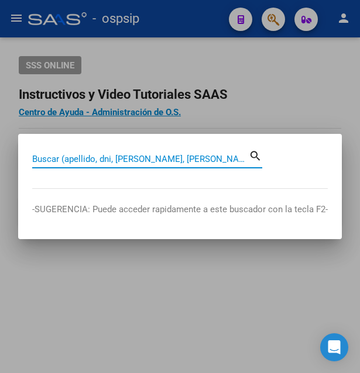
paste input "20415144920"
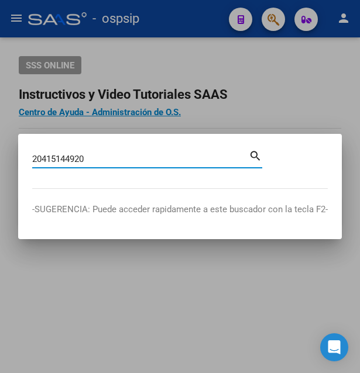
type input "20415144920"
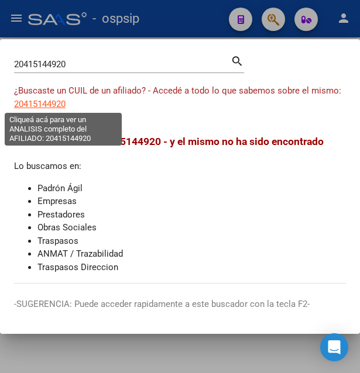
click at [40, 101] on span "20415144920" at bounding box center [39, 104] width 51 height 11
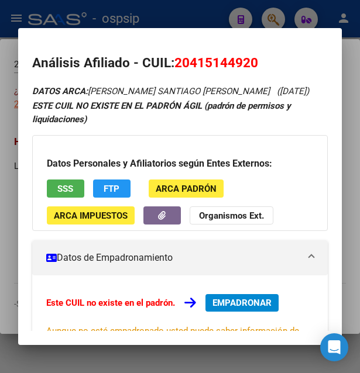
drag, startPoint x: 191, startPoint y: 64, endPoint x: 248, endPoint y: 60, distance: 56.9
click at [248, 60] on span "20415144920" at bounding box center [216, 62] width 84 height 15
drag, startPoint x: 178, startPoint y: 60, endPoint x: 260, endPoint y: 61, distance: 82.5
click at [260, 61] on h2 "Análisis Afiliado - CUIL: 20415144920" at bounding box center [180, 63] width 296 height 20
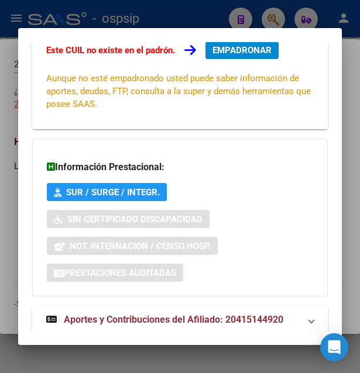
scroll to position [282, 0]
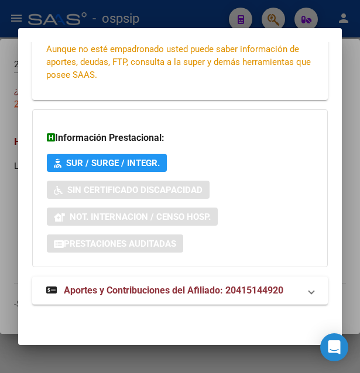
click at [160, 26] on div at bounding box center [180, 186] width 360 height 373
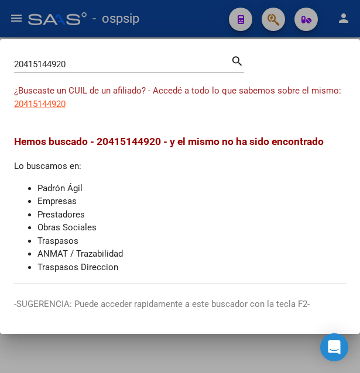
click at [170, 18] on div at bounding box center [180, 186] width 360 height 373
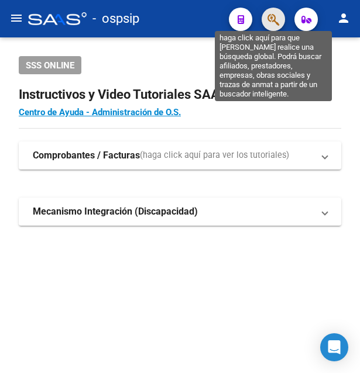
click at [272, 21] on icon "button" at bounding box center [273, 19] width 12 height 13
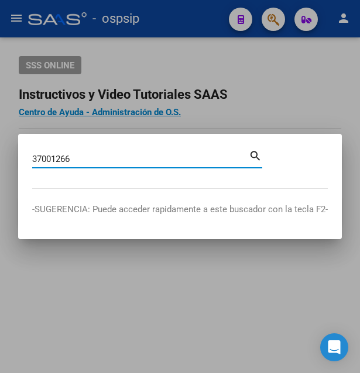
type input "37001266"
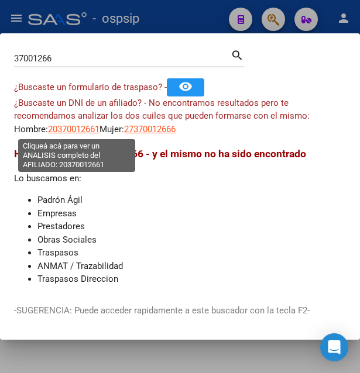
click at [73, 130] on span "20370012661" at bounding box center [73, 129] width 51 height 11
type textarea "20370012661"
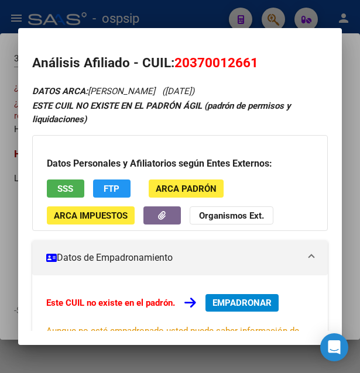
drag, startPoint x: 191, startPoint y: 61, endPoint x: 248, endPoint y: 56, distance: 57.0
click at [248, 56] on span "20370012661" at bounding box center [216, 62] width 84 height 15
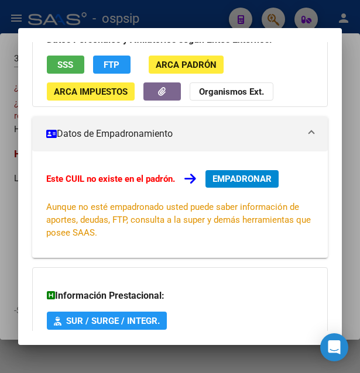
scroll to position [126, 0]
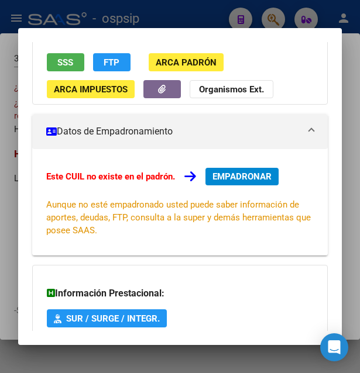
click at [66, 58] on span "SSS" at bounding box center [65, 62] width 16 height 11
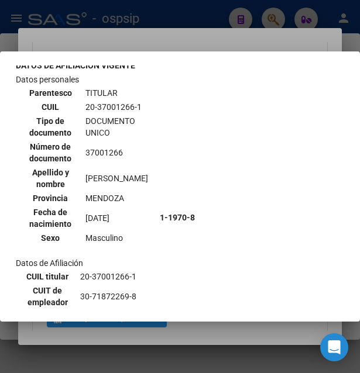
scroll to position [47, 0]
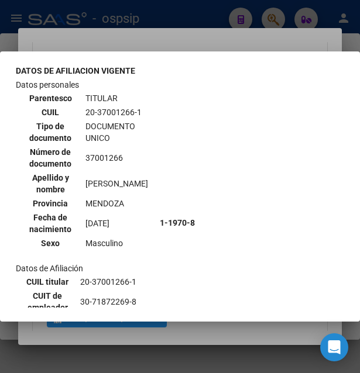
click at [187, 29] on div at bounding box center [180, 186] width 360 height 373
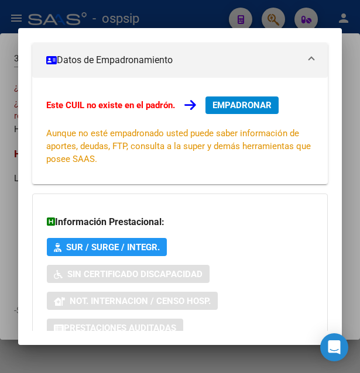
scroll to position [282, 0]
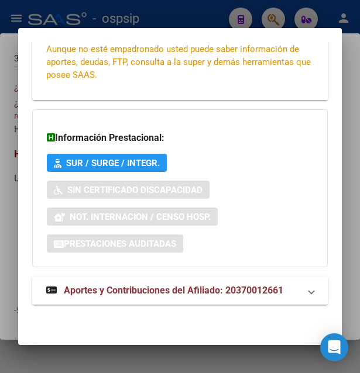
click at [190, 296] on span "Aportes y Contribuciones del Afiliado: 20370012661" at bounding box center [173, 290] width 219 height 11
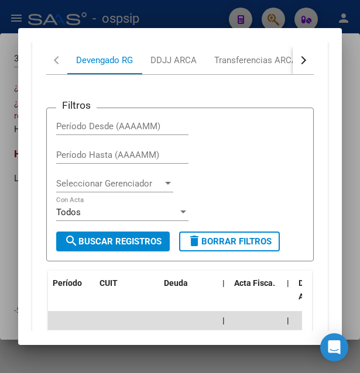
scroll to position [603, 0]
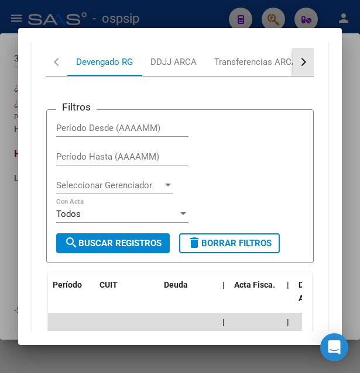
click at [293, 63] on button "button" at bounding box center [303, 62] width 21 height 28
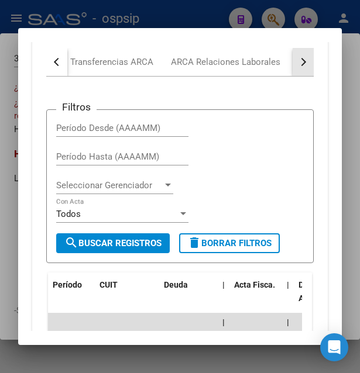
click at [293, 63] on button "button" at bounding box center [303, 62] width 21 height 28
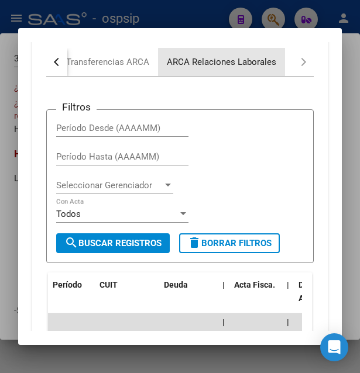
click at [239, 66] on div "ARCA Relaciones Laborales" at bounding box center [221, 62] width 109 height 13
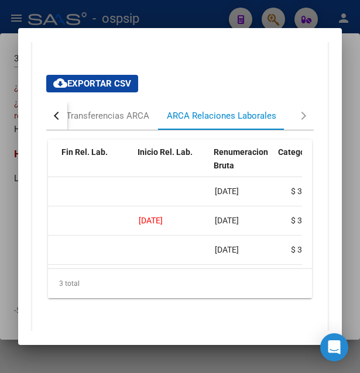
scroll to position [0, 375]
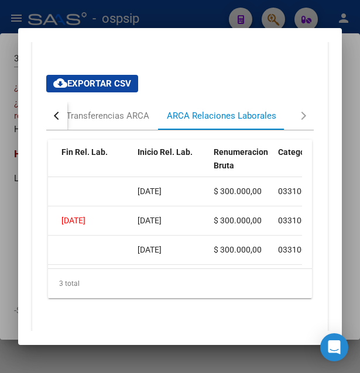
click at [186, 20] on div at bounding box center [180, 186] width 360 height 373
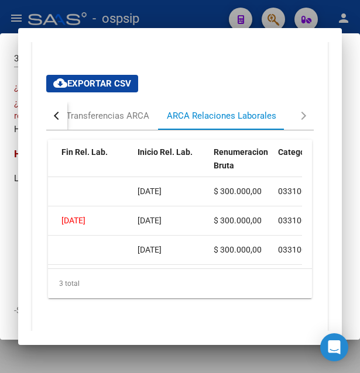
click at [190, 20] on div at bounding box center [180, 186] width 360 height 373
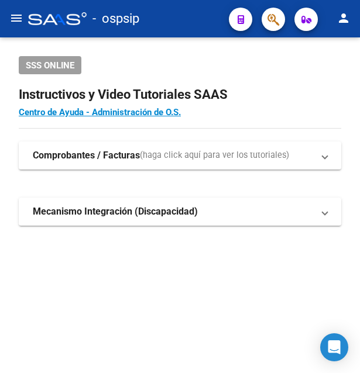
click at [190, 20] on div "- ospsip" at bounding box center [123, 19] width 191 height 26
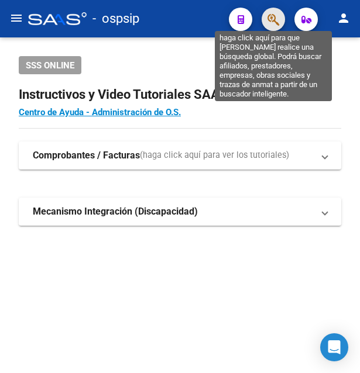
click at [279, 18] on icon "button" at bounding box center [273, 19] width 12 height 13
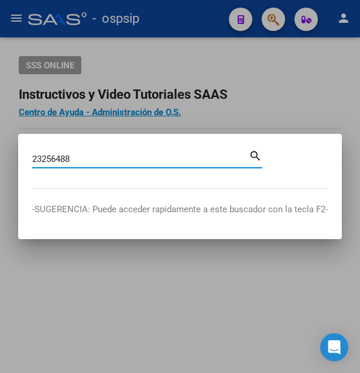
type input "23256488"
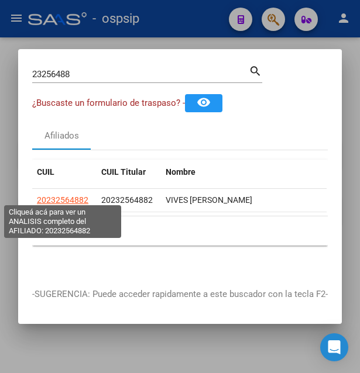
click at [65, 196] on span "20232564882" at bounding box center [62, 199] width 51 height 9
type textarea "20232564882"
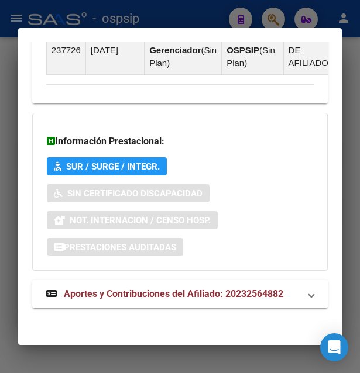
scroll to position [945, 0]
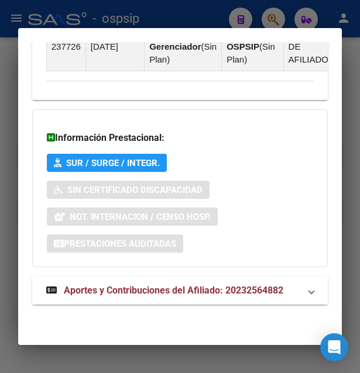
click at [135, 293] on span "Aportes y Contribuciones del Afiliado: 20232564882" at bounding box center [173, 290] width 219 height 11
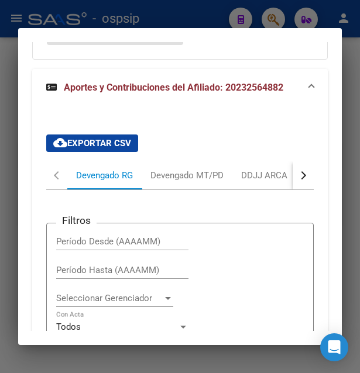
scroll to position [1077, 0]
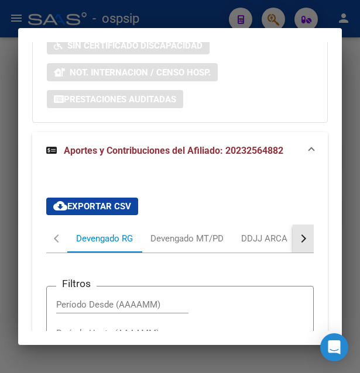
click at [293, 253] on button "button" at bounding box center [303, 239] width 21 height 28
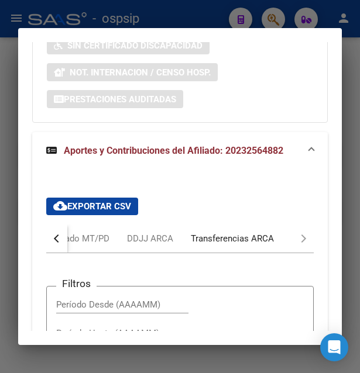
click at [259, 245] on div "Transferencias ARCA" at bounding box center [232, 238] width 83 height 13
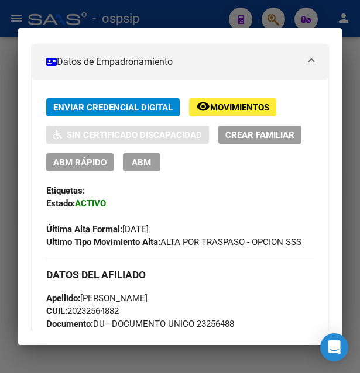
scroll to position [46, 0]
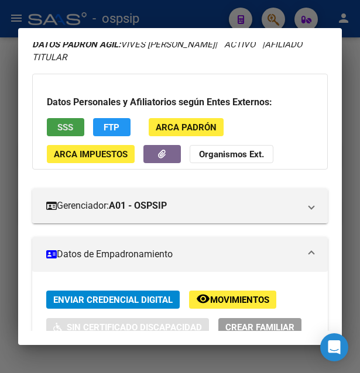
click at [67, 126] on span "SSS" at bounding box center [65, 127] width 16 height 11
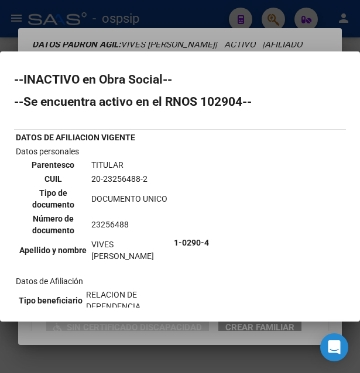
scroll to position [0, 0]
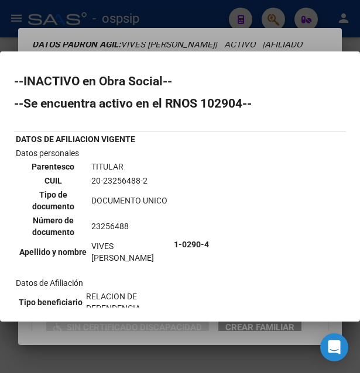
click at [208, 39] on div at bounding box center [180, 186] width 360 height 373
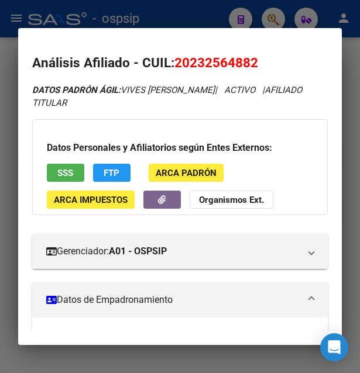
click at [61, 173] on span "SSS" at bounding box center [65, 173] width 16 height 11
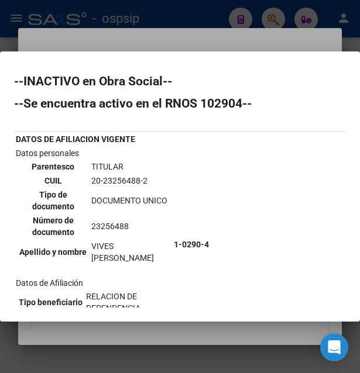
click at [208, 35] on div at bounding box center [180, 186] width 360 height 373
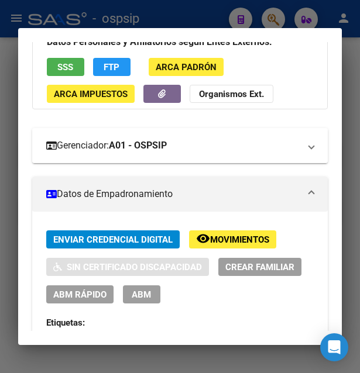
scroll to position [190, 0]
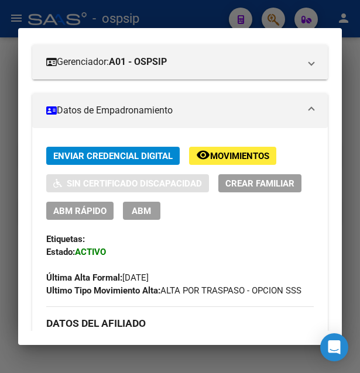
click at [248, 159] on span "Movimientos" at bounding box center [239, 156] width 59 height 11
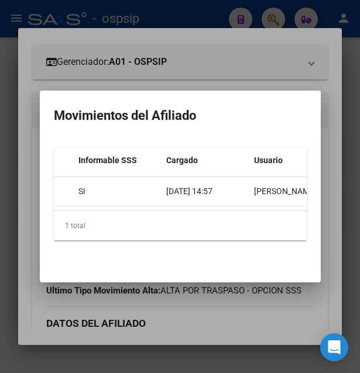
scroll to position [0, 496]
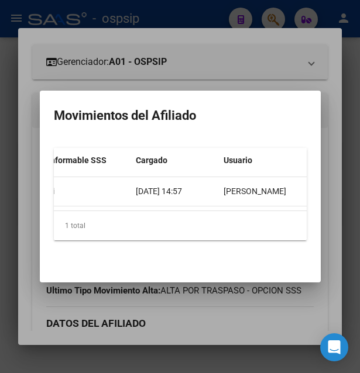
click at [214, 63] on div at bounding box center [180, 186] width 360 height 373
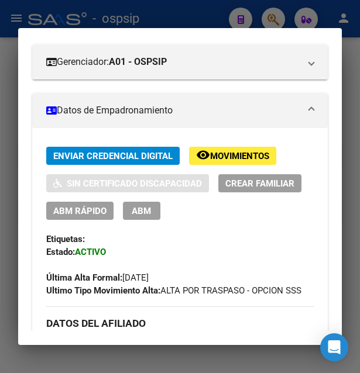
click at [197, 7] on div at bounding box center [180, 186] width 360 height 373
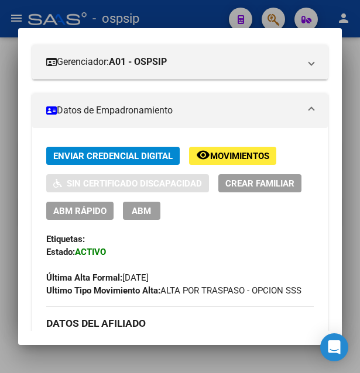
click at [197, 12] on div at bounding box center [180, 186] width 360 height 373
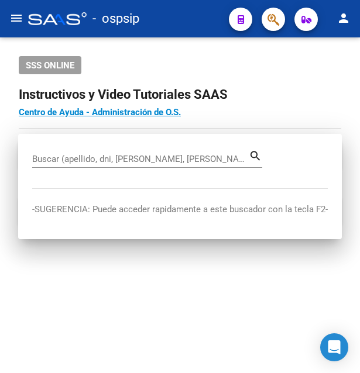
click at [197, 12] on div "- ospsip" at bounding box center [123, 19] width 191 height 26
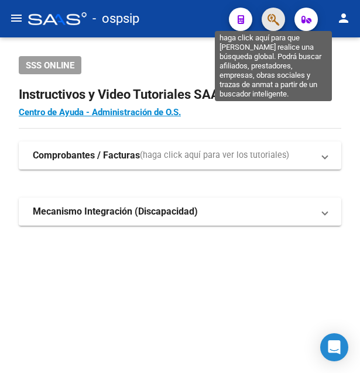
click at [272, 18] on icon "button" at bounding box center [273, 19] width 12 height 13
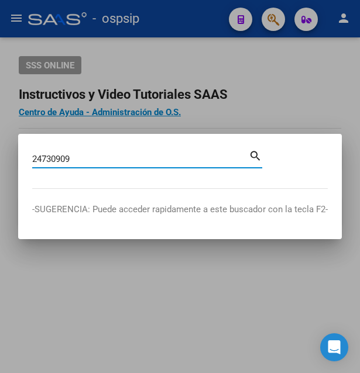
type input "24730909"
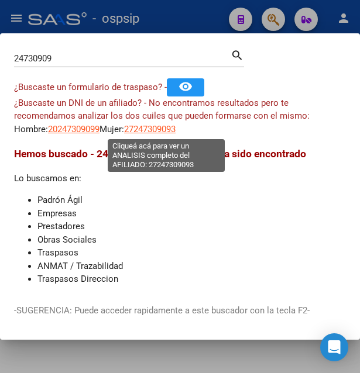
click at [171, 133] on span "27247309093" at bounding box center [149, 129] width 51 height 11
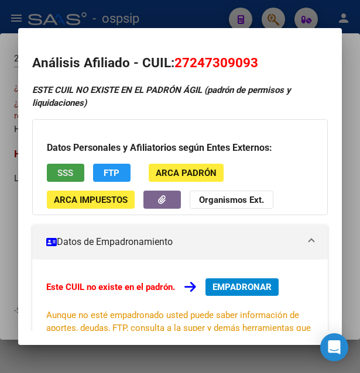
click at [73, 173] on span "SSS" at bounding box center [65, 173] width 16 height 11
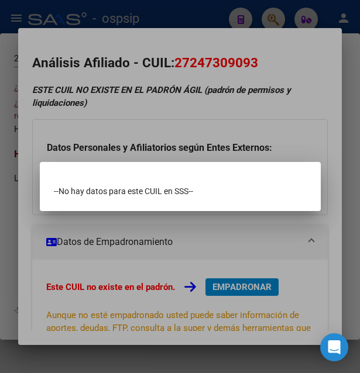
click at [231, 123] on div at bounding box center [180, 186] width 360 height 373
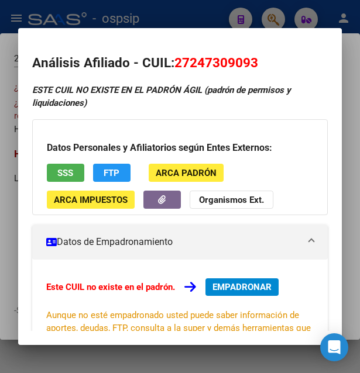
scroll to position [253, 0]
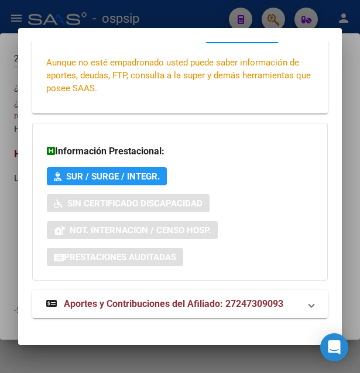
click at [182, 303] on span "Aportes y Contribuciones del Afiliado: 27247309093" at bounding box center [173, 303] width 219 height 11
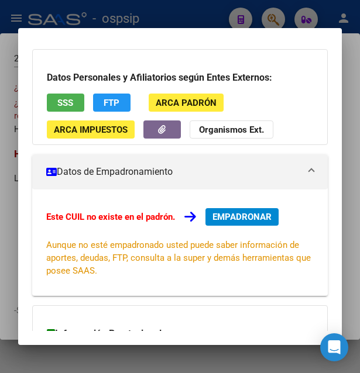
scroll to position [0, 0]
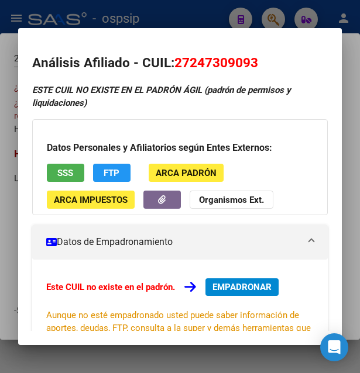
click at [171, 24] on div at bounding box center [180, 186] width 360 height 373
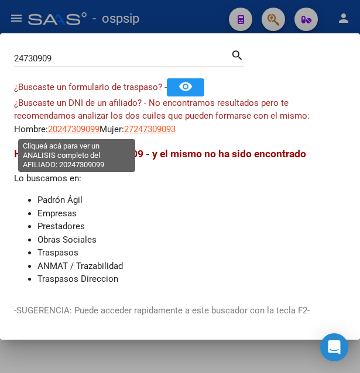
click at [64, 128] on span "20247309099" at bounding box center [73, 129] width 51 height 11
type textarea "20247309099"
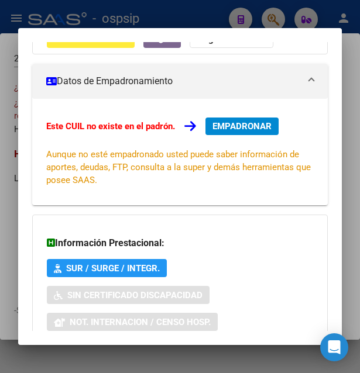
scroll to position [29, 0]
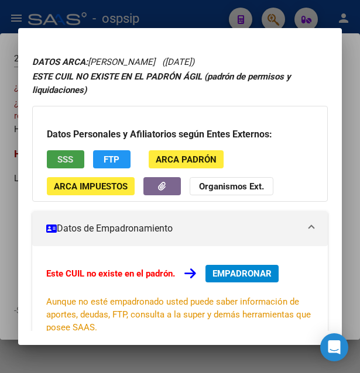
click at [63, 159] on span "SSS" at bounding box center [65, 159] width 16 height 11
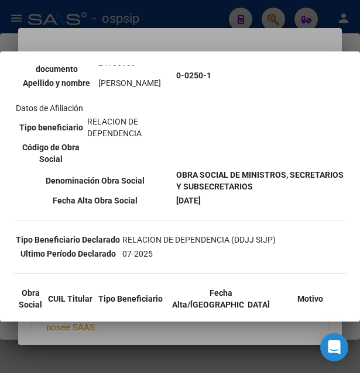
scroll to position [190, 0]
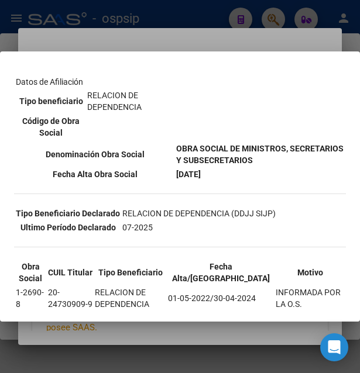
click at [212, 36] on div at bounding box center [180, 186] width 360 height 373
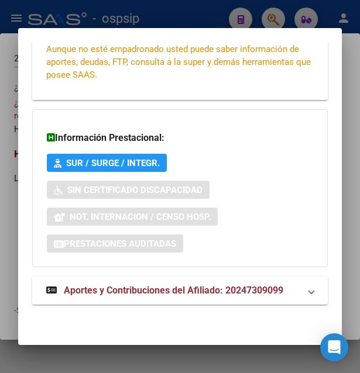
click at [156, 294] on span "Aportes y Contribuciones del Afiliado: 20247309099" at bounding box center [173, 290] width 219 height 11
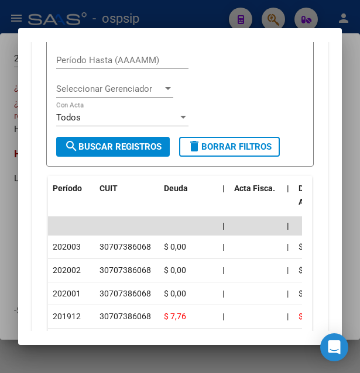
scroll to position [730, 0]
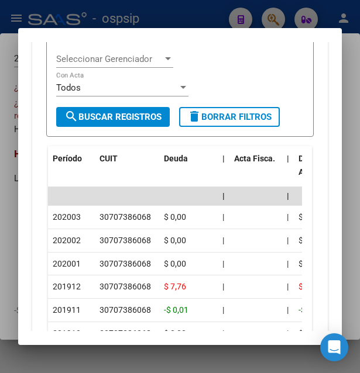
click at [174, 22] on div at bounding box center [180, 186] width 360 height 373
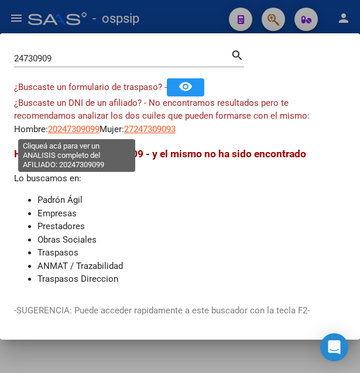
click at [73, 129] on span "20247309099" at bounding box center [73, 129] width 51 height 11
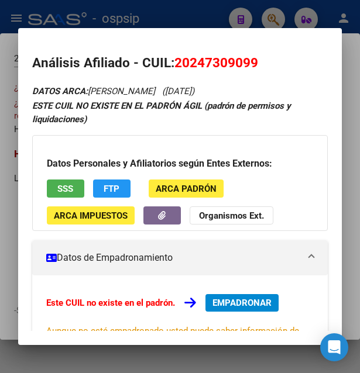
drag, startPoint x: 174, startPoint y: 60, endPoint x: 265, endPoint y: 64, distance: 90.8
click at [265, 64] on h2 "Análisis Afiliado - CUIL: 20247309099" at bounding box center [180, 63] width 296 height 20
click at [218, 20] on div at bounding box center [180, 186] width 360 height 373
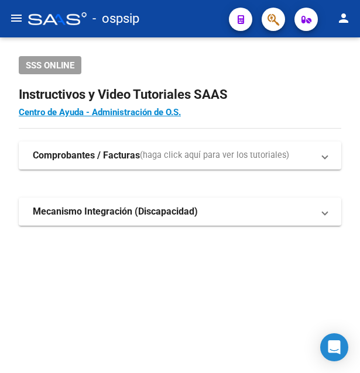
click at [279, 18] on icon "button" at bounding box center [273, 19] width 12 height 13
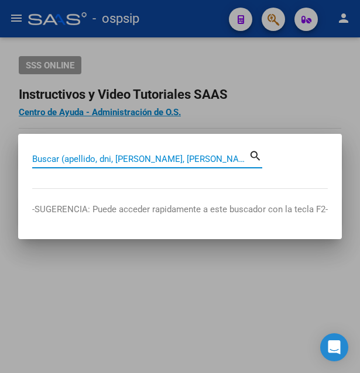
paste input "37.839.568"
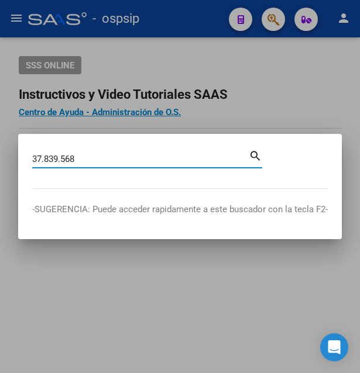
click at [64, 157] on input "37.839.568" at bounding box center [140, 159] width 217 height 11
click at [47, 160] on input "37.839568" at bounding box center [140, 159] width 217 height 11
type input "37839568"
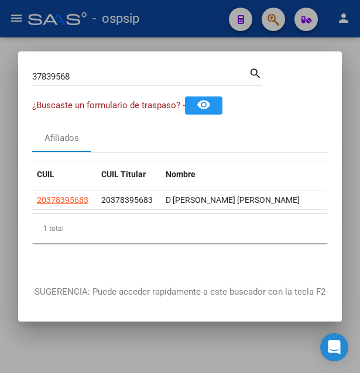
click at [61, 194] on app-link-go-to "20378395683" at bounding box center [62, 200] width 51 height 13
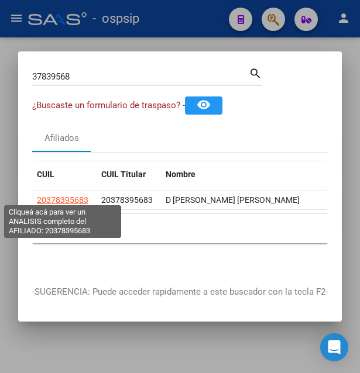
click at [61, 195] on span "20378395683" at bounding box center [62, 199] width 51 height 9
type textarea "20378395683"
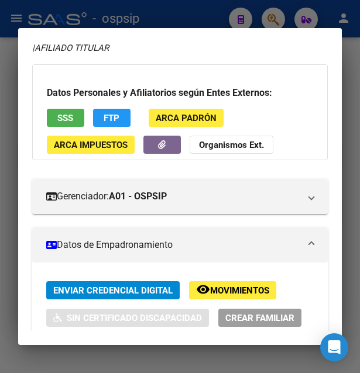
scroll to position [190, 0]
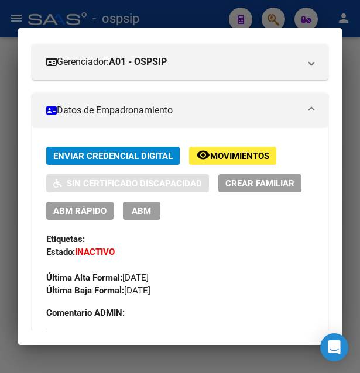
click at [241, 153] on span "Movimientos" at bounding box center [239, 156] width 59 height 11
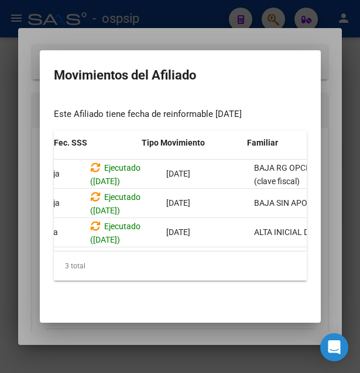
scroll to position [0, 0]
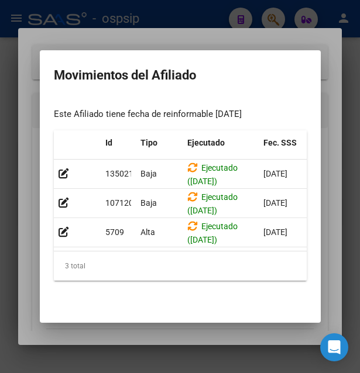
click at [164, 33] on div at bounding box center [180, 186] width 360 height 373
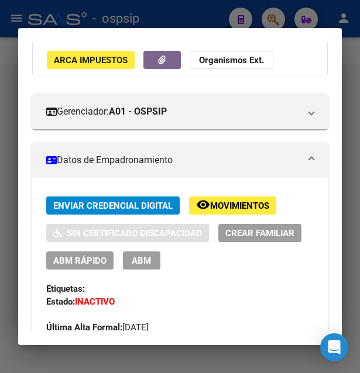
scroll to position [126, 0]
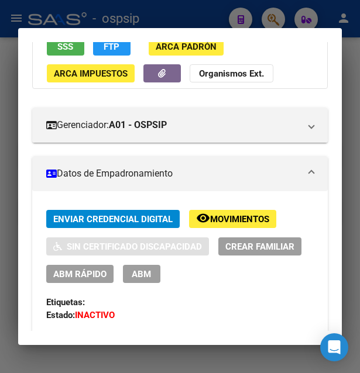
click at [71, 52] on span "SSS" at bounding box center [65, 47] width 16 height 11
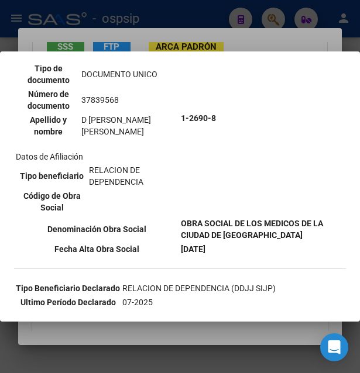
scroll to position [190, 0]
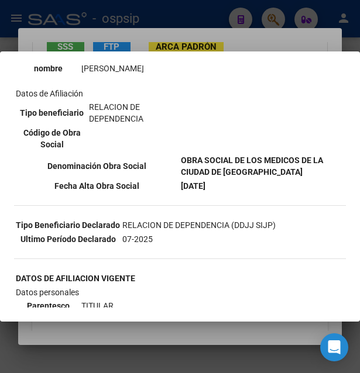
click at [197, 30] on div at bounding box center [180, 186] width 360 height 373
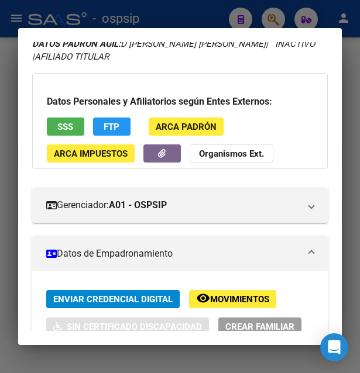
scroll to position [0, 0]
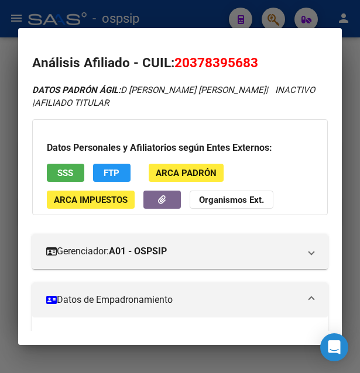
drag, startPoint x: 173, startPoint y: 60, endPoint x: 261, endPoint y: 58, distance: 88.4
click at [261, 58] on h2 "Análisis Afiliado - CUIL: 20378395683" at bounding box center [180, 63] width 296 height 20
click at [209, 22] on div at bounding box center [180, 186] width 360 height 373
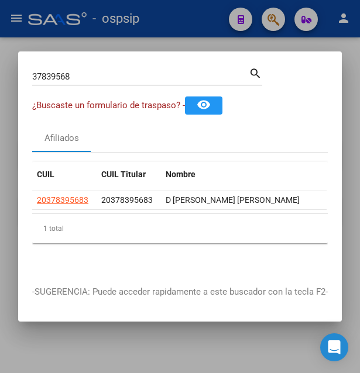
click at [209, 22] on div at bounding box center [180, 186] width 360 height 373
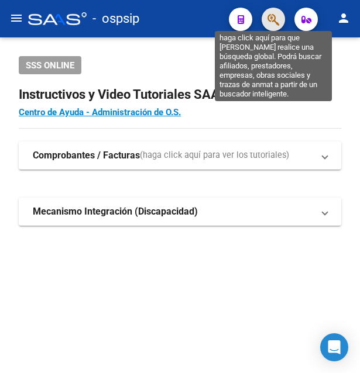
click at [271, 20] on icon "button" at bounding box center [273, 19] width 12 height 13
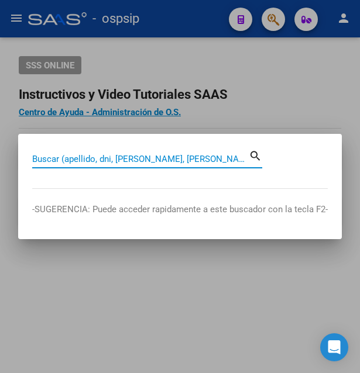
click at [109, 158] on input "Buscar (apellido, dni, cuil, nro traspaso, cuit, obra social)" at bounding box center [140, 159] width 217 height 11
click at [155, 157] on input "Buscar (apellido, dni, cuil, nro traspaso, cuit, obra social)" at bounding box center [140, 159] width 217 height 11
click at [142, 161] on input "Buscar (apellido, dni, cuil, nro traspaso, cuit, obra social)" at bounding box center [140, 159] width 217 height 11
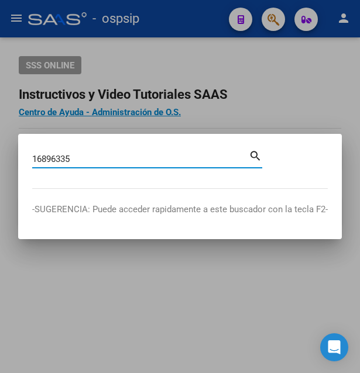
type input "16896335"
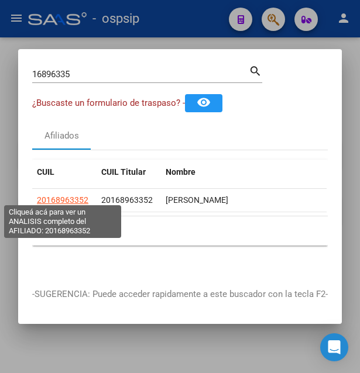
click at [59, 198] on span "20168963352" at bounding box center [62, 199] width 51 height 9
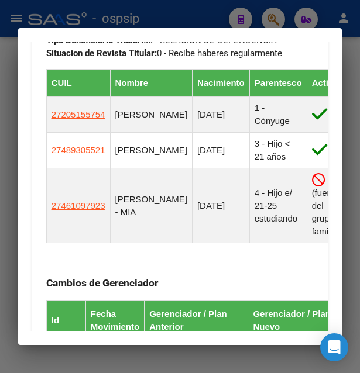
scroll to position [822, 0]
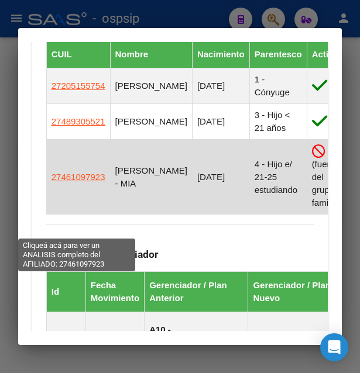
click at [78, 182] on span "27461097923" at bounding box center [78, 177] width 54 height 10
type textarea "27461097923"
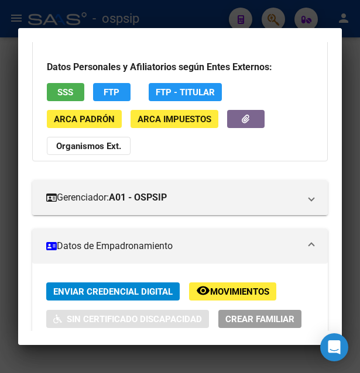
scroll to position [126, 0]
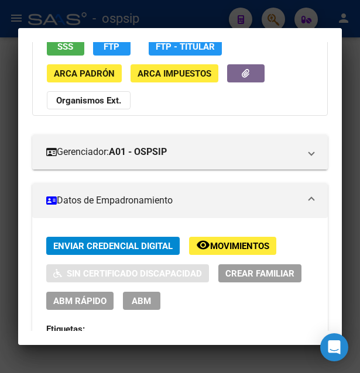
click at [242, 246] on span "Movimientos" at bounding box center [239, 246] width 59 height 11
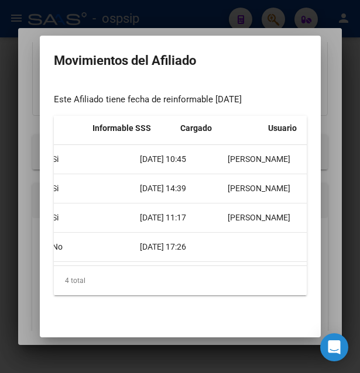
scroll to position [0, 0]
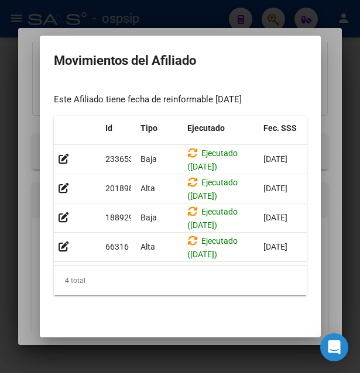
click at [238, 16] on div at bounding box center [180, 186] width 360 height 373
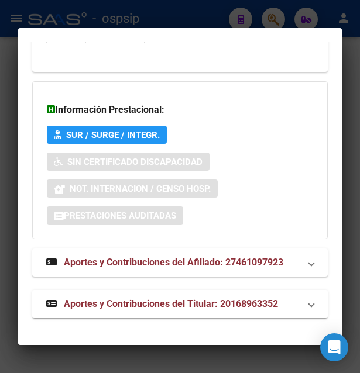
scroll to position [1602, 0]
click at [180, 262] on span "Aportes y Contribuciones del Afiliado: 27461097923" at bounding box center [173, 262] width 219 height 11
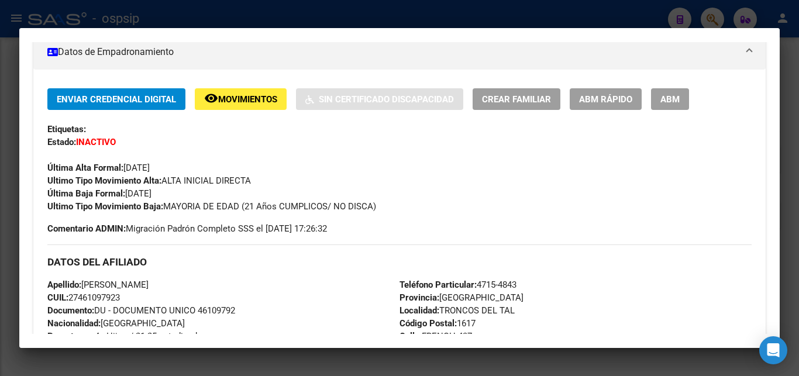
scroll to position [147, 0]
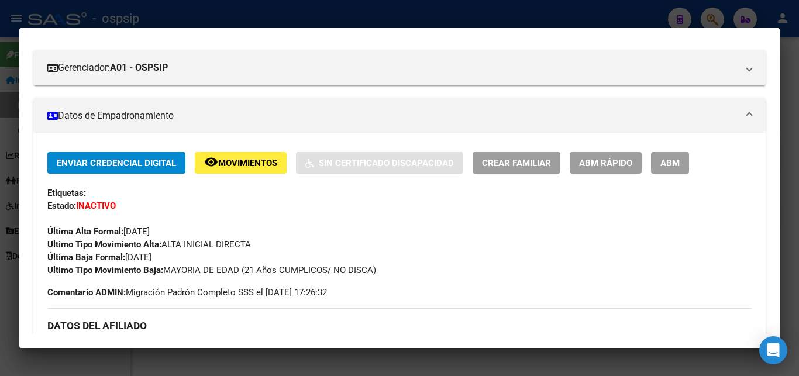
click at [359, 162] on div "Enviar Credencial Digital remove_red_eye Movimientos Sin Certificado Discapacid…" at bounding box center [399, 163] width 705 height 22
click at [359, 166] on span "ABM" at bounding box center [670, 163] width 19 height 11
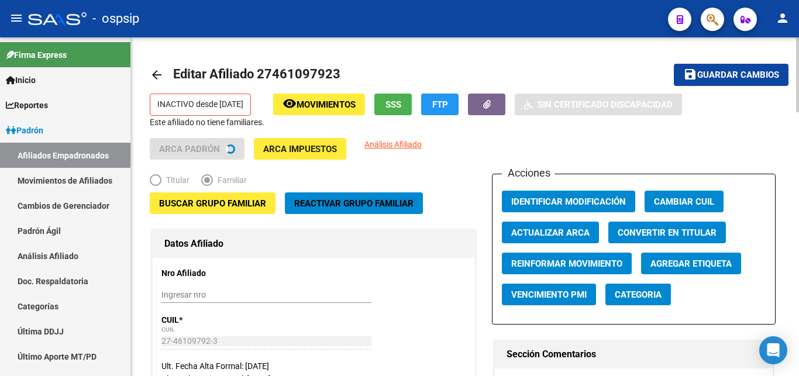
radio input "true"
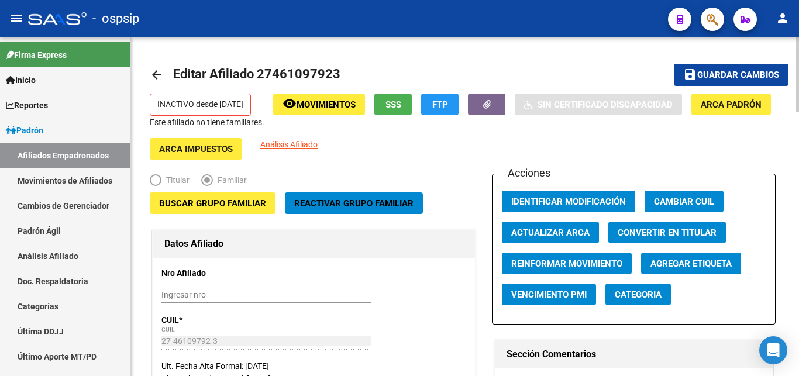
click at [358, 112] on button "remove_red_eye Movimientos" at bounding box center [319, 105] width 92 height 22
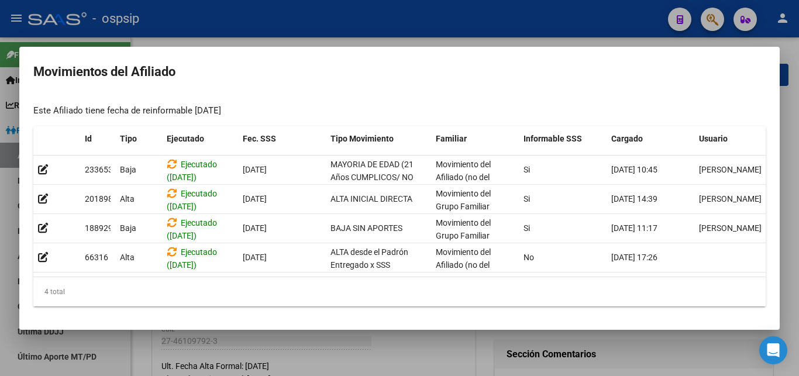
click at [359, 25] on div at bounding box center [399, 188] width 799 height 376
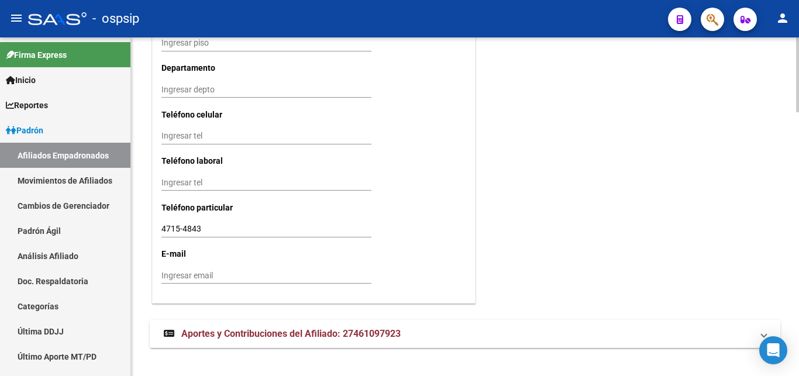
scroll to position [1189, 0]
click at [325, 328] on span "Aportes y Contribuciones del Afiliado: 27461097923" at bounding box center [290, 333] width 219 height 11
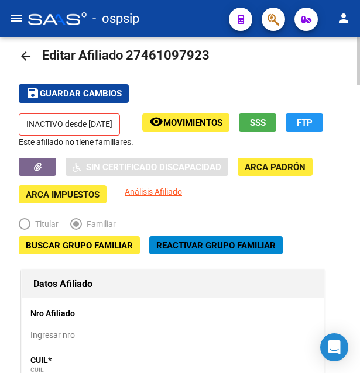
scroll to position [0, 0]
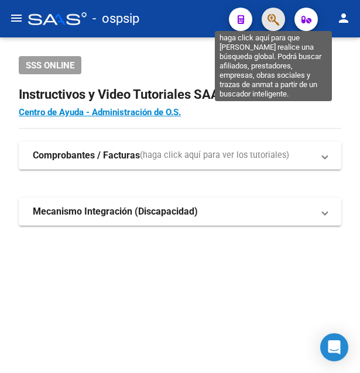
click at [270, 15] on icon "button" at bounding box center [273, 19] width 12 height 13
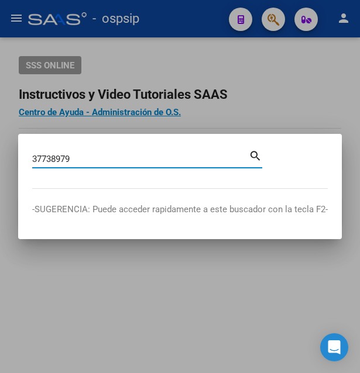
type input "37738979"
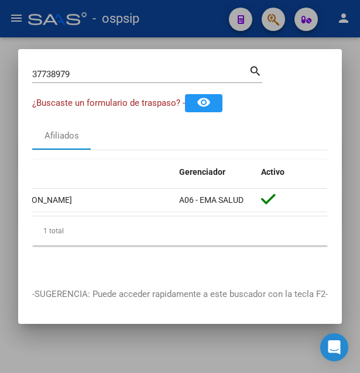
scroll to position [0, 140]
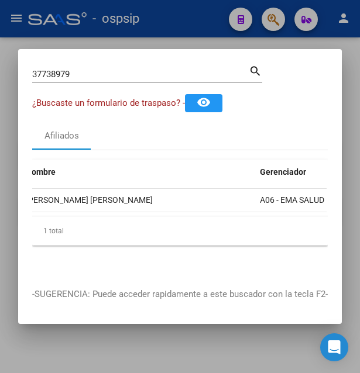
click at [162, 19] on div at bounding box center [180, 186] width 360 height 373
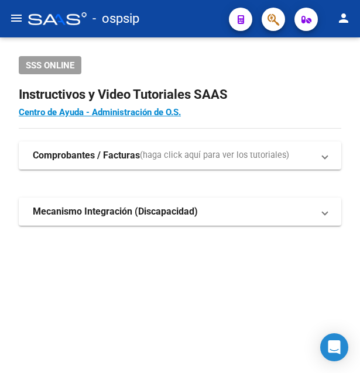
click at [162, 19] on div "- ospsip" at bounding box center [123, 19] width 191 height 26
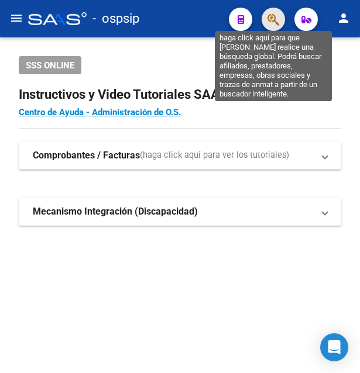
click at [273, 15] on icon "button" at bounding box center [273, 19] width 12 height 13
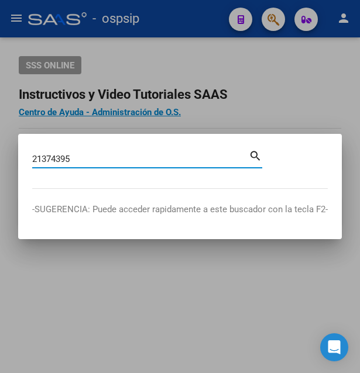
type input "21374395"
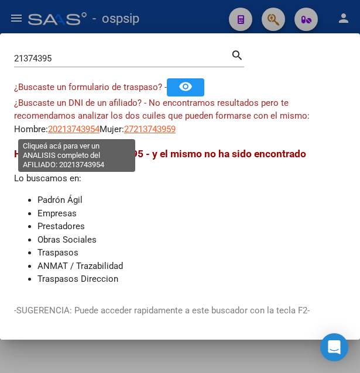
click at [75, 129] on span "20213743954" at bounding box center [73, 129] width 51 height 11
type textarea "20213743954"
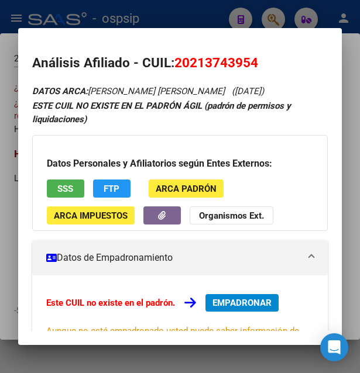
click at [79, 187] on button "SSS" at bounding box center [65, 189] width 37 height 18
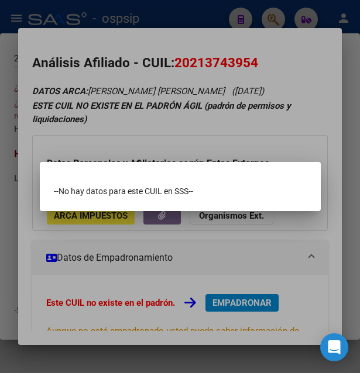
click at [202, 126] on div at bounding box center [180, 186] width 360 height 373
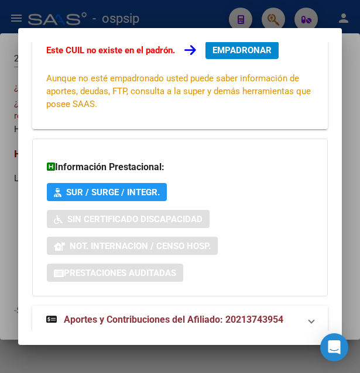
scroll to position [282, 0]
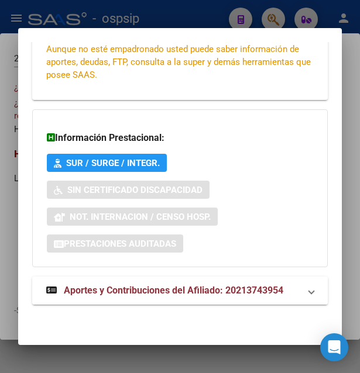
click at [173, 291] on span "Aportes y Contribuciones del Afiliado: 20213743954" at bounding box center [173, 290] width 219 height 11
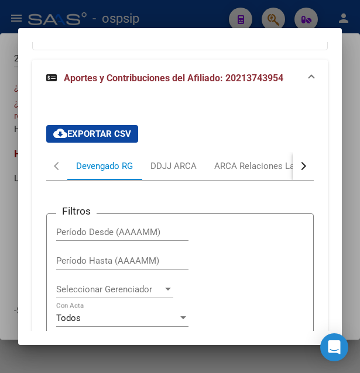
scroll to position [477, 0]
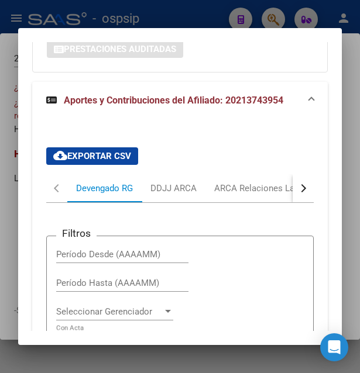
click at [293, 194] on button "button" at bounding box center [303, 188] width 21 height 28
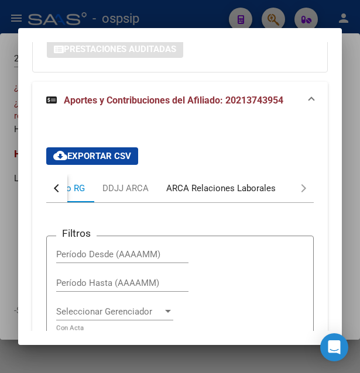
click at [236, 188] on div "ARCA Relaciones Laborales" at bounding box center [220, 188] width 109 height 13
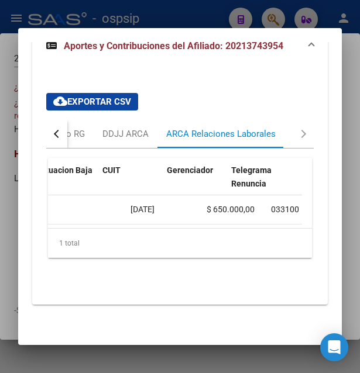
scroll to position [0, 0]
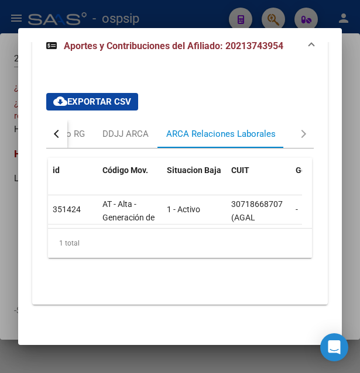
click at [55, 130] on div "button" at bounding box center [58, 134] width 8 height 8
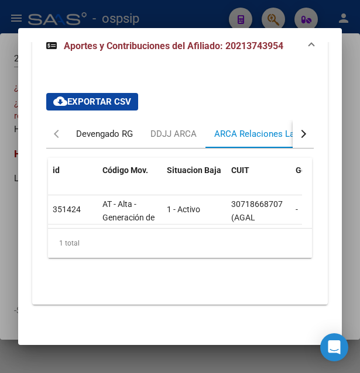
click at [107, 128] on div "Devengado RG" at bounding box center [104, 134] width 57 height 13
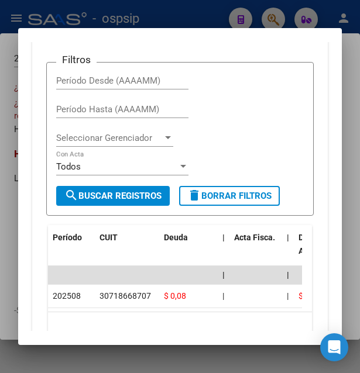
scroll to position [710, 0]
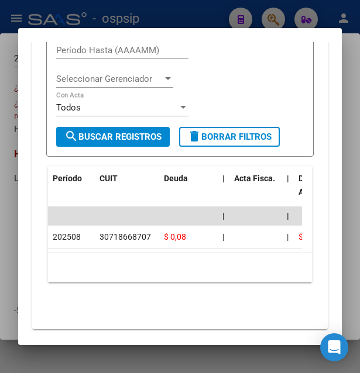
click at [194, 20] on div at bounding box center [180, 186] width 360 height 373
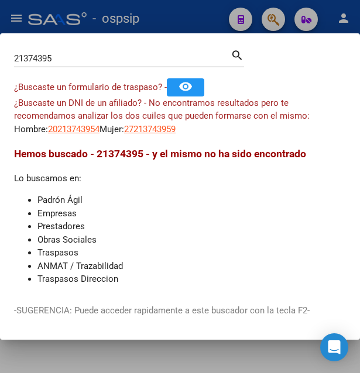
click at [194, 20] on div at bounding box center [180, 186] width 360 height 373
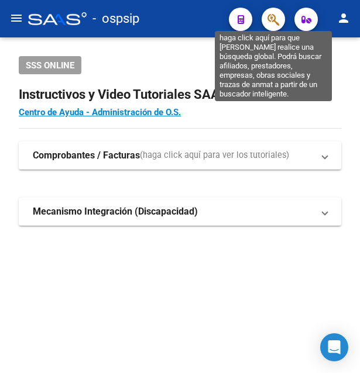
click at [270, 17] on icon "button" at bounding box center [273, 19] width 12 height 13
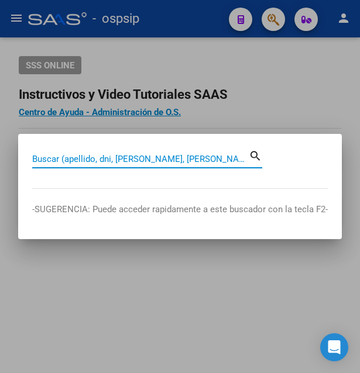
paste input "42713042"
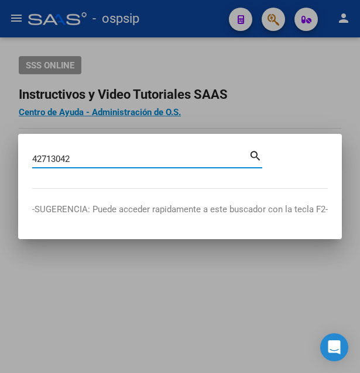
type input "42713042"
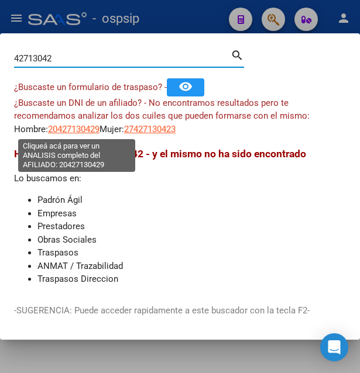
click at [78, 133] on span "20427130429" at bounding box center [73, 129] width 51 height 11
type textarea "20427130429"
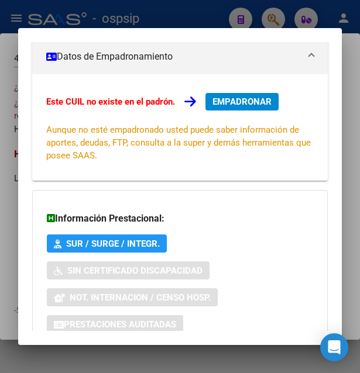
scroll to position [266, 0]
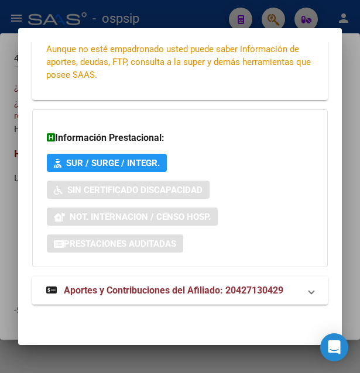
click at [163, 294] on span "Aportes y Contribuciones del Afiliado: 20427130429" at bounding box center [173, 290] width 219 height 11
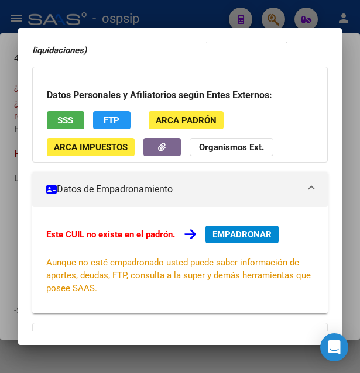
scroll to position [0, 0]
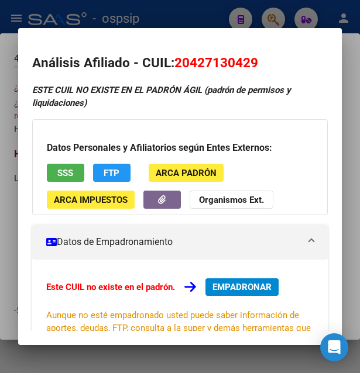
click at [66, 178] on span "SSS" at bounding box center [65, 173] width 16 height 11
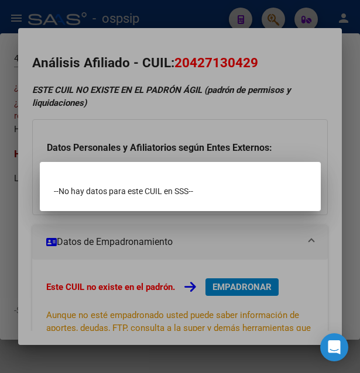
click at [173, 135] on div at bounding box center [180, 186] width 360 height 373
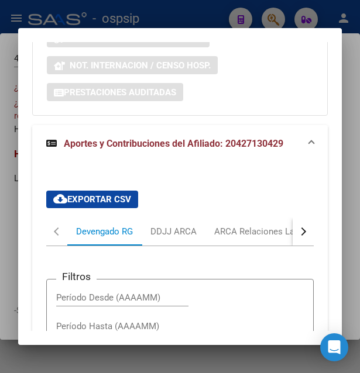
scroll to position [569, 0]
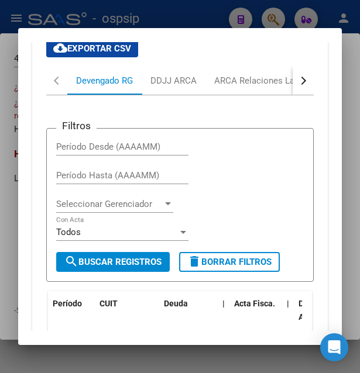
click at [298, 79] on div "button" at bounding box center [302, 81] width 8 height 8
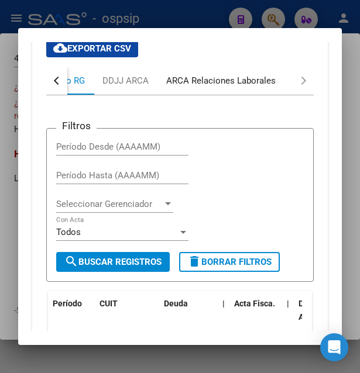
click at [248, 85] on div "ARCA Relaciones Laborales" at bounding box center [220, 80] width 109 height 13
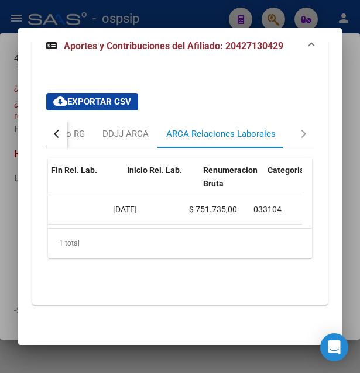
scroll to position [0, 403]
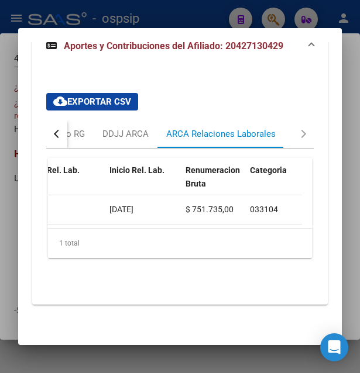
click at [170, 18] on div at bounding box center [180, 186] width 360 height 373
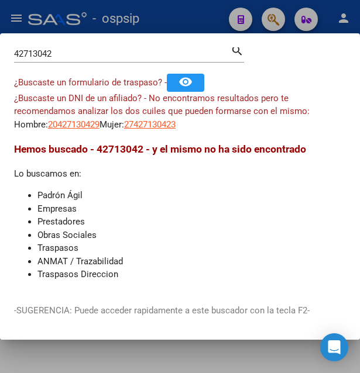
scroll to position [8, 0]
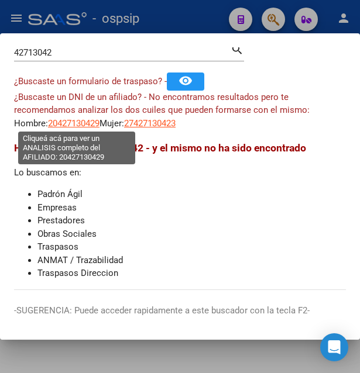
click at [76, 120] on span "20427130429" at bounding box center [73, 123] width 51 height 11
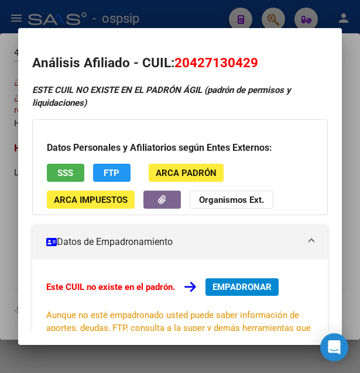
drag, startPoint x: 175, startPoint y: 63, endPoint x: 260, endPoint y: 68, distance: 85.6
click at [260, 68] on h2 "Análisis Afiliado - CUIL: 20427130429" at bounding box center [180, 63] width 296 height 20
click at [64, 169] on span "SSS" at bounding box center [65, 173] width 16 height 11
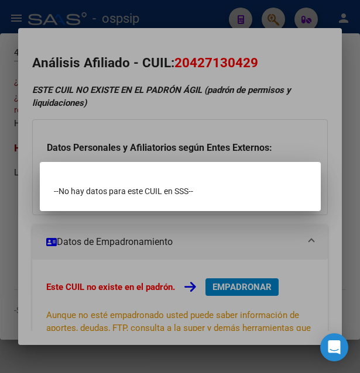
click at [140, 68] on div at bounding box center [180, 186] width 360 height 373
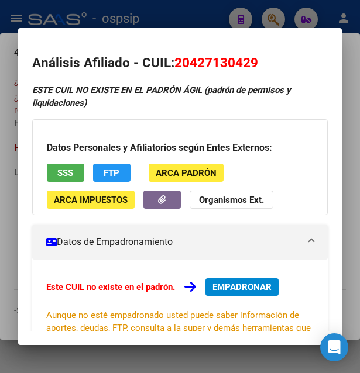
drag, startPoint x: 176, startPoint y: 61, endPoint x: 287, endPoint y: 63, distance: 110.6
click at [287, 63] on h2 "Análisis Afiliado - CUIL: 20427130429" at bounding box center [180, 63] width 296 height 20
click at [169, 23] on div at bounding box center [180, 186] width 360 height 373
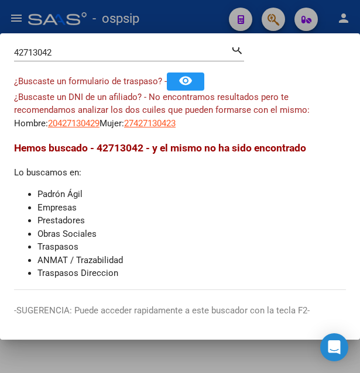
click at [170, 20] on div at bounding box center [180, 186] width 360 height 373
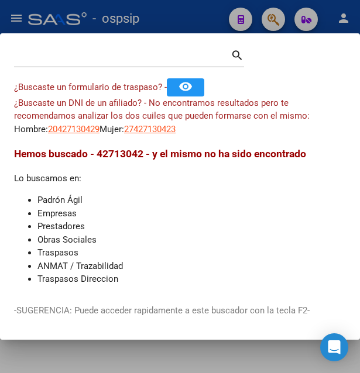
click at [170, 20] on div "- ospsip" at bounding box center [123, 19] width 191 height 26
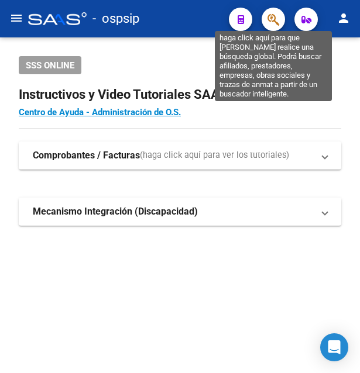
click at [274, 18] on icon "button" at bounding box center [273, 19] width 12 height 13
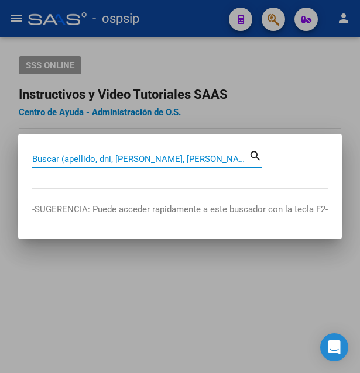
paste input "32741643"
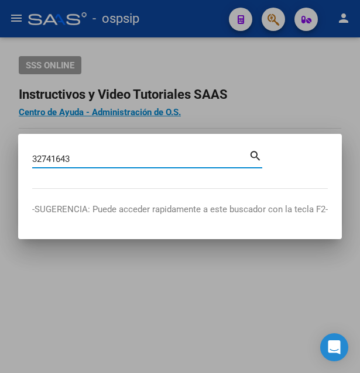
type input "32741643"
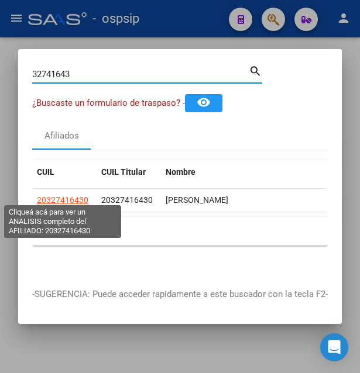
click at [51, 195] on span "20327416430" at bounding box center [62, 199] width 51 height 9
type textarea "20327416430"
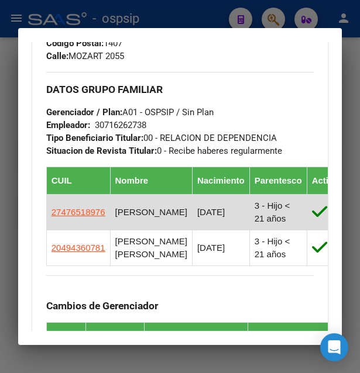
scroll to position [758, 0]
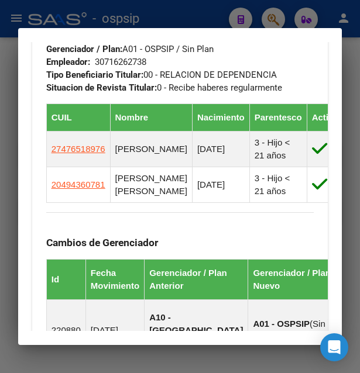
click at [176, 9] on div at bounding box center [180, 186] width 360 height 373
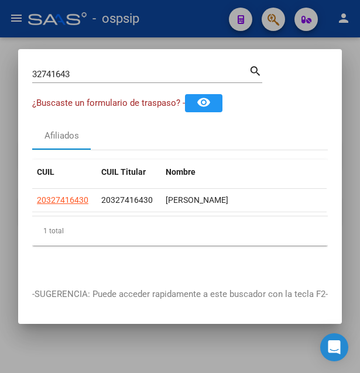
click at [176, 10] on div at bounding box center [180, 186] width 360 height 373
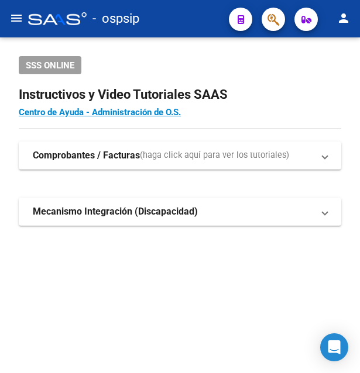
click at [175, 12] on div "- ospsip" at bounding box center [123, 19] width 191 height 26
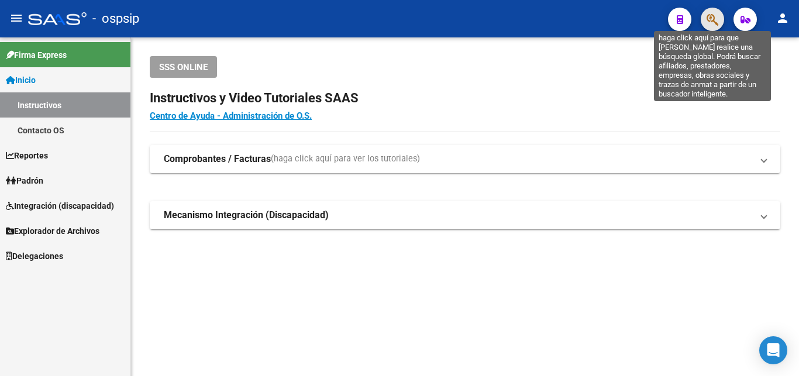
click at [359, 22] on icon "button" at bounding box center [713, 19] width 12 height 13
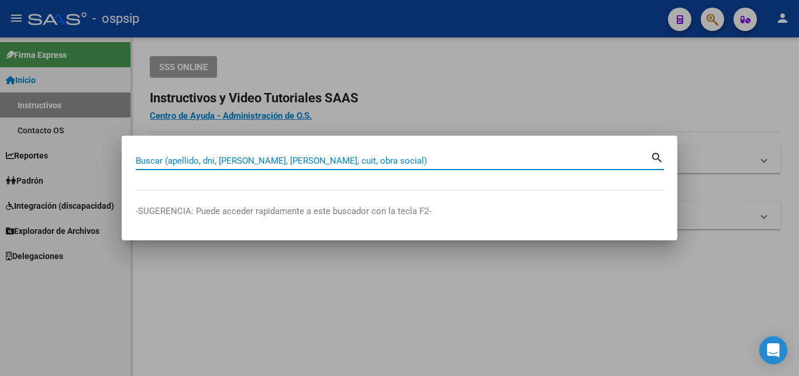
click at [310, 156] on input "Buscar (apellido, dni, cuil, nro traspaso, cuit, obra social)" at bounding box center [393, 161] width 515 height 11
click at [187, 157] on input "Buscar (apellido, dni, cuil, nro traspaso, cuit, obra social)" at bounding box center [393, 161] width 515 height 11
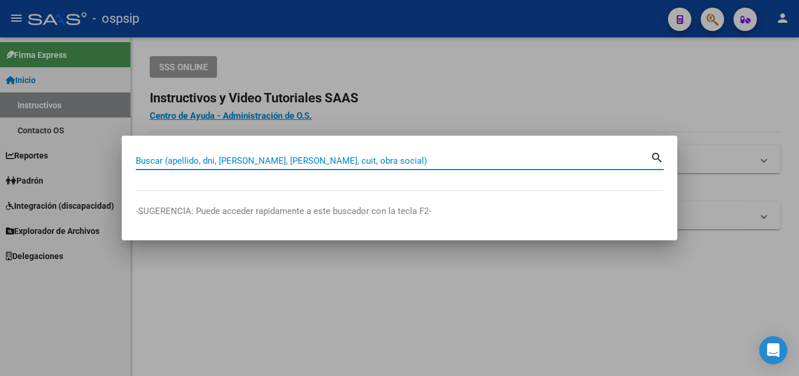
click at [186, 156] on input "Buscar (apellido, dni, cuil, nro traspaso, cuit, obra social)" at bounding box center [393, 161] width 515 height 11
click at [243, 157] on input "Buscar (apellido, dni, cuil, nro traspaso, cuit, obra social)" at bounding box center [393, 161] width 515 height 11
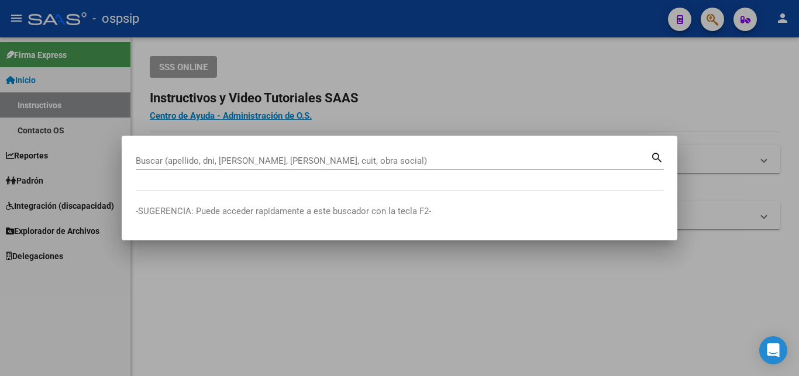
click at [359, 315] on div at bounding box center [399, 188] width 799 height 376
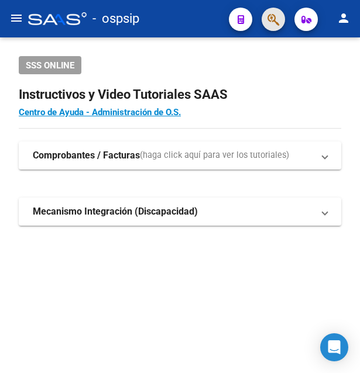
click at [264, 19] on button "button" at bounding box center [273, 19] width 23 height 23
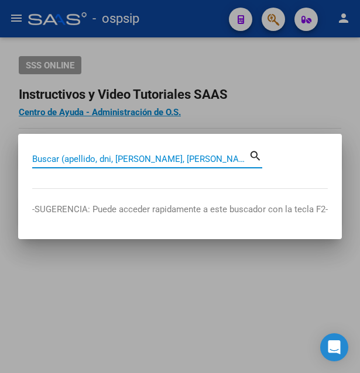
paste input "32741643"
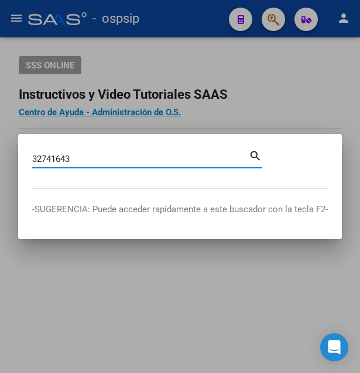
type input "32741643"
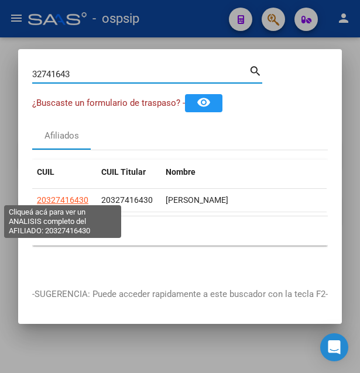
click at [70, 195] on span "20327416430" at bounding box center [62, 199] width 51 height 9
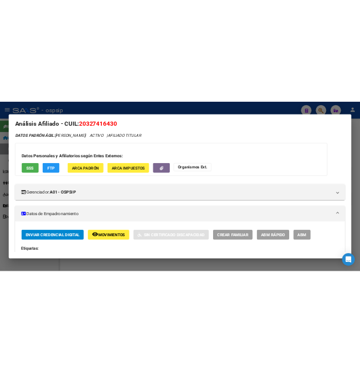
scroll to position [0, 0]
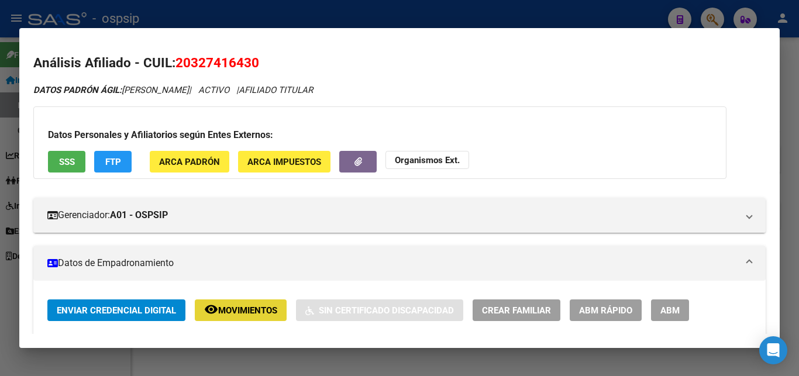
click at [281, 307] on button "remove_red_eye Movimientos" at bounding box center [241, 311] width 92 height 22
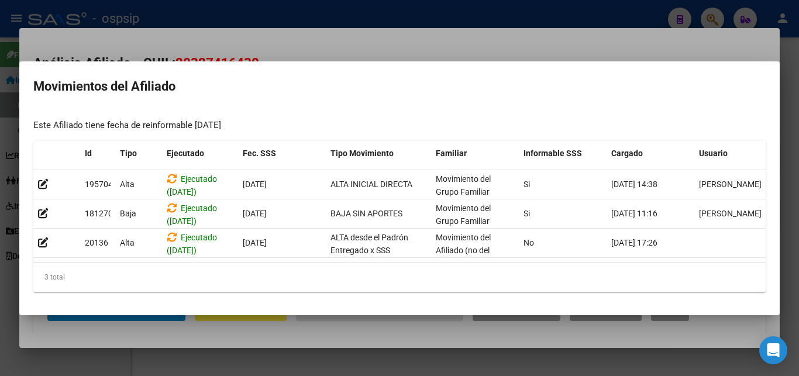
click at [359, 50] on div at bounding box center [399, 188] width 799 height 376
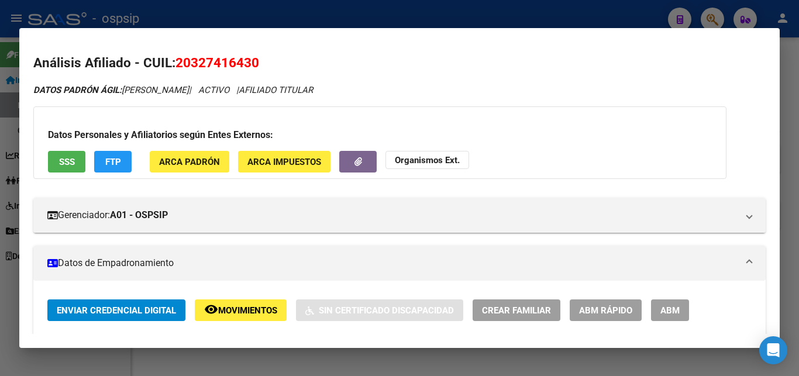
click at [338, 13] on div at bounding box center [399, 188] width 799 height 376
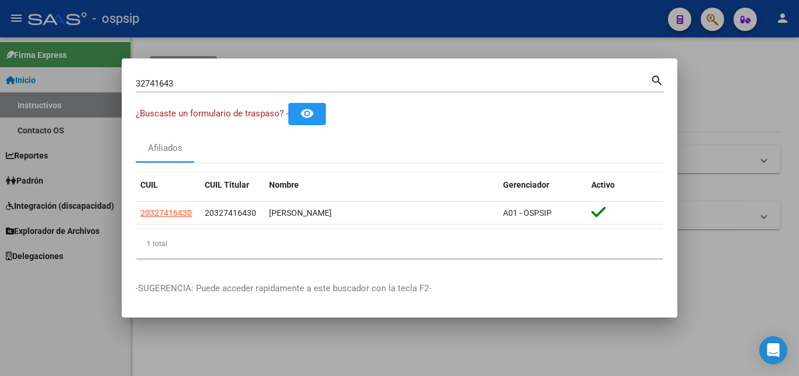
click at [338, 13] on div at bounding box center [399, 188] width 799 height 376
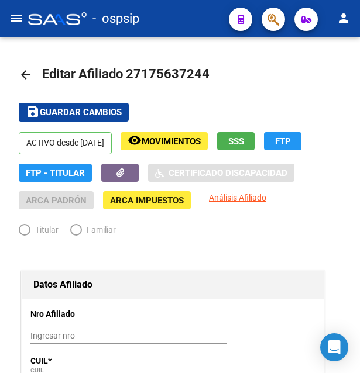
radio input "true"
type input "27-17563724-4"
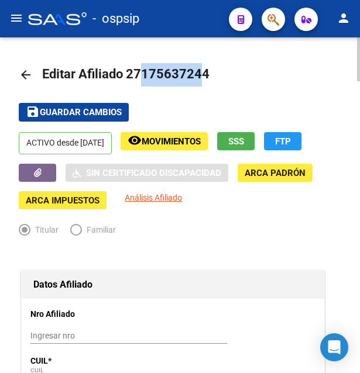
drag, startPoint x: 142, startPoint y: 74, endPoint x: 201, endPoint y: 75, distance: 59.1
click at [201, 75] on span "Editar Afiliado 27175637244" at bounding box center [125, 74] width 167 height 15
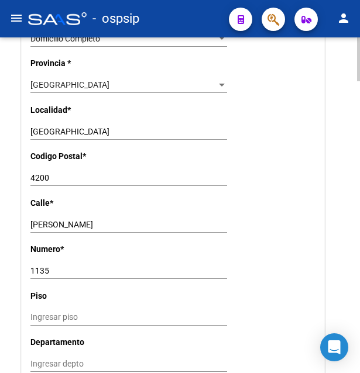
scroll to position [955, 0]
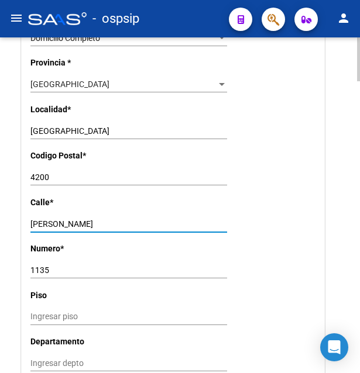
click at [42, 219] on input "[PERSON_NAME]" at bounding box center [128, 224] width 197 height 10
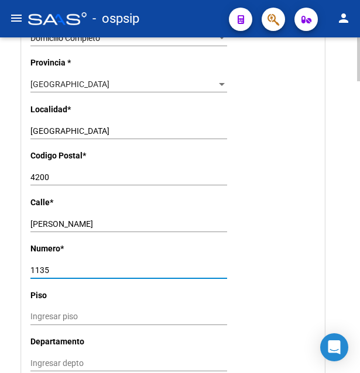
click at [44, 266] on input "1135" at bounding box center [128, 271] width 197 height 10
click at [44, 173] on input "4200" at bounding box center [128, 178] width 197 height 10
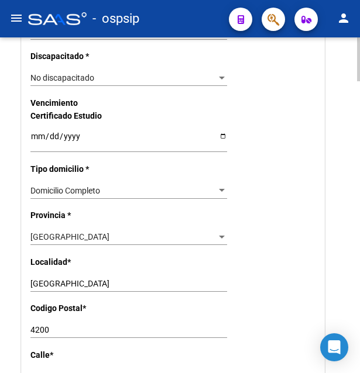
scroll to position [716, 0]
